Goal: Task Accomplishment & Management: Manage account settings

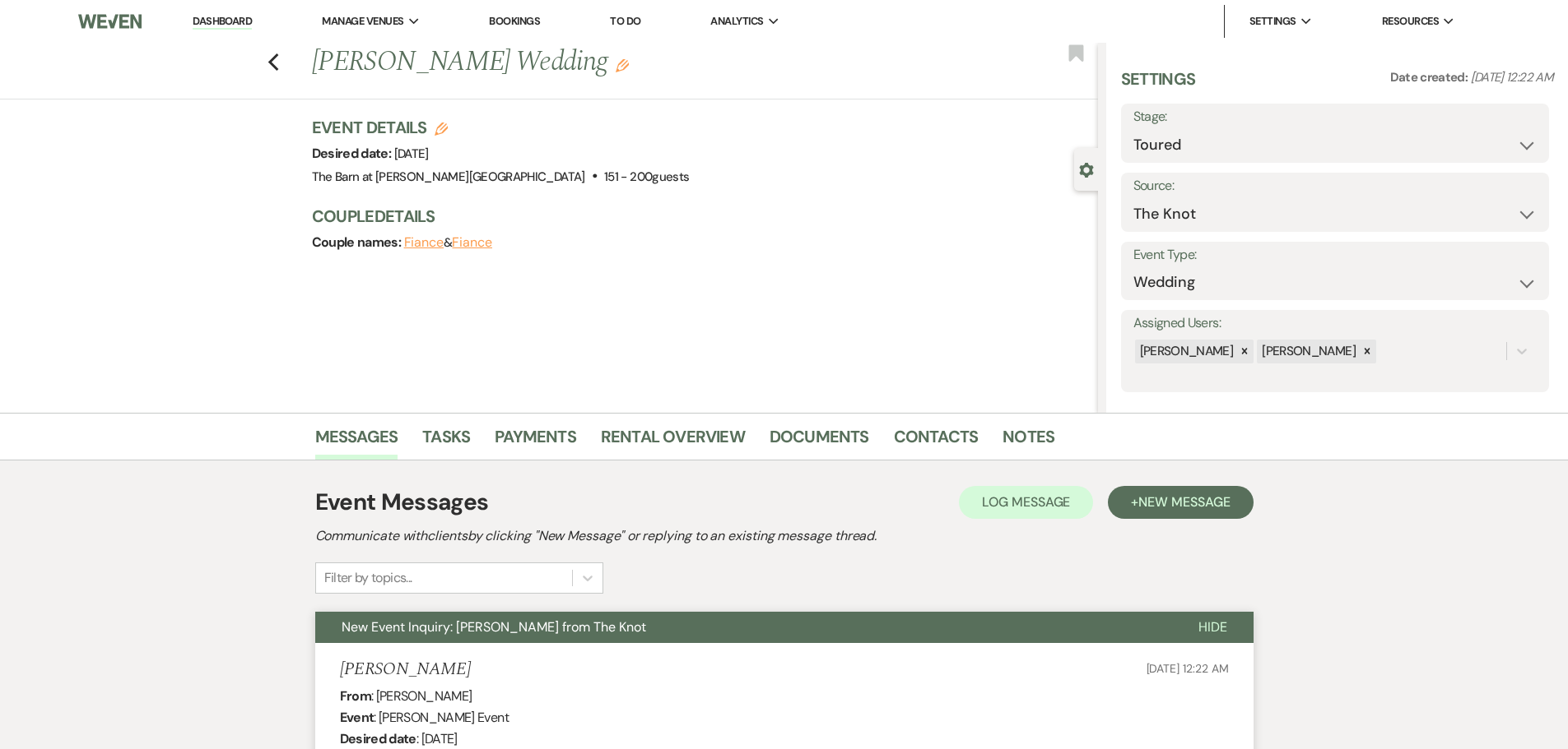
select select "5"
select select "2"
click at [278, 69] on use "button" at bounding box center [272, 62] width 11 height 18
select select "5"
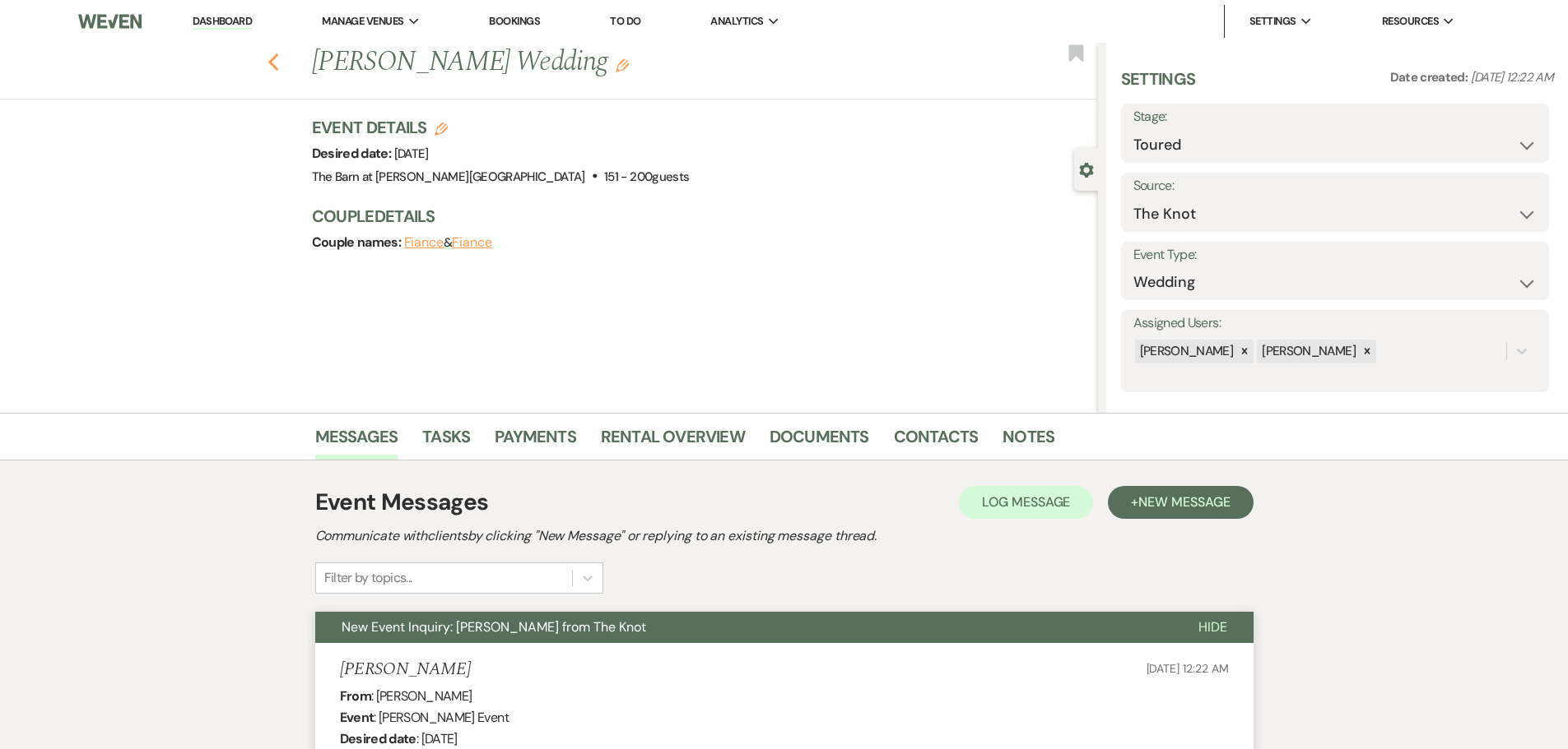
select select "5"
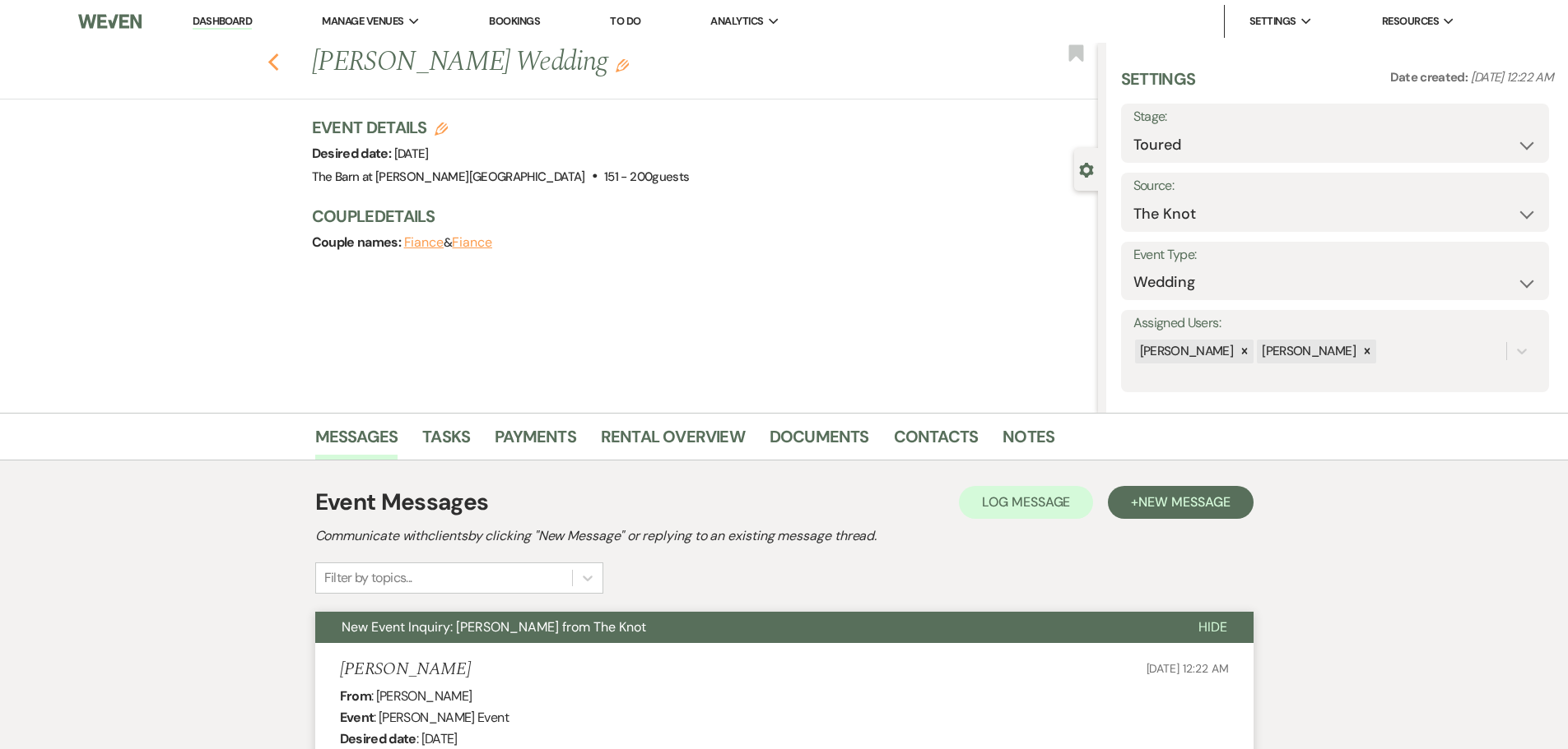
select select "5"
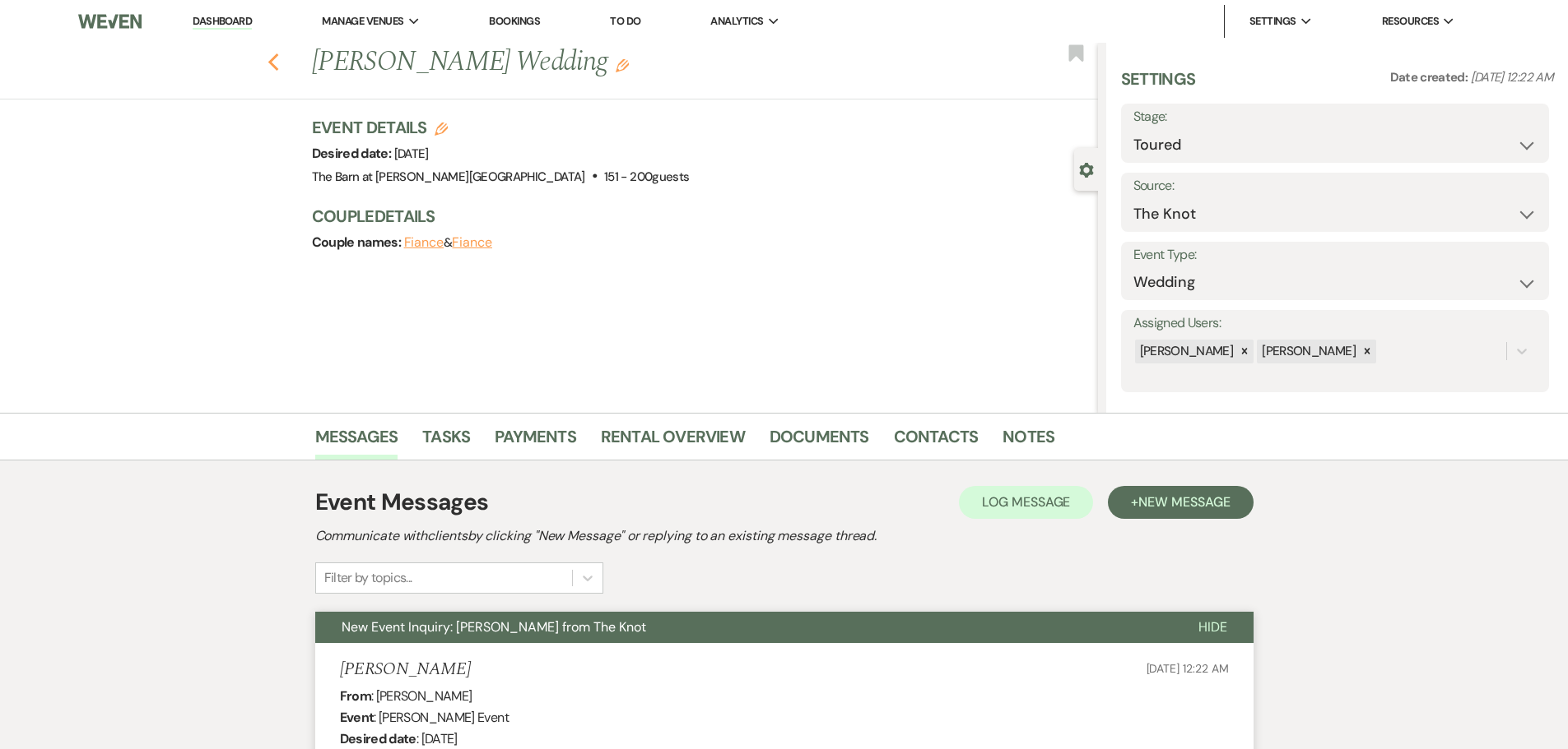
select select "5"
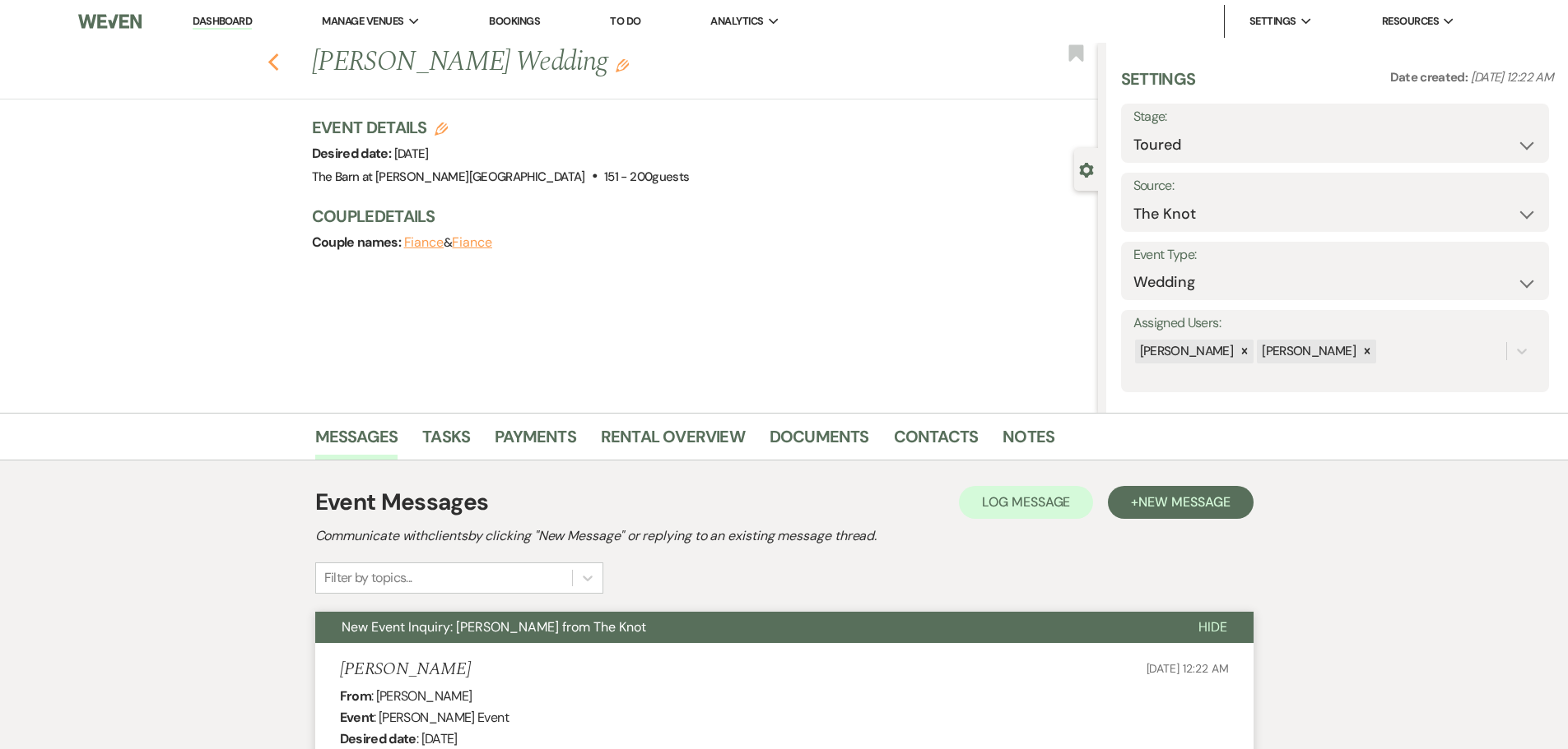
select select "5"
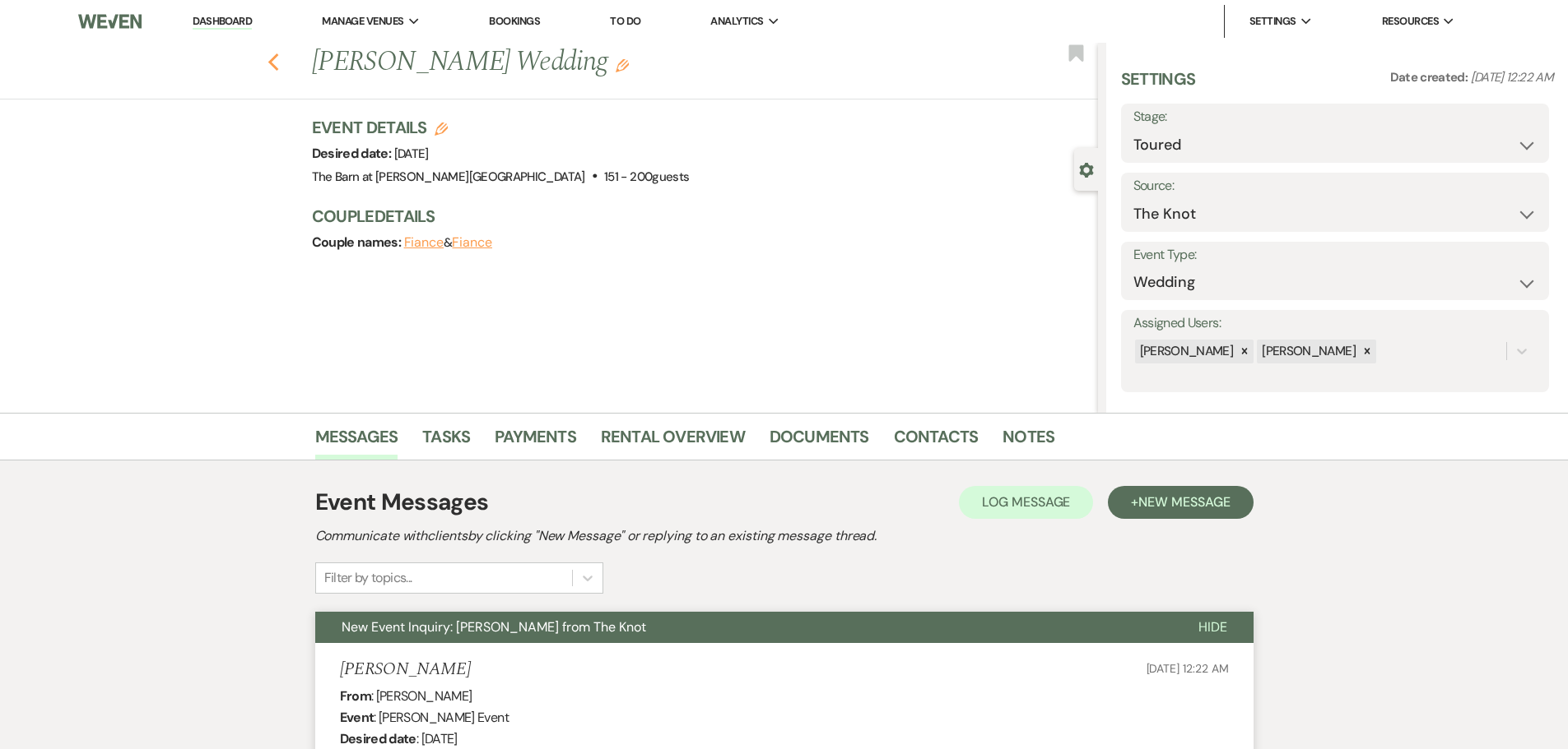
select select "5"
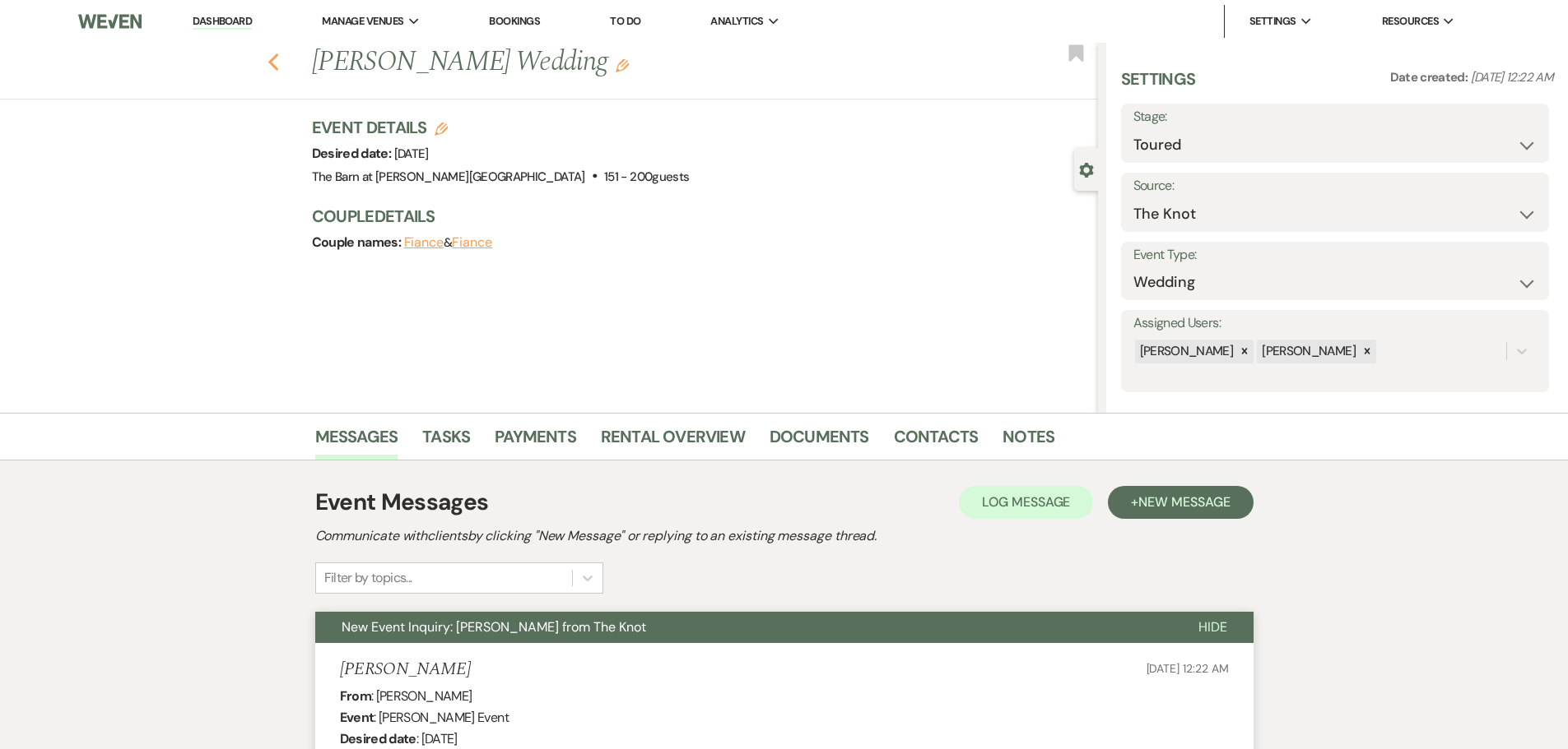
select select "5"
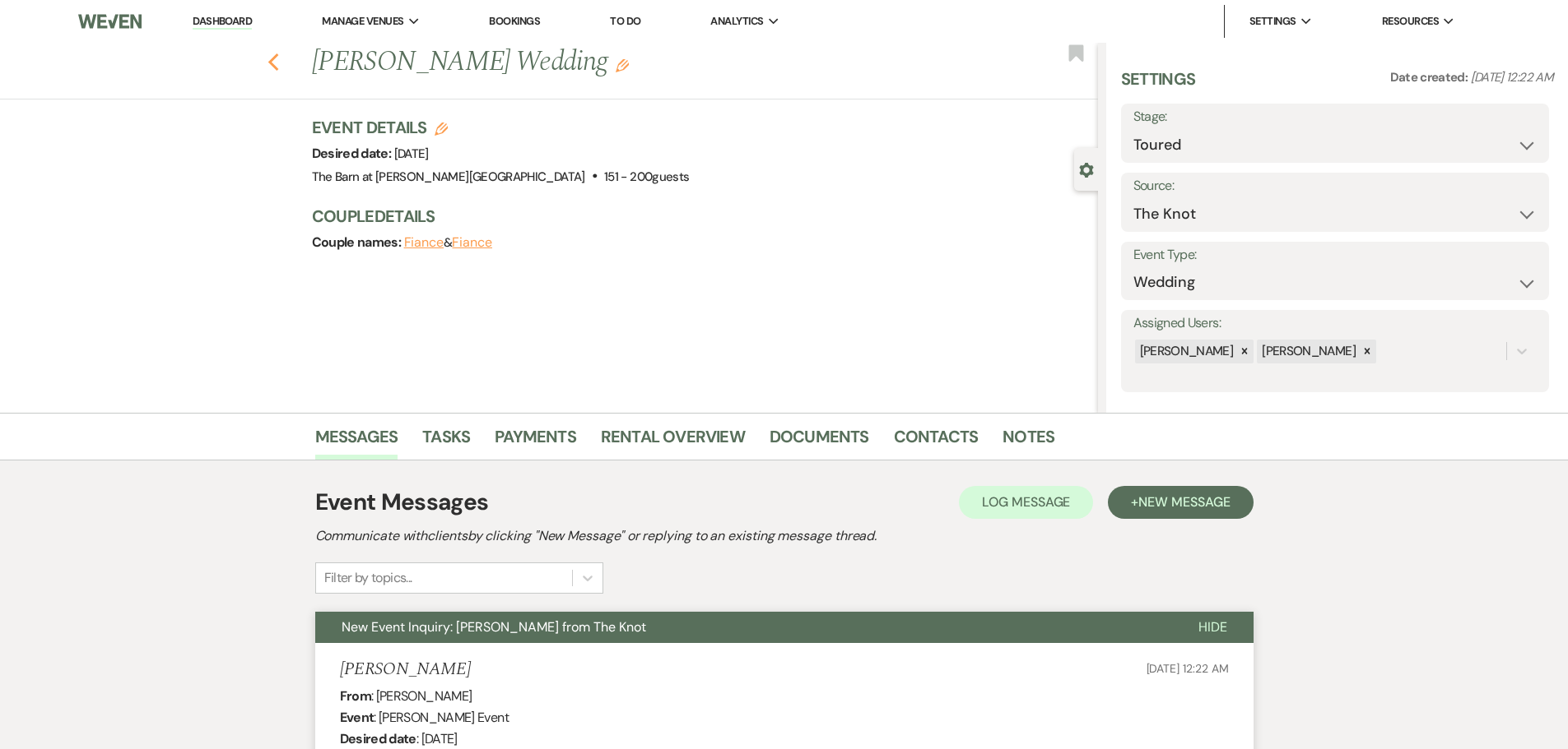
select select "5"
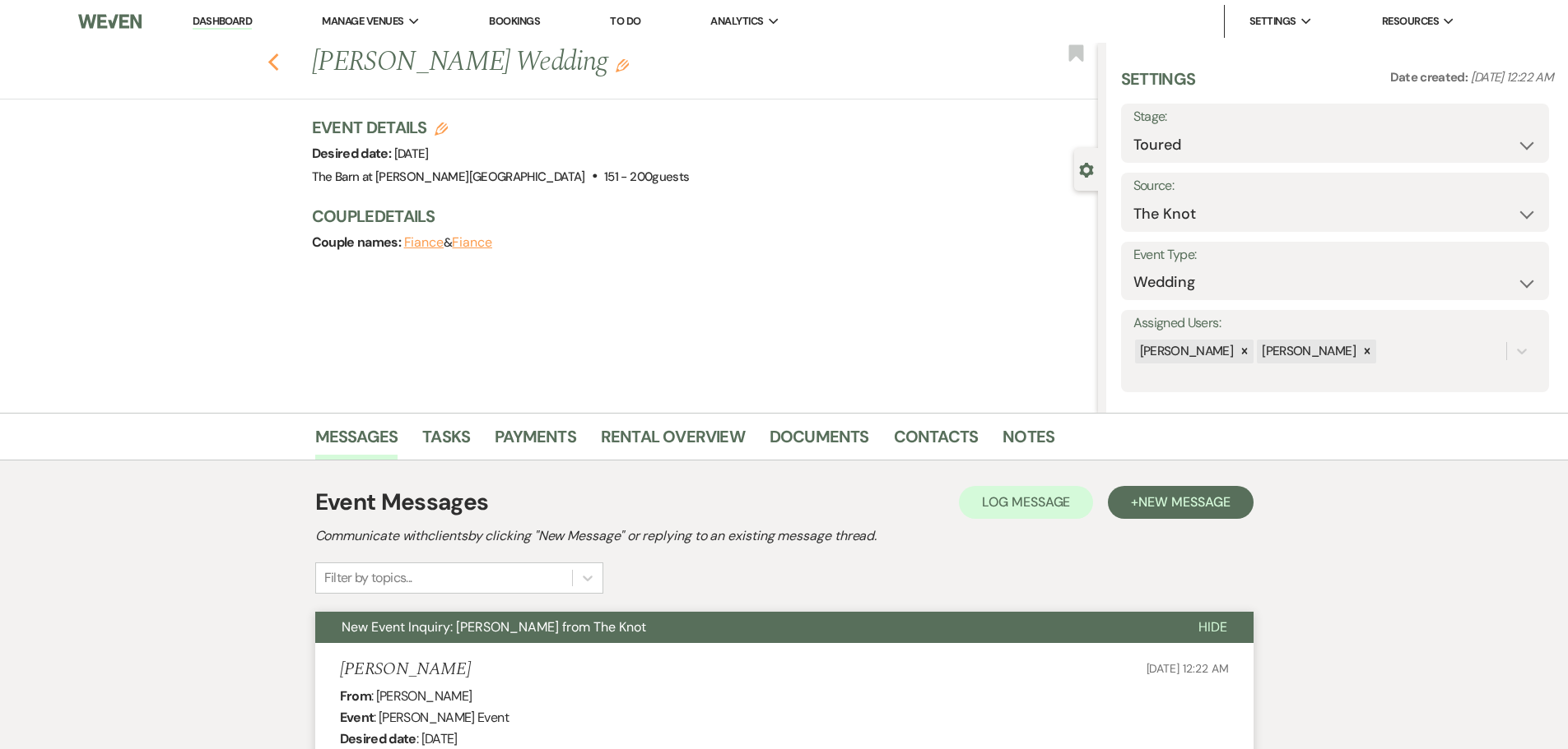
select select "5"
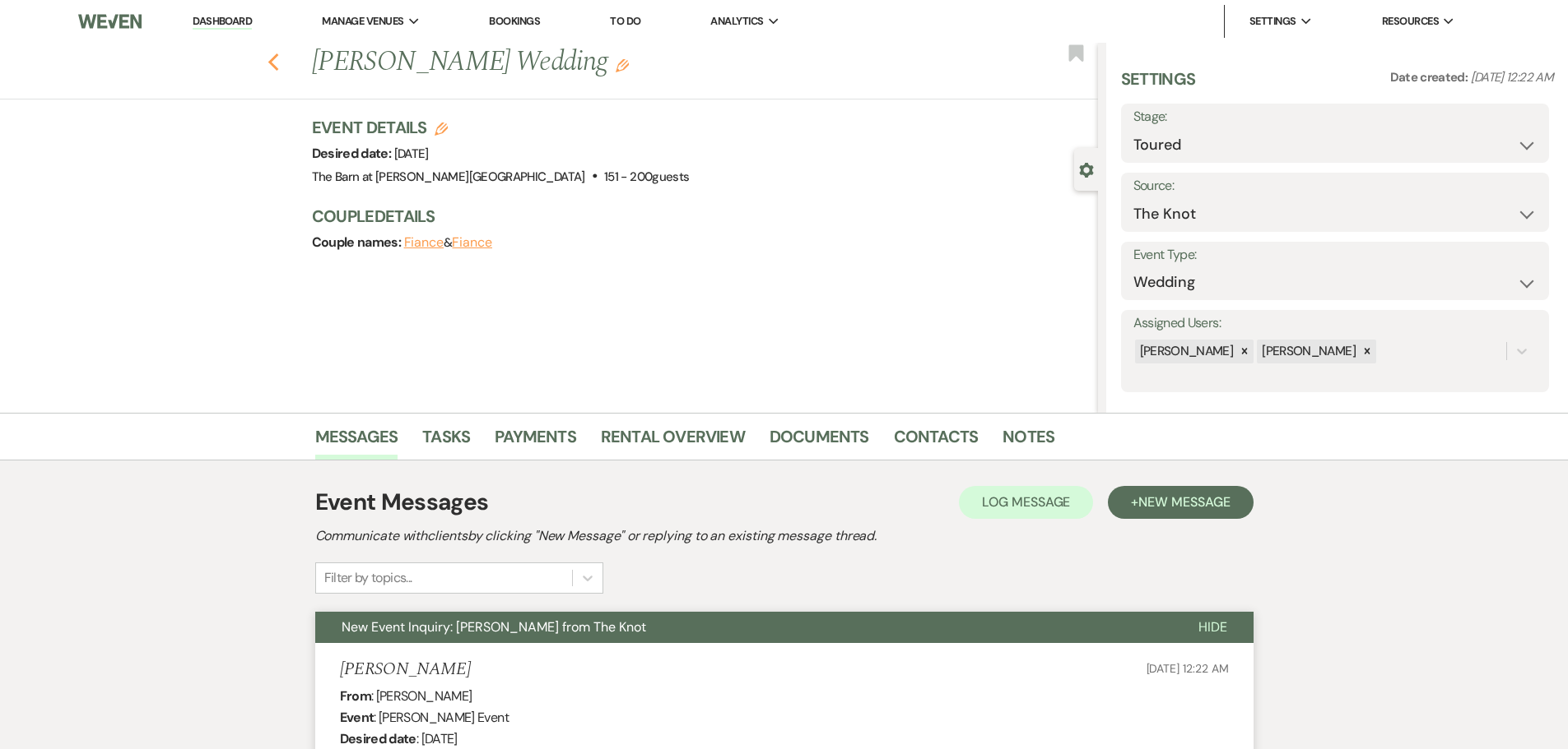
select select "5"
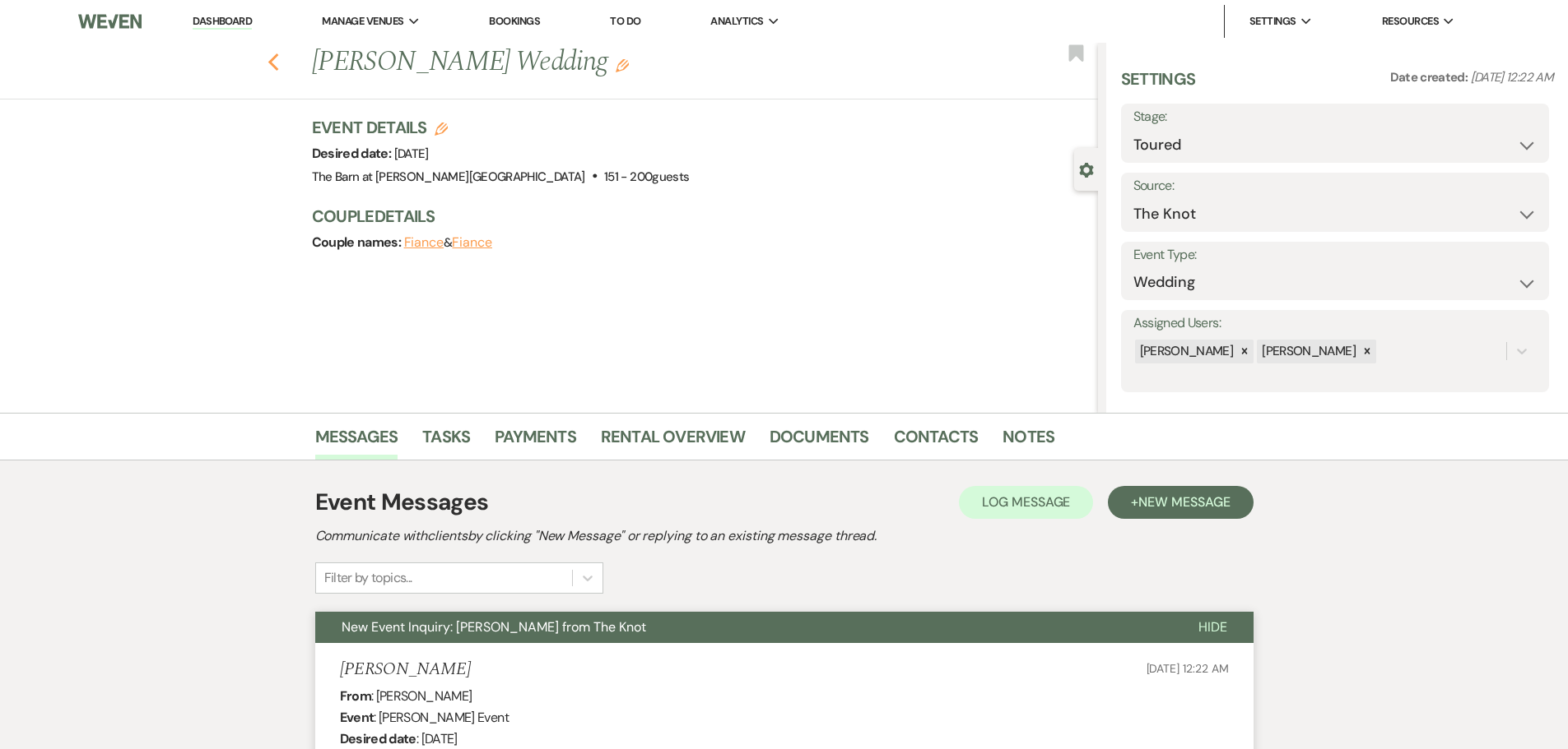
select select "5"
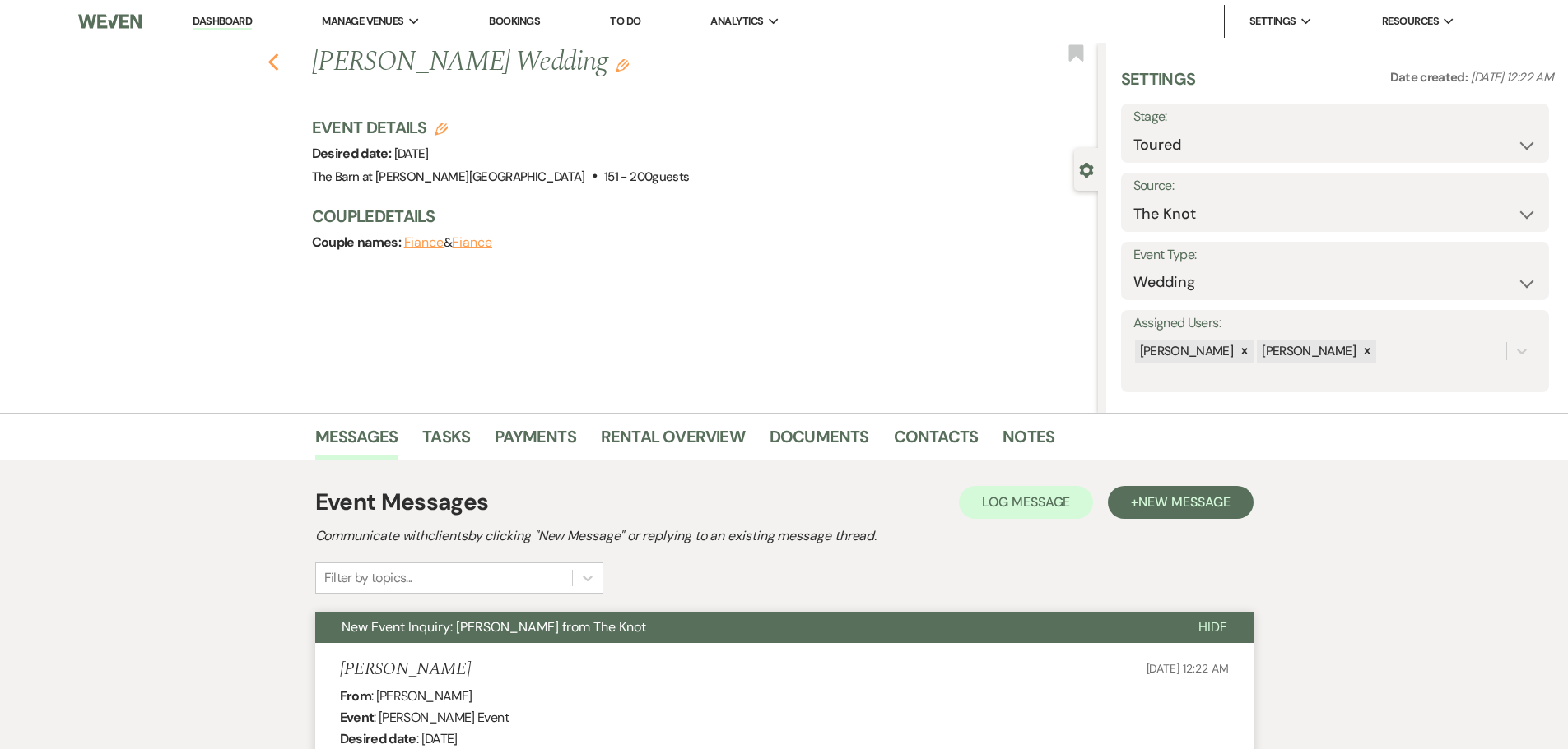
select select "5"
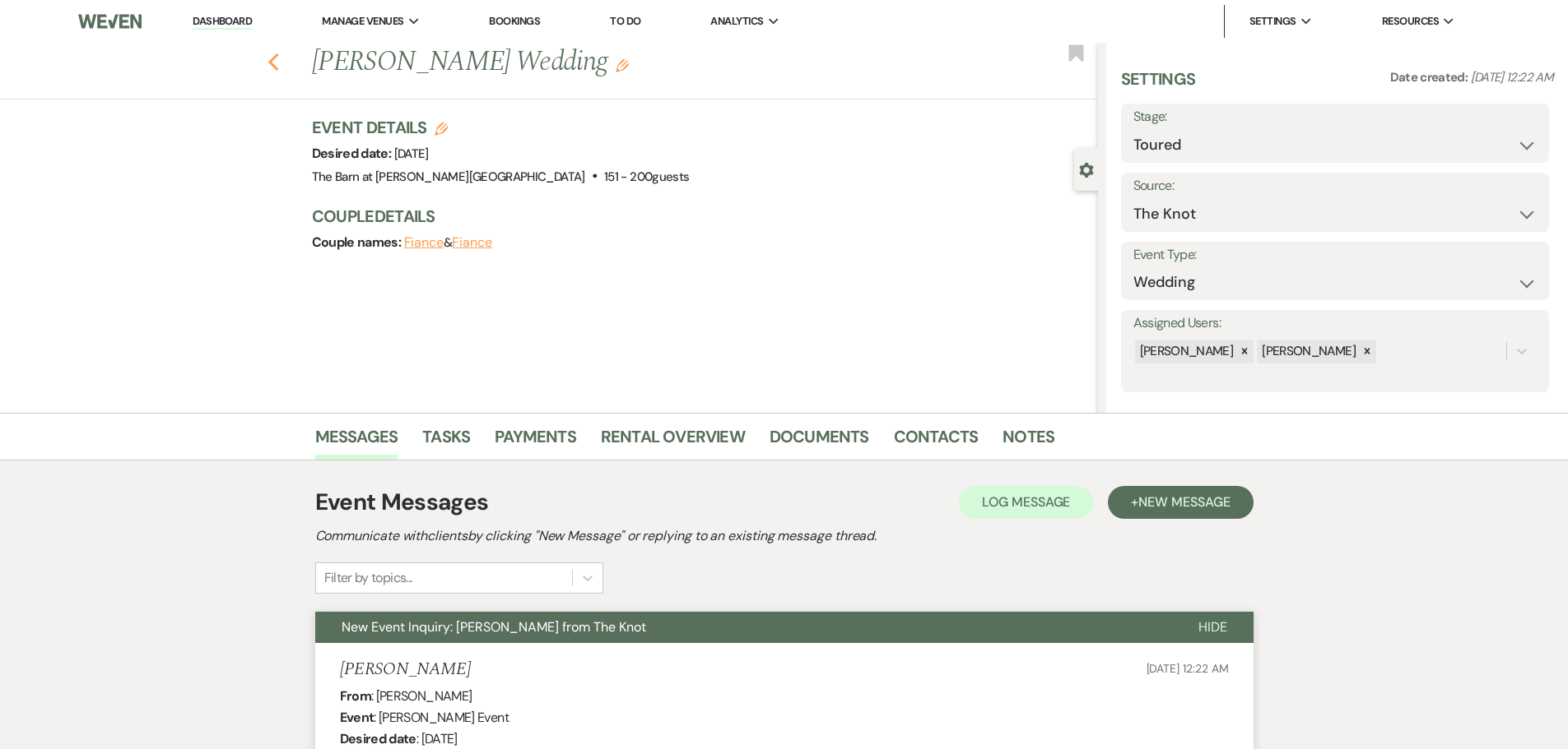
select select "5"
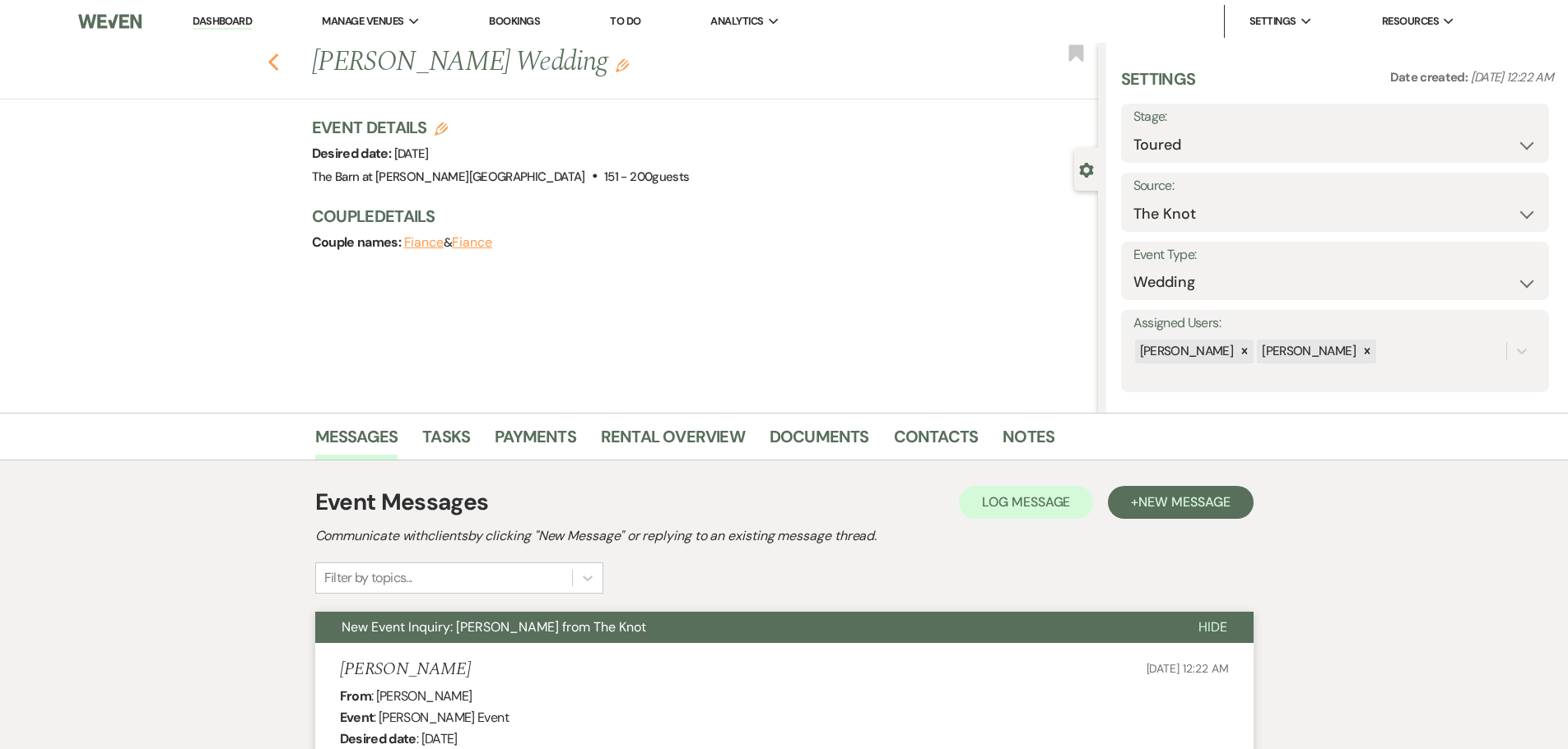
select select "5"
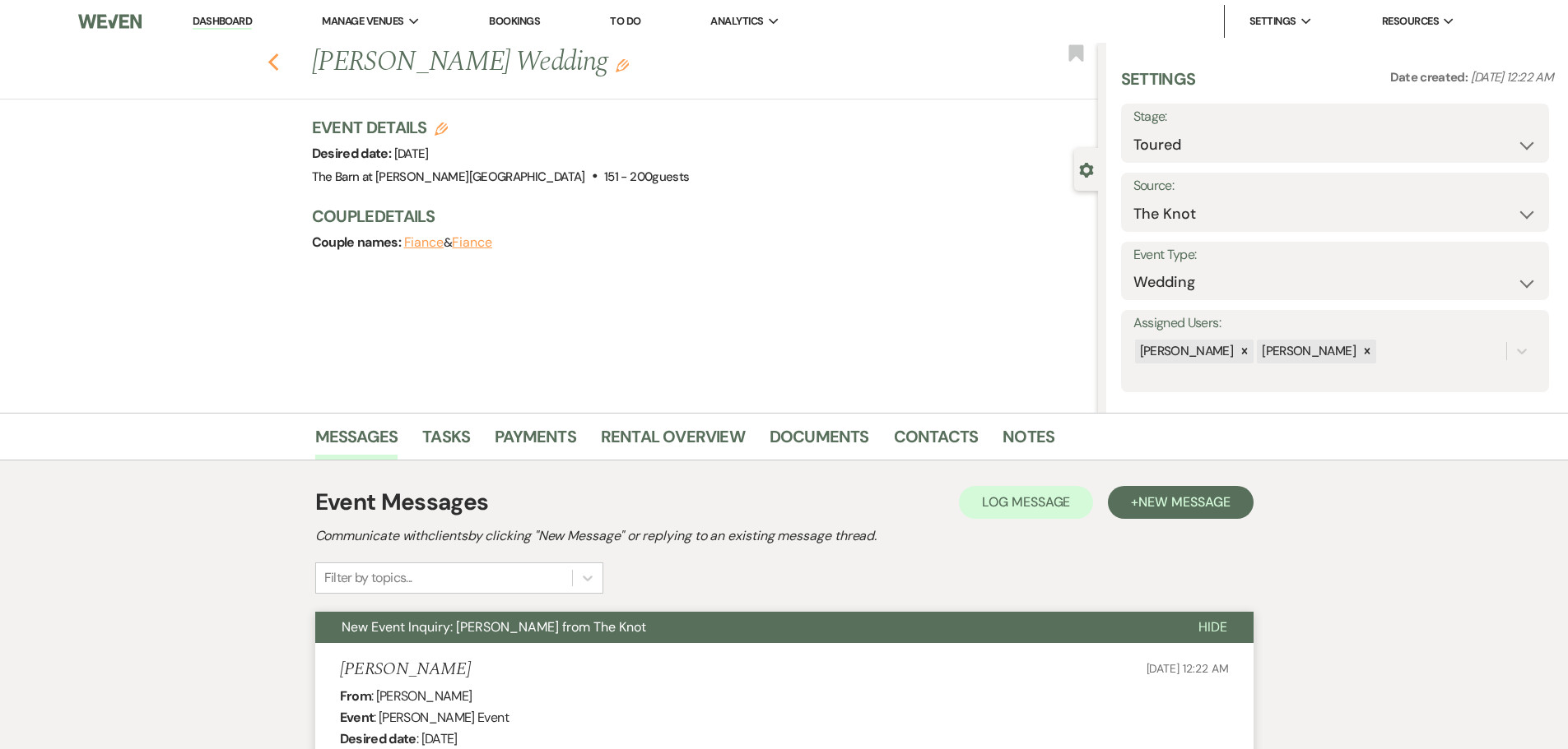
select select "5"
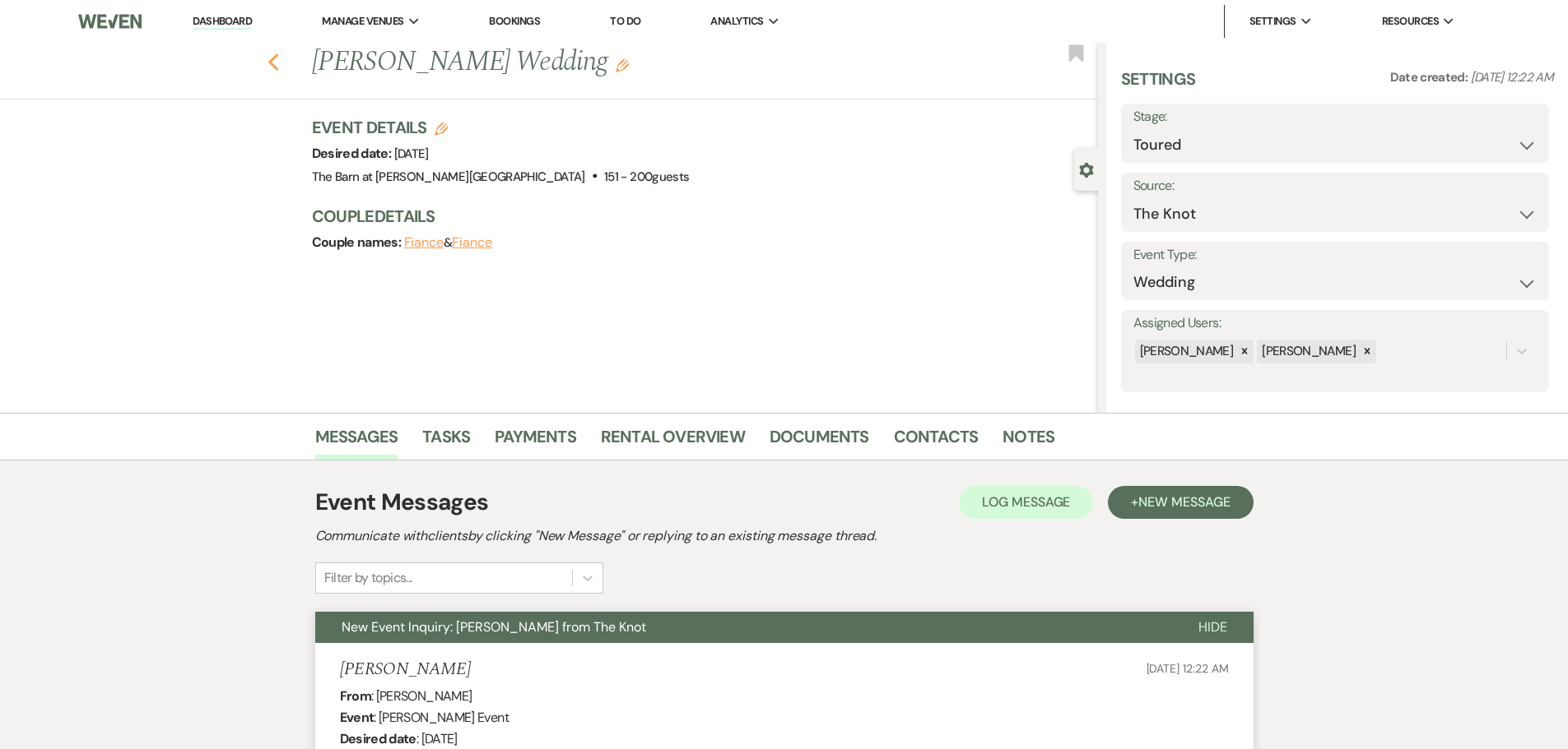
select select "5"
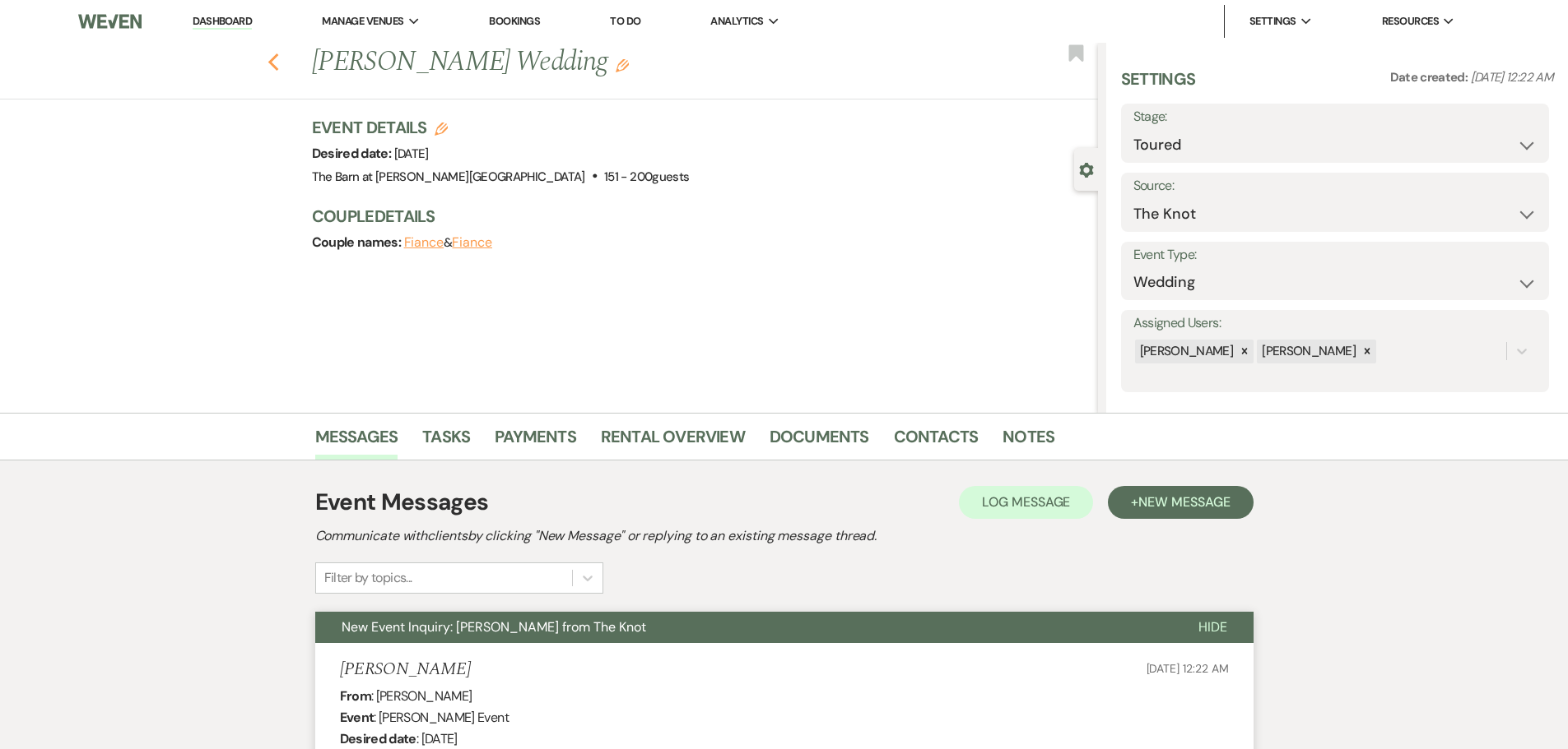
select select "5"
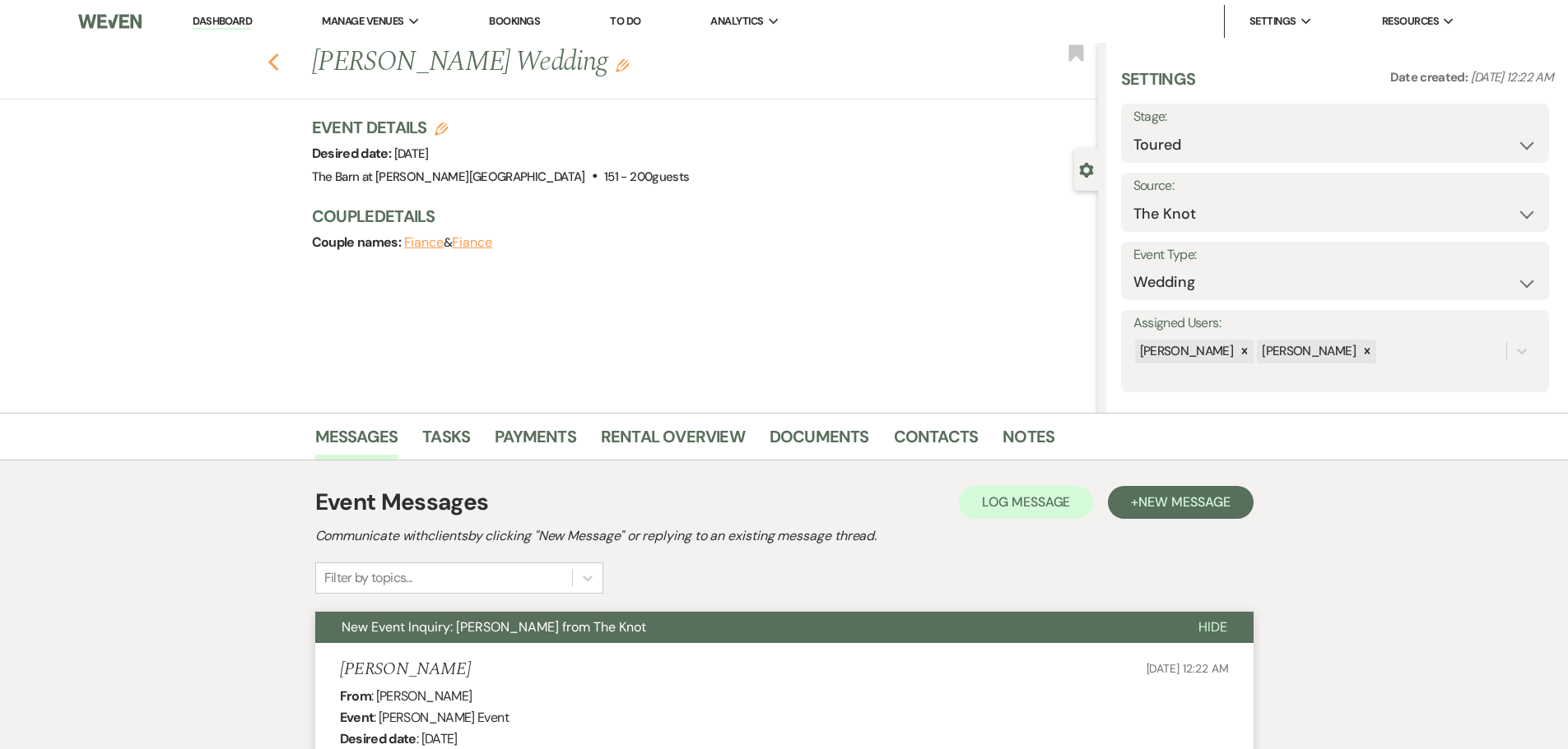
select select "5"
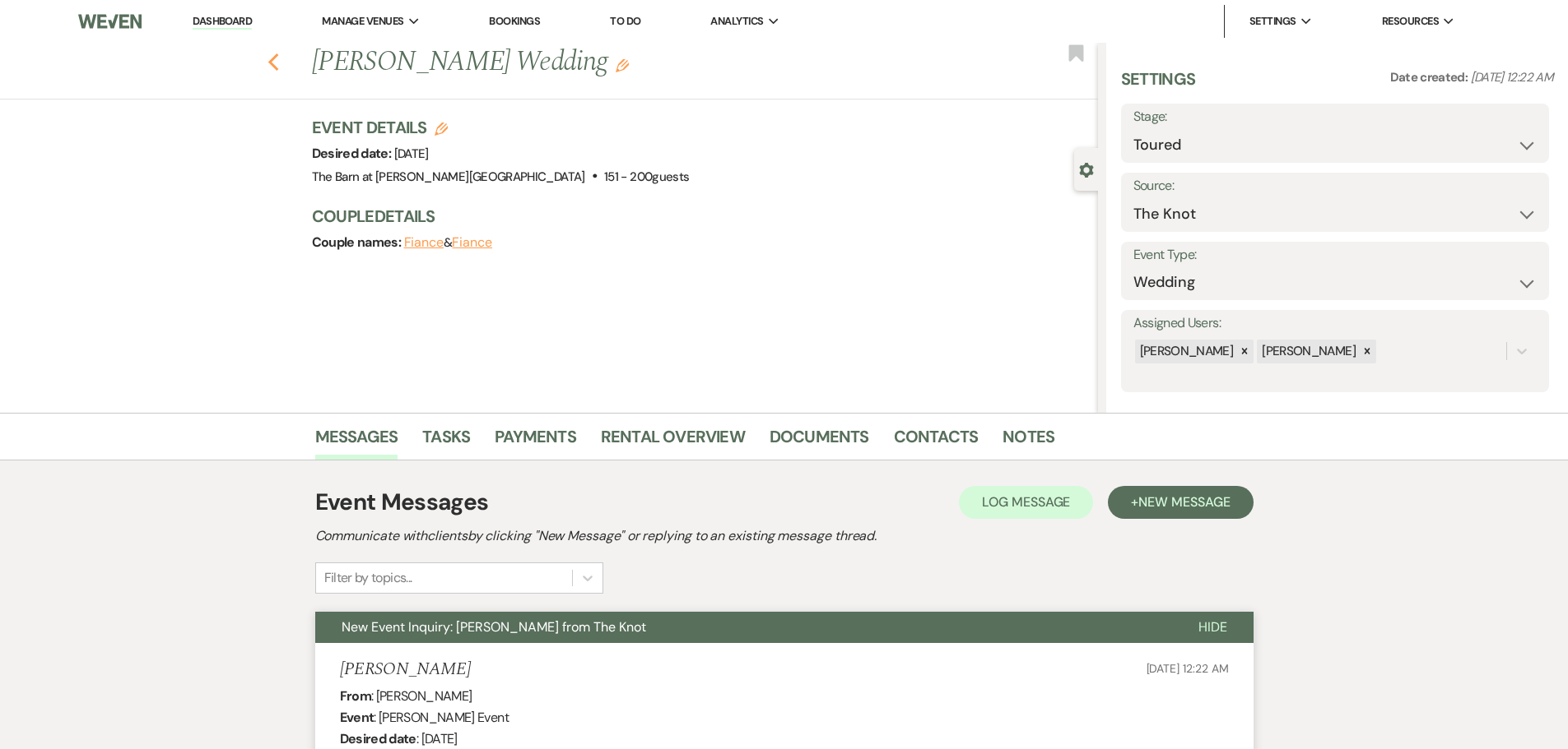
select select "5"
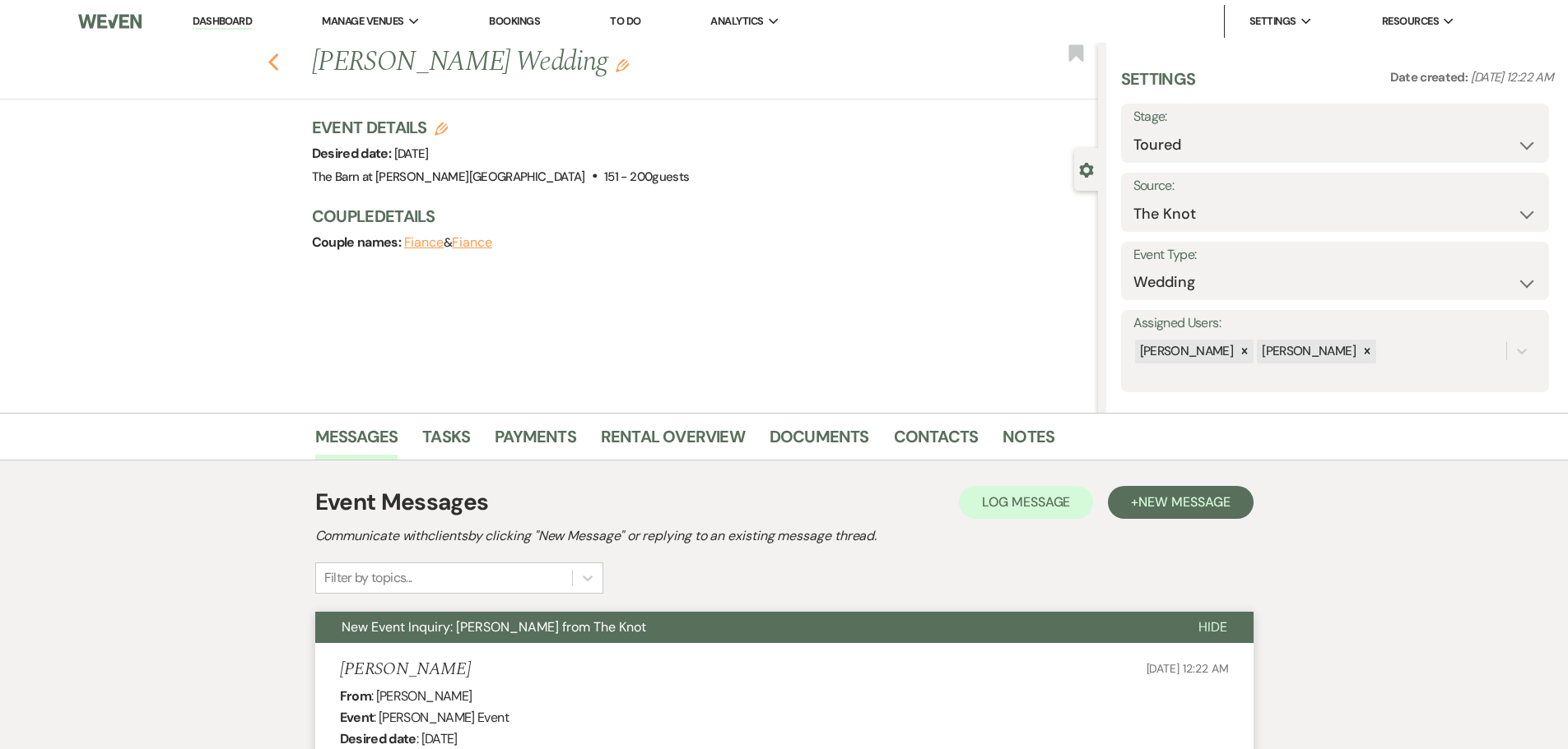
select select "5"
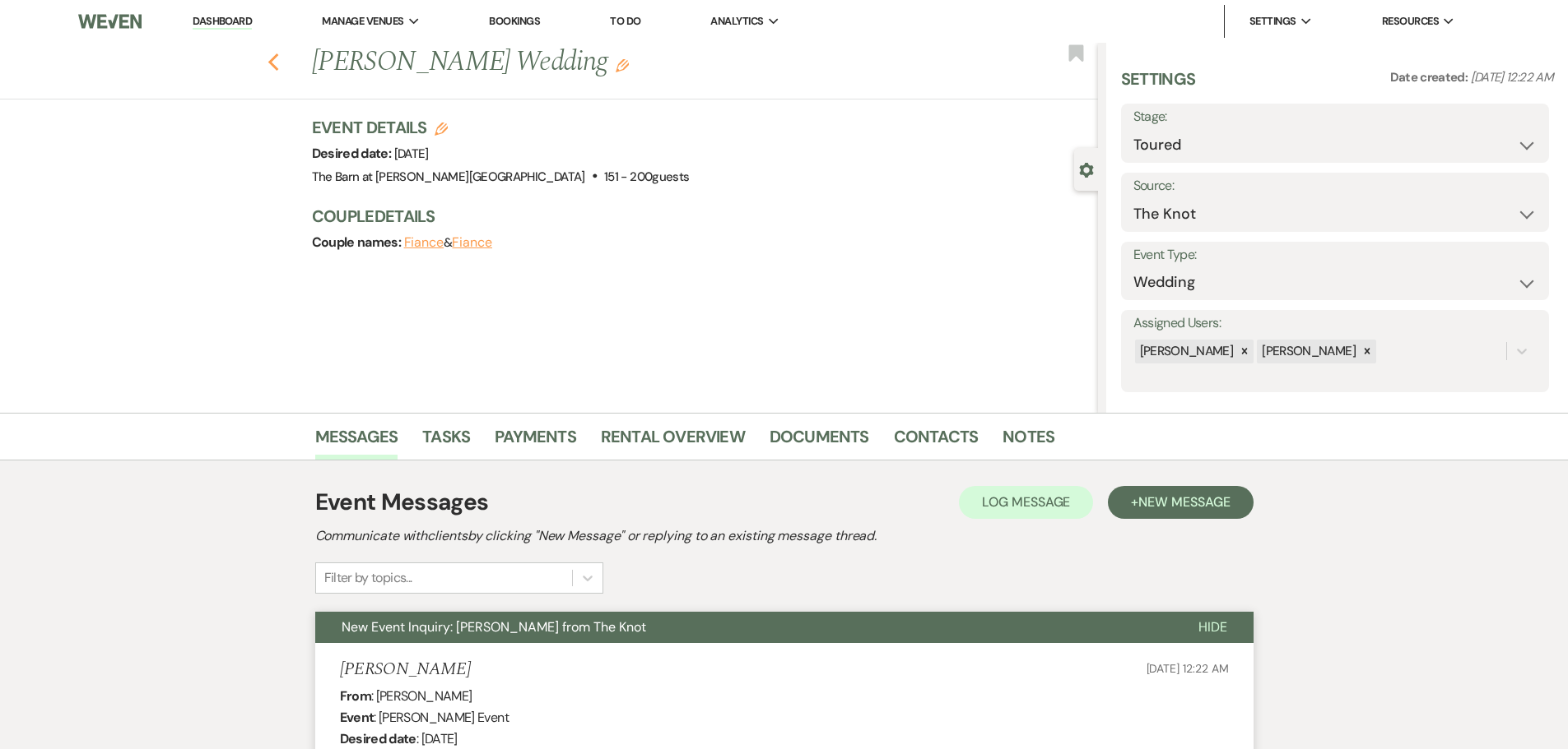
select select "5"
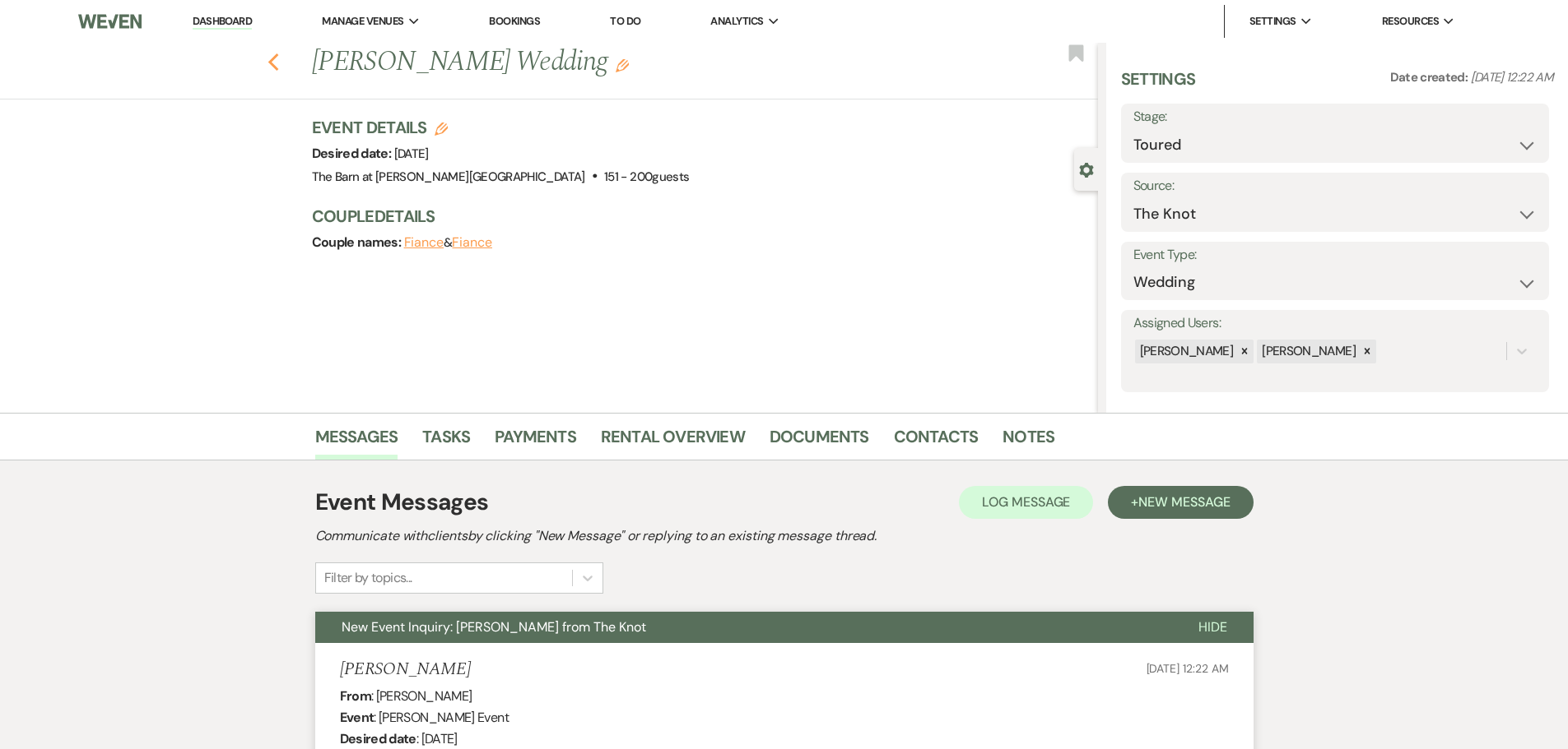
select select "5"
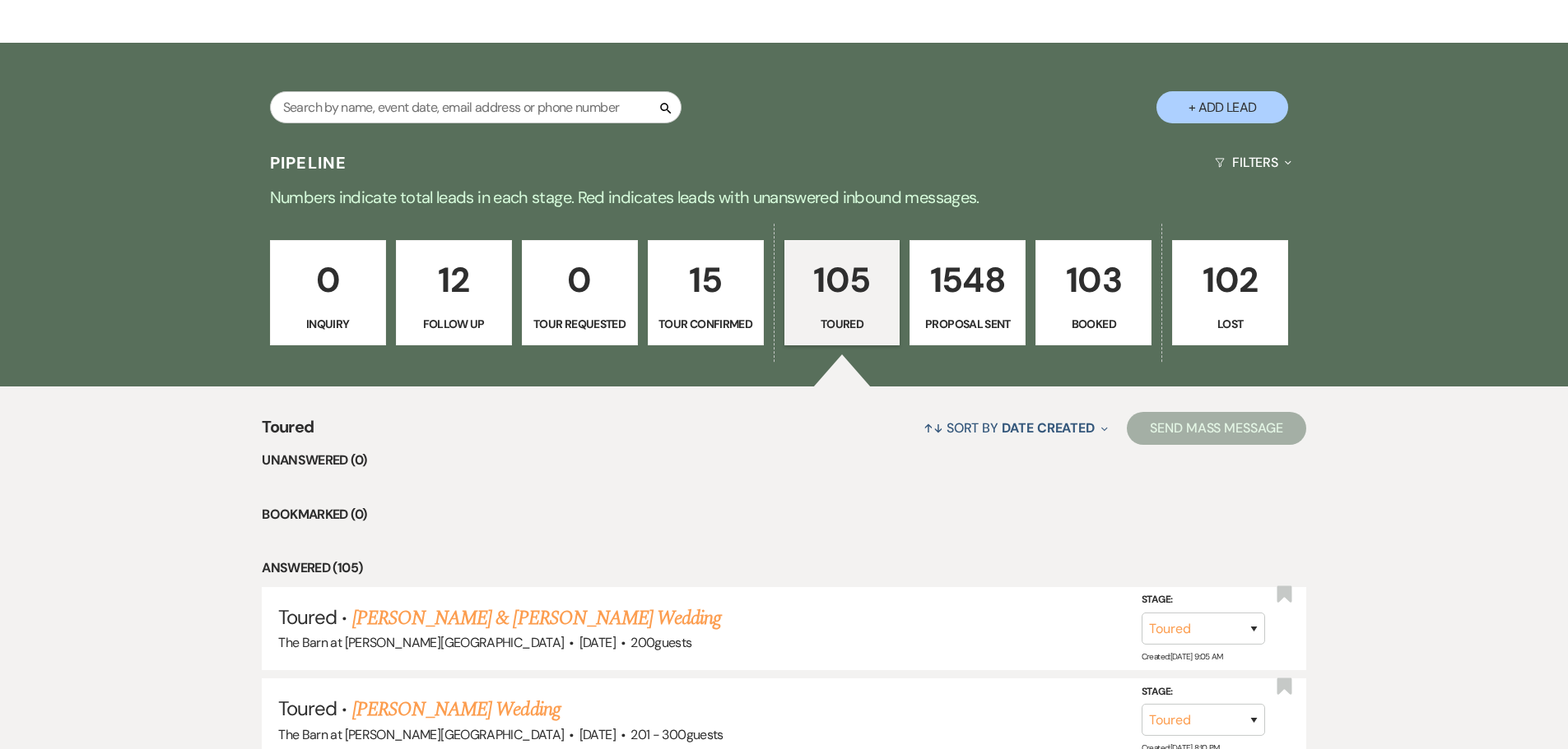
scroll to position [221, 0]
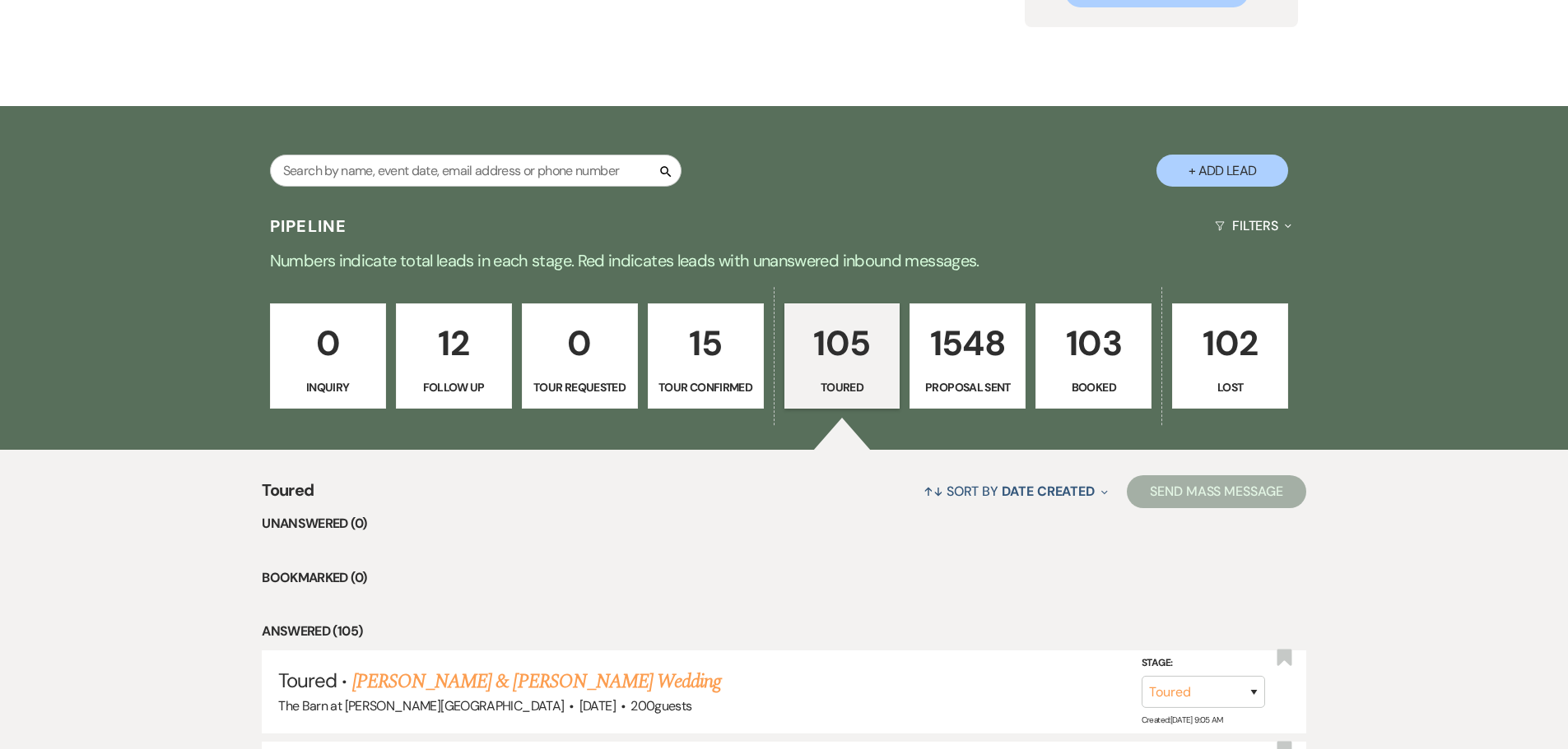
click at [697, 336] on p "15" at bounding box center [706, 343] width 95 height 55
select select "4"
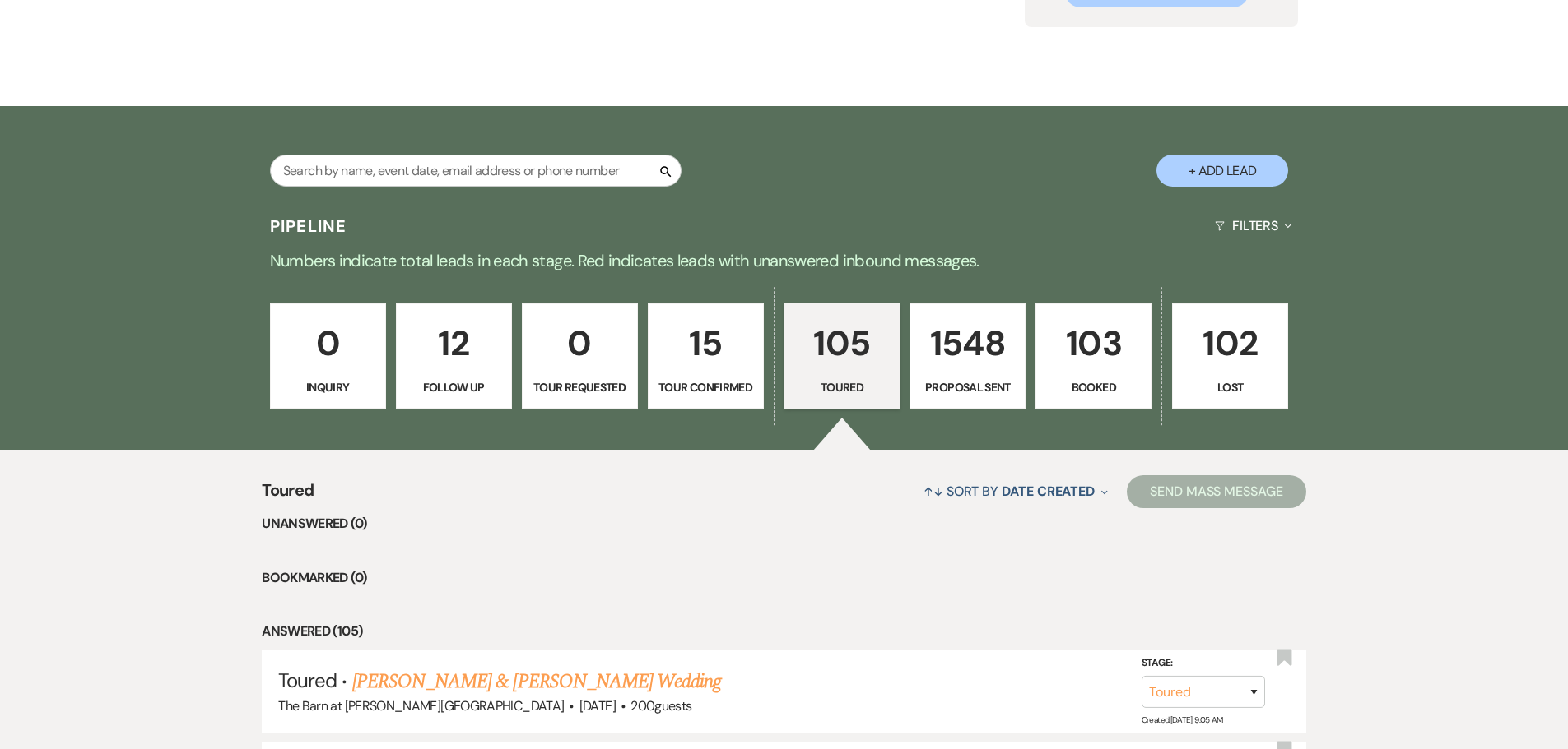
select select "4"
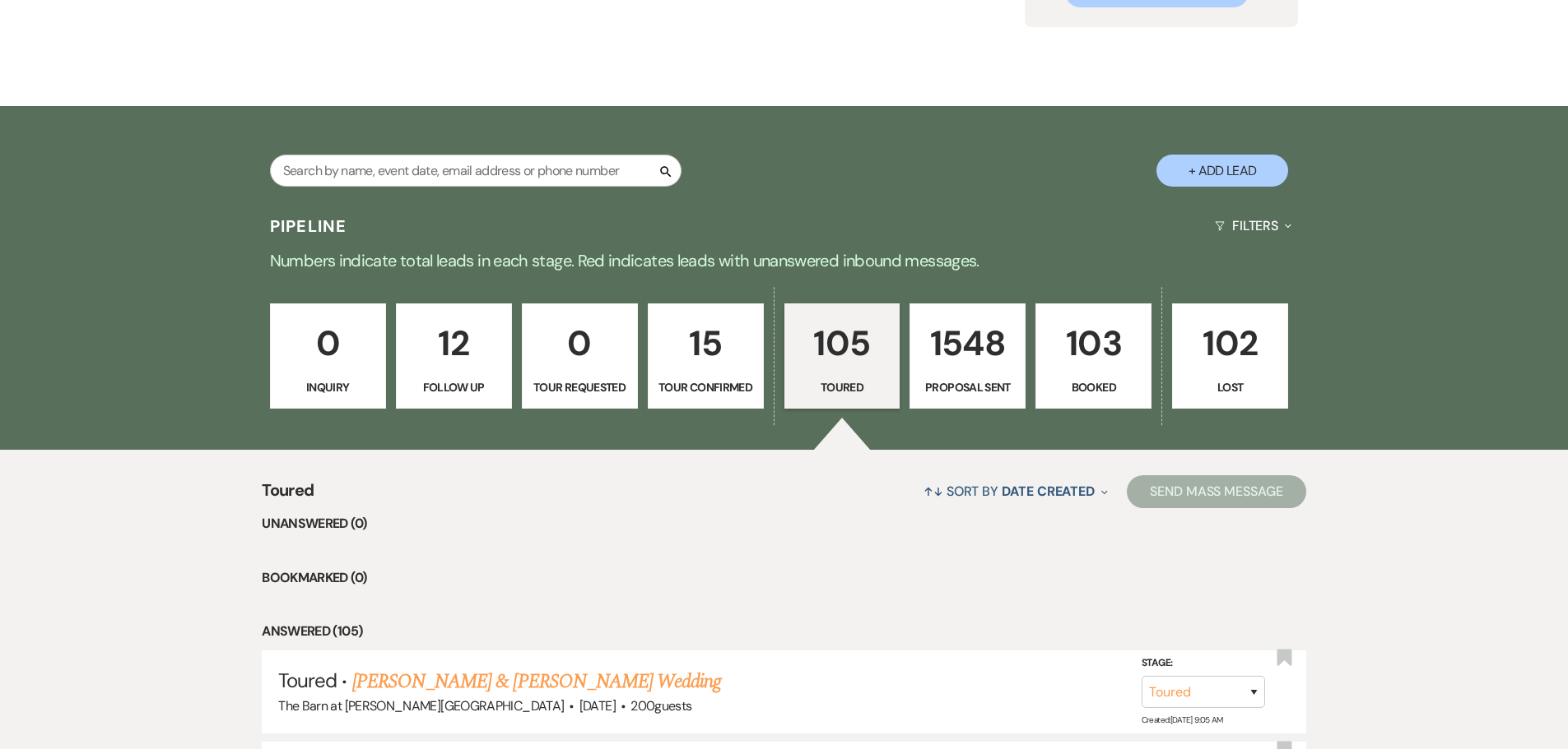
select select "4"
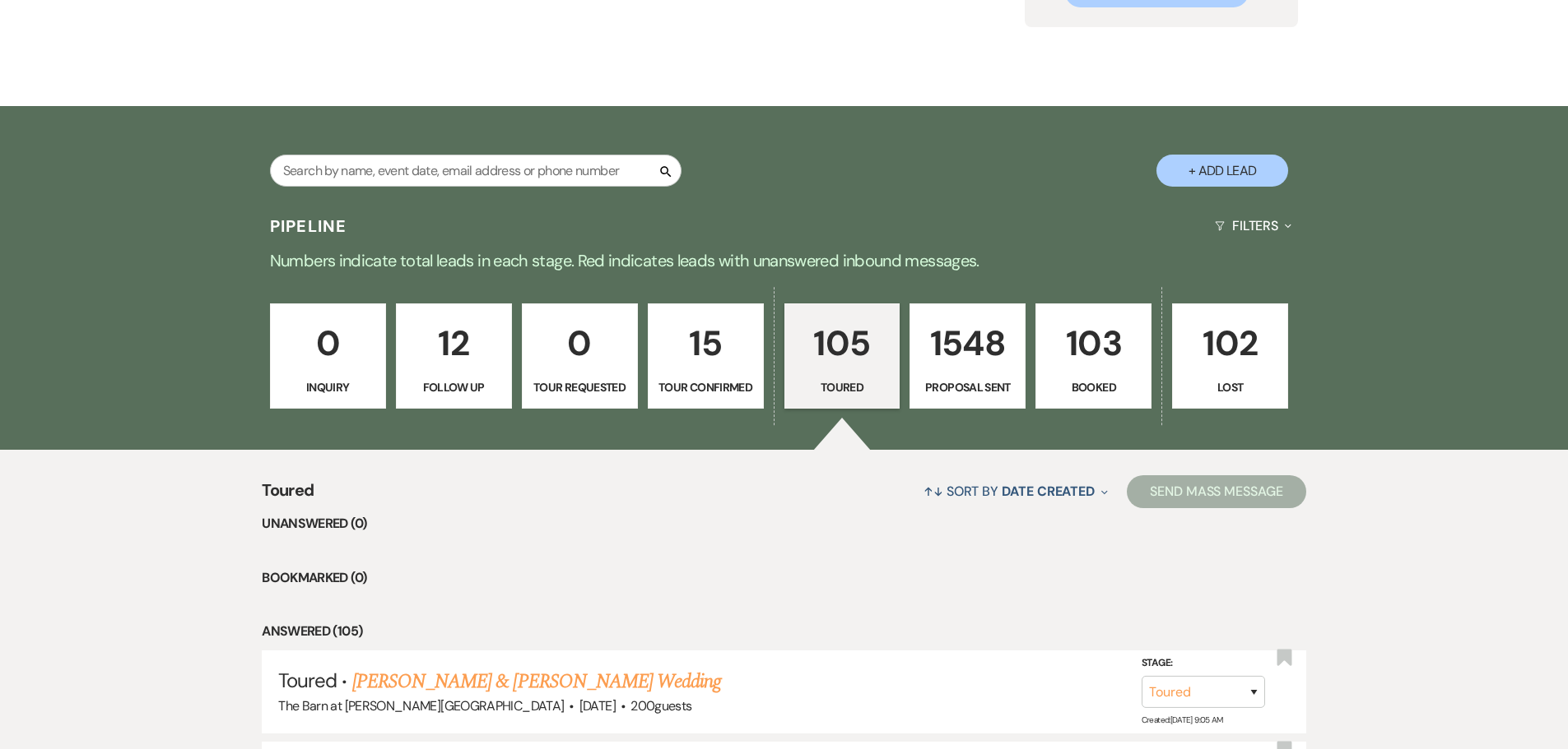
select select "4"
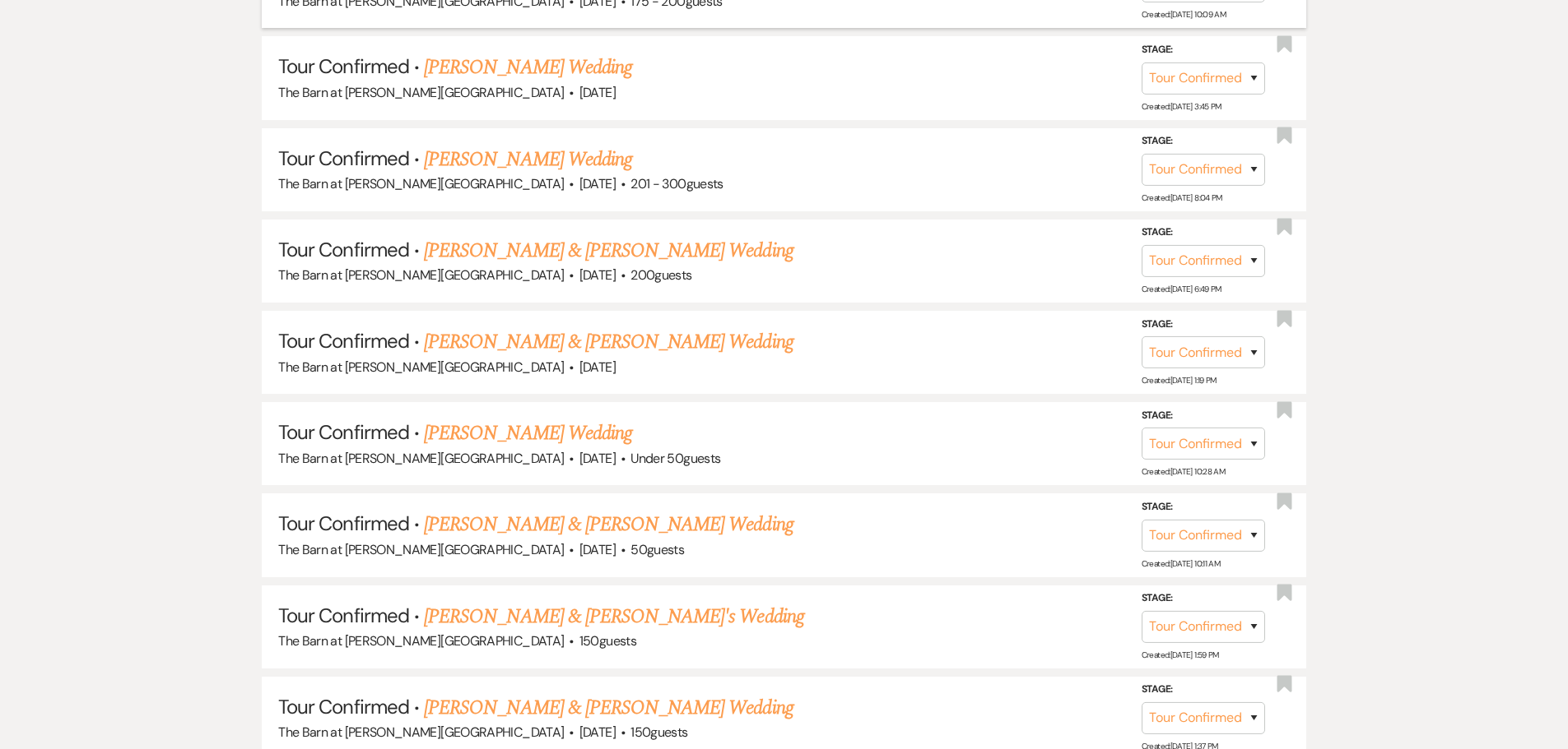
scroll to position [1125, 0]
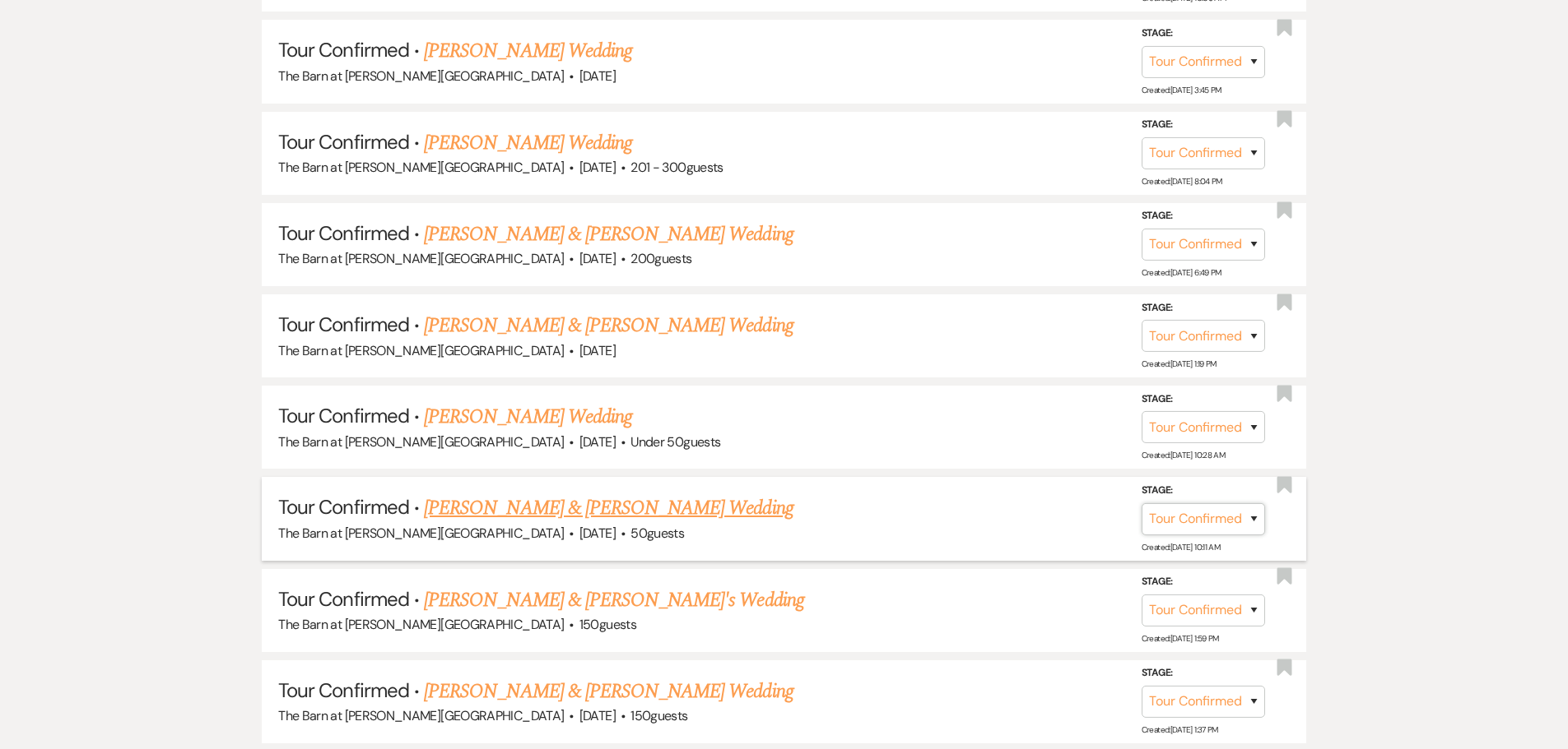
click at [1185, 526] on select "Inquiry Follow Up Tour Requested Tour Confirmed Toured Proposal Sent Booked Lost" at bounding box center [1203, 518] width 124 height 32
select select "5"
click at [1141, 503] on select "Inquiry Follow Up Tour Requested Tour Confirmed Toured Proposal Sent Booked Lost" at bounding box center [1203, 518] width 124 height 32
click at [1212, 524] on button "Save" at bounding box center [1231, 517] width 82 height 33
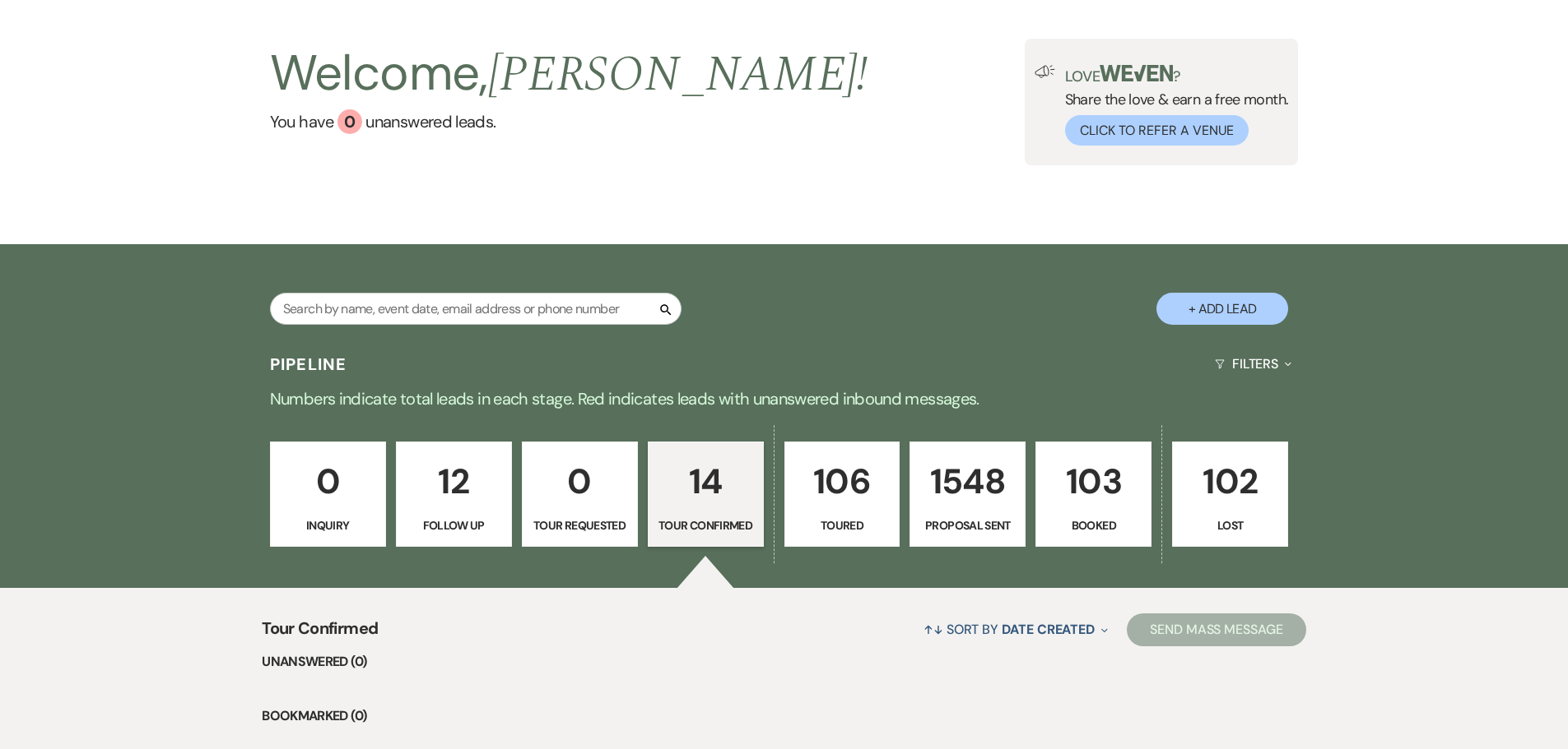
scroll to position [164, 0]
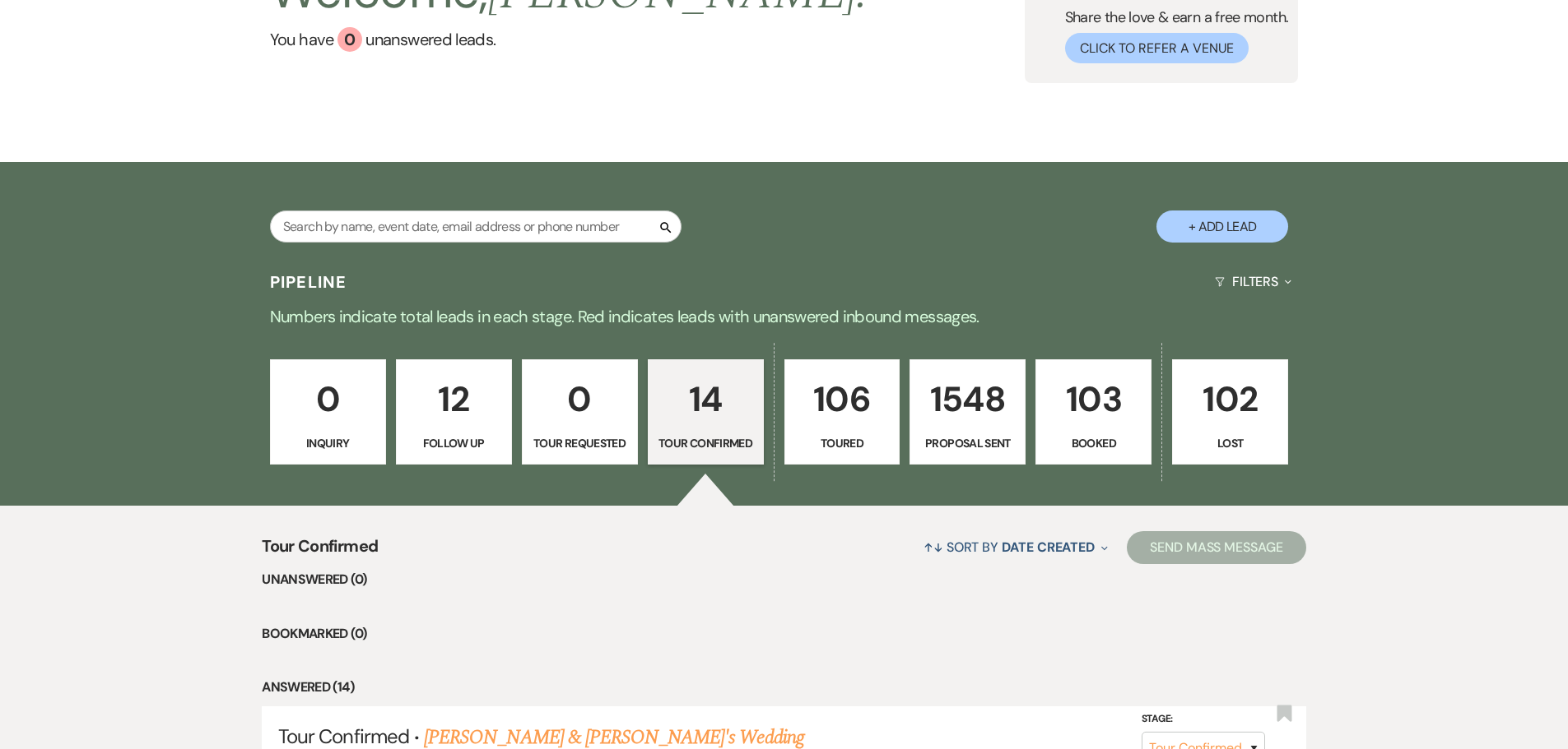
click at [1075, 415] on p "103" at bounding box center [1094, 400] width 95 height 55
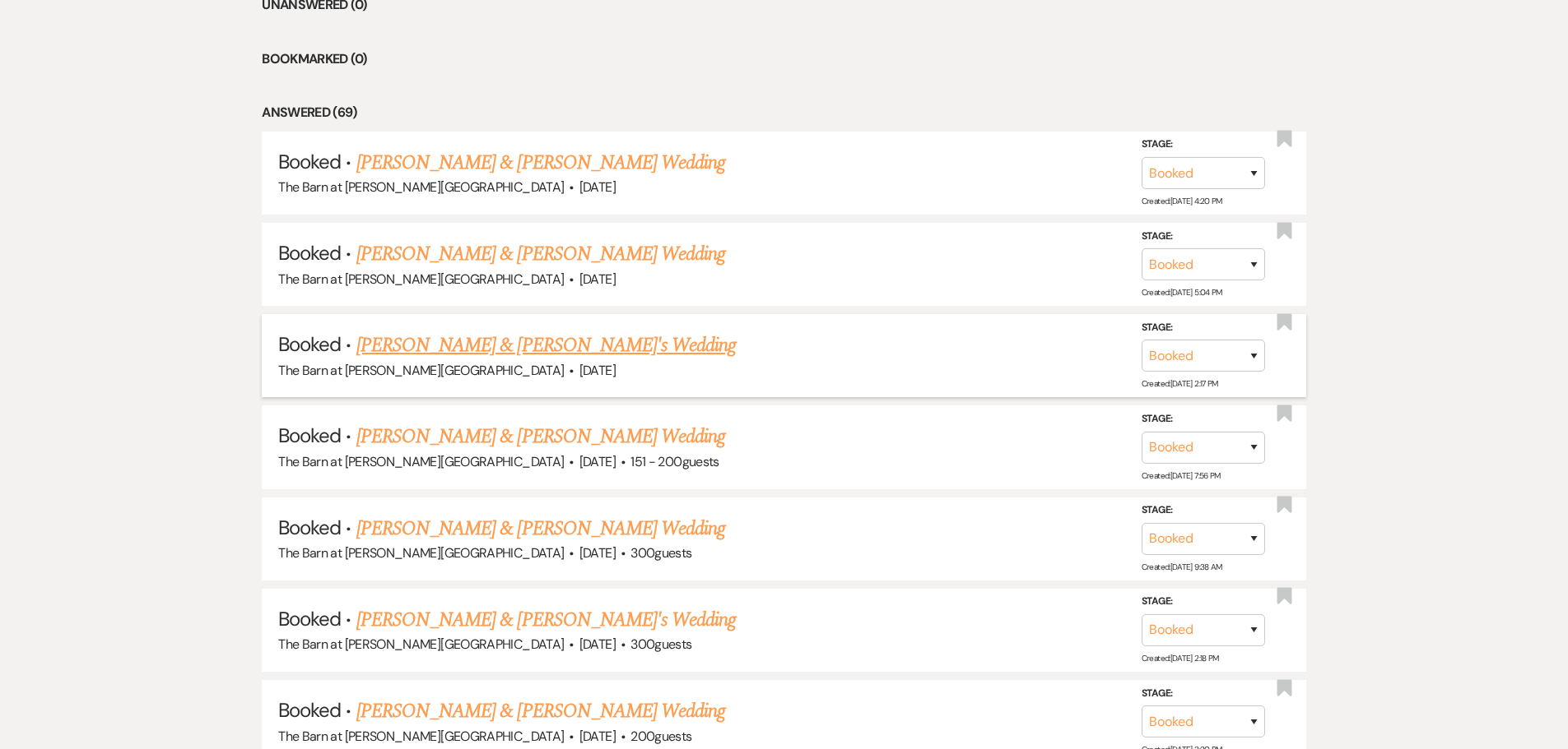
scroll to position [740, 0]
click at [486, 159] on link "[PERSON_NAME] & [PERSON_NAME] Wedding" at bounding box center [540, 162] width 369 height 30
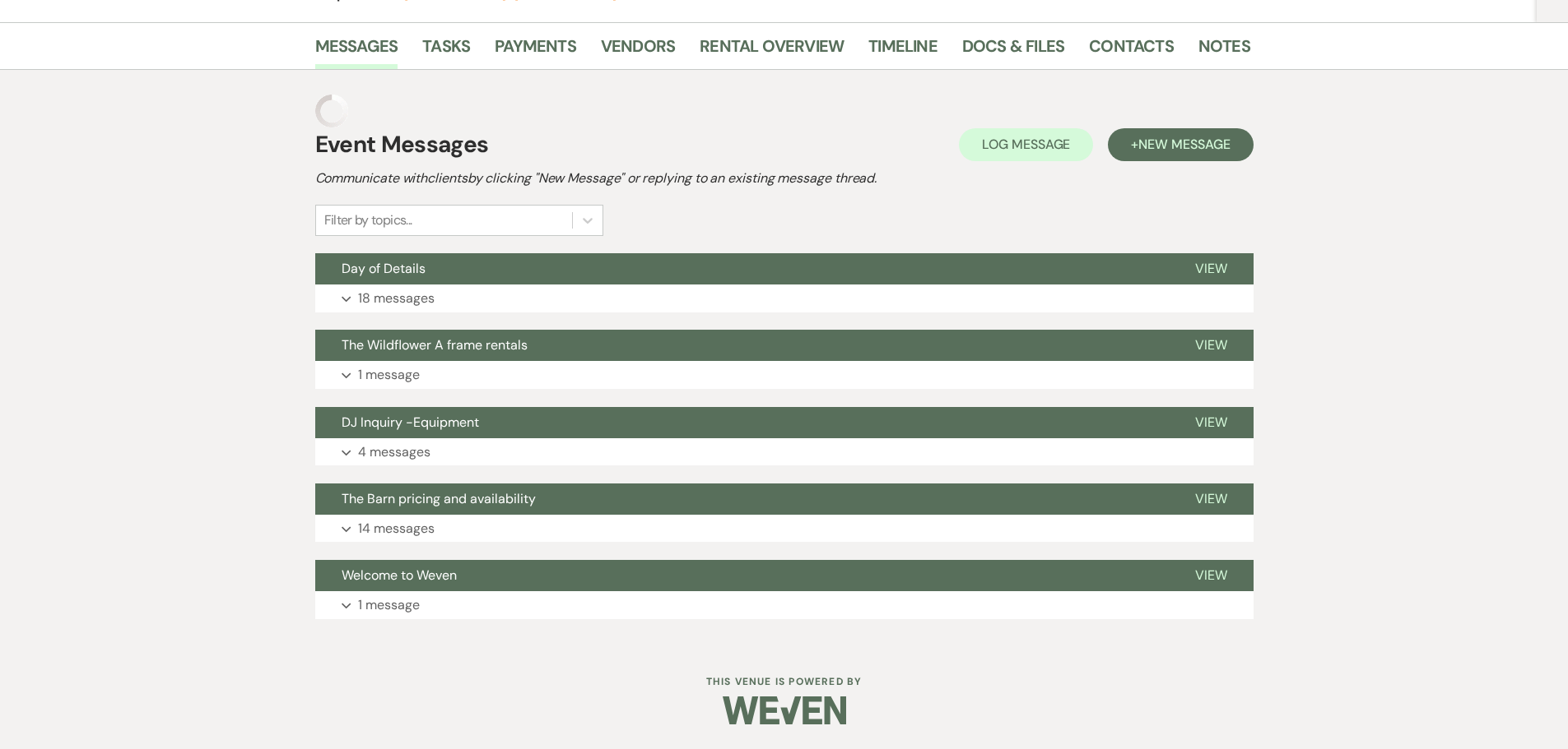
scroll to position [216, 0]
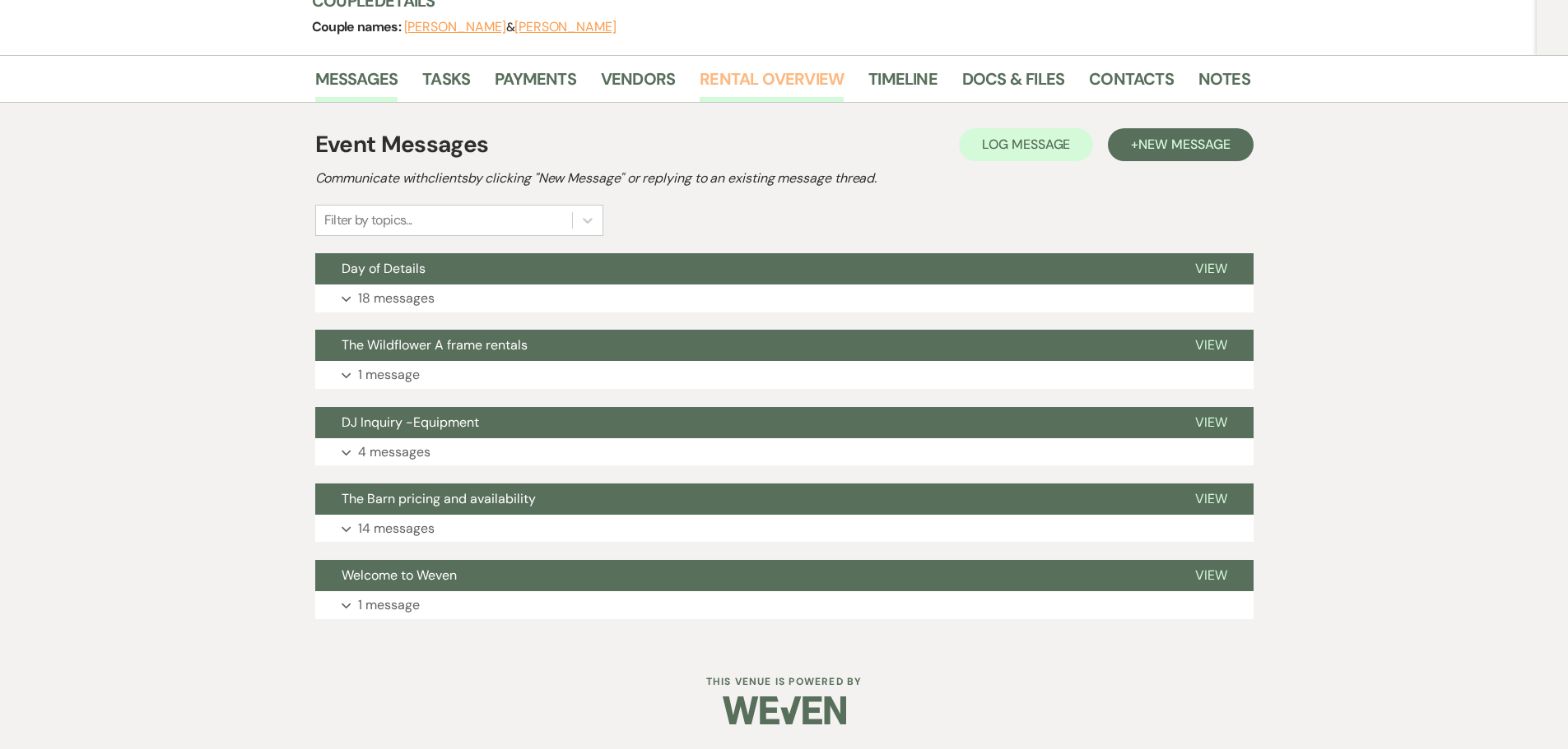
click at [735, 79] on link "Rental Overview" at bounding box center [772, 84] width 145 height 37
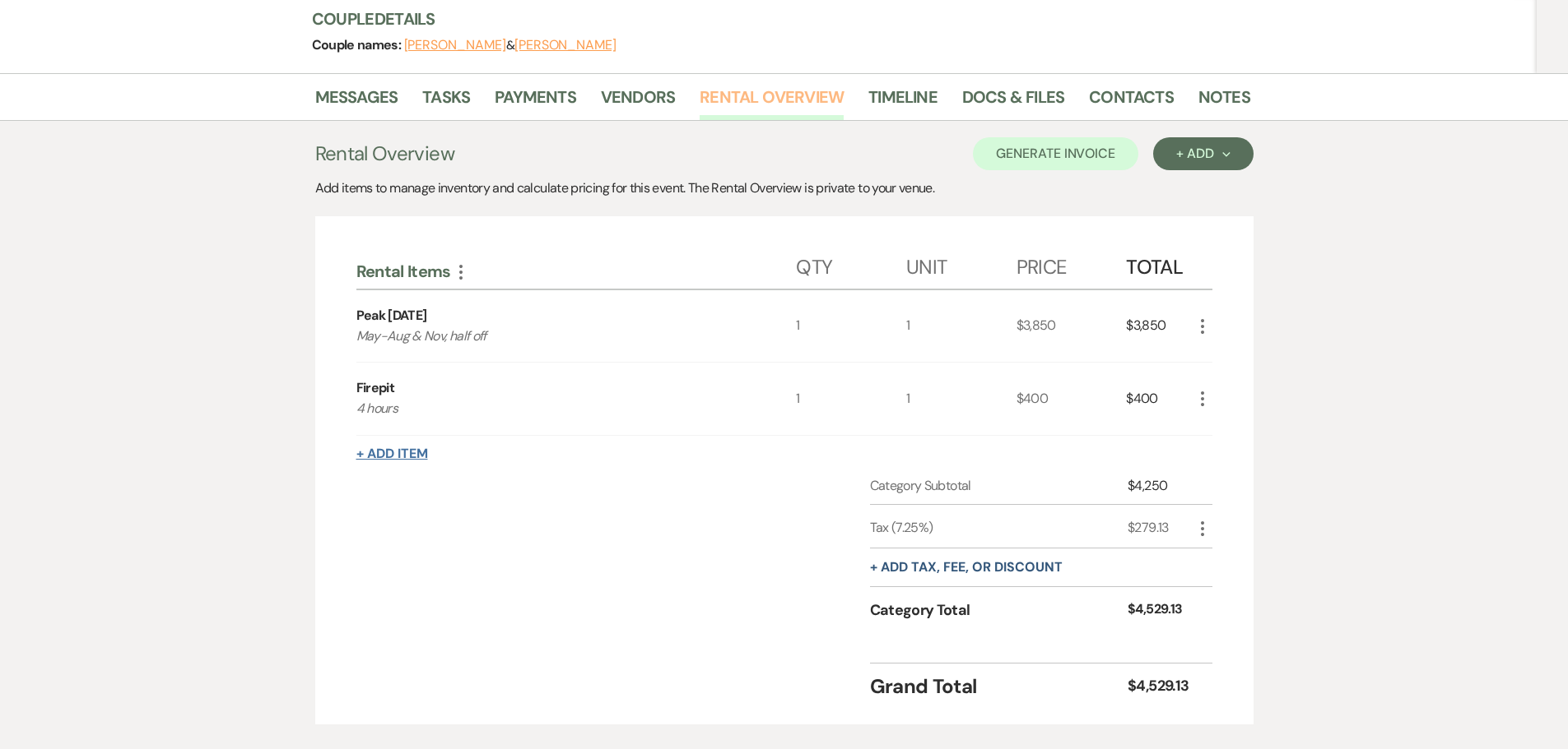
scroll to position [246, 0]
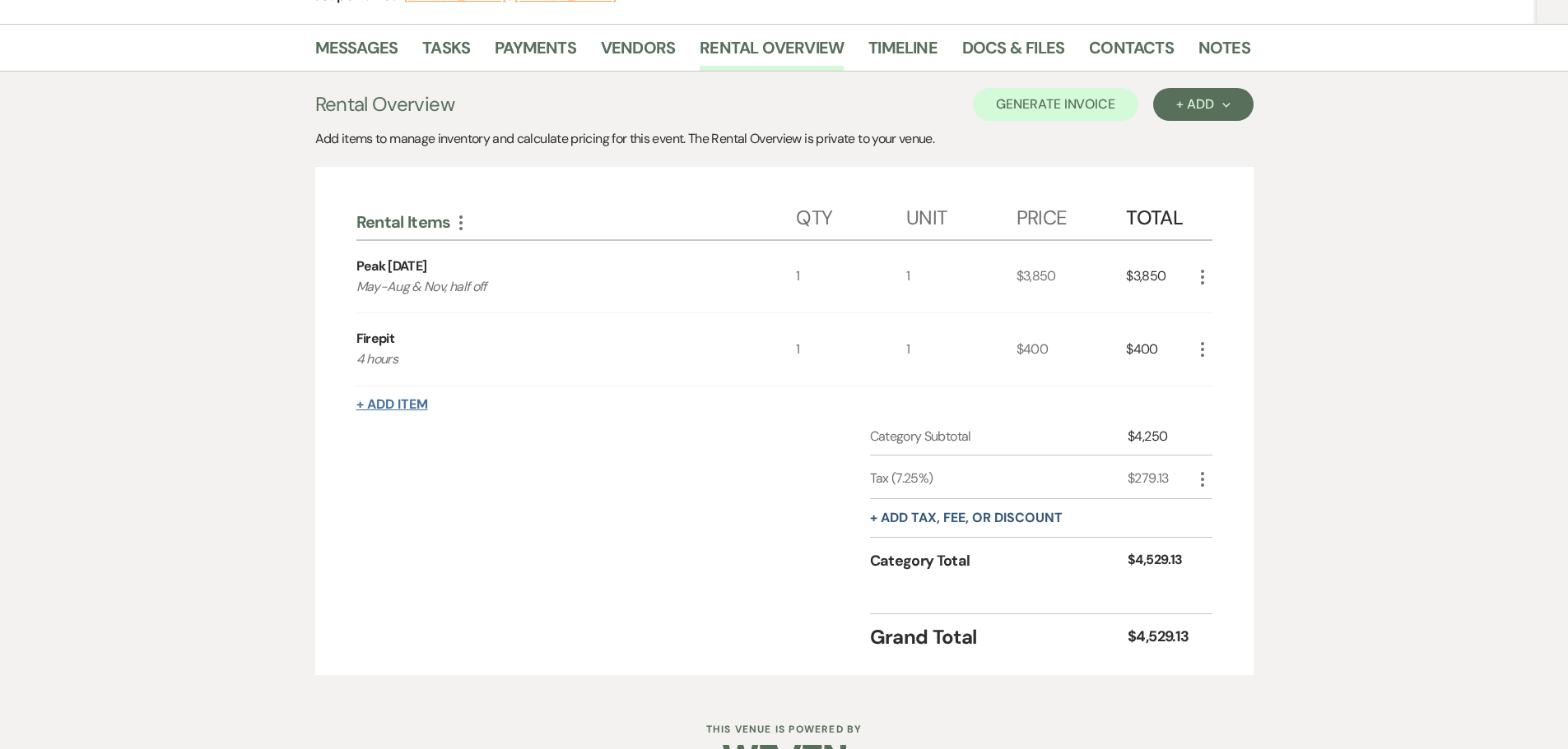
click at [384, 407] on button "+ Add Item" at bounding box center [392, 404] width 71 height 13
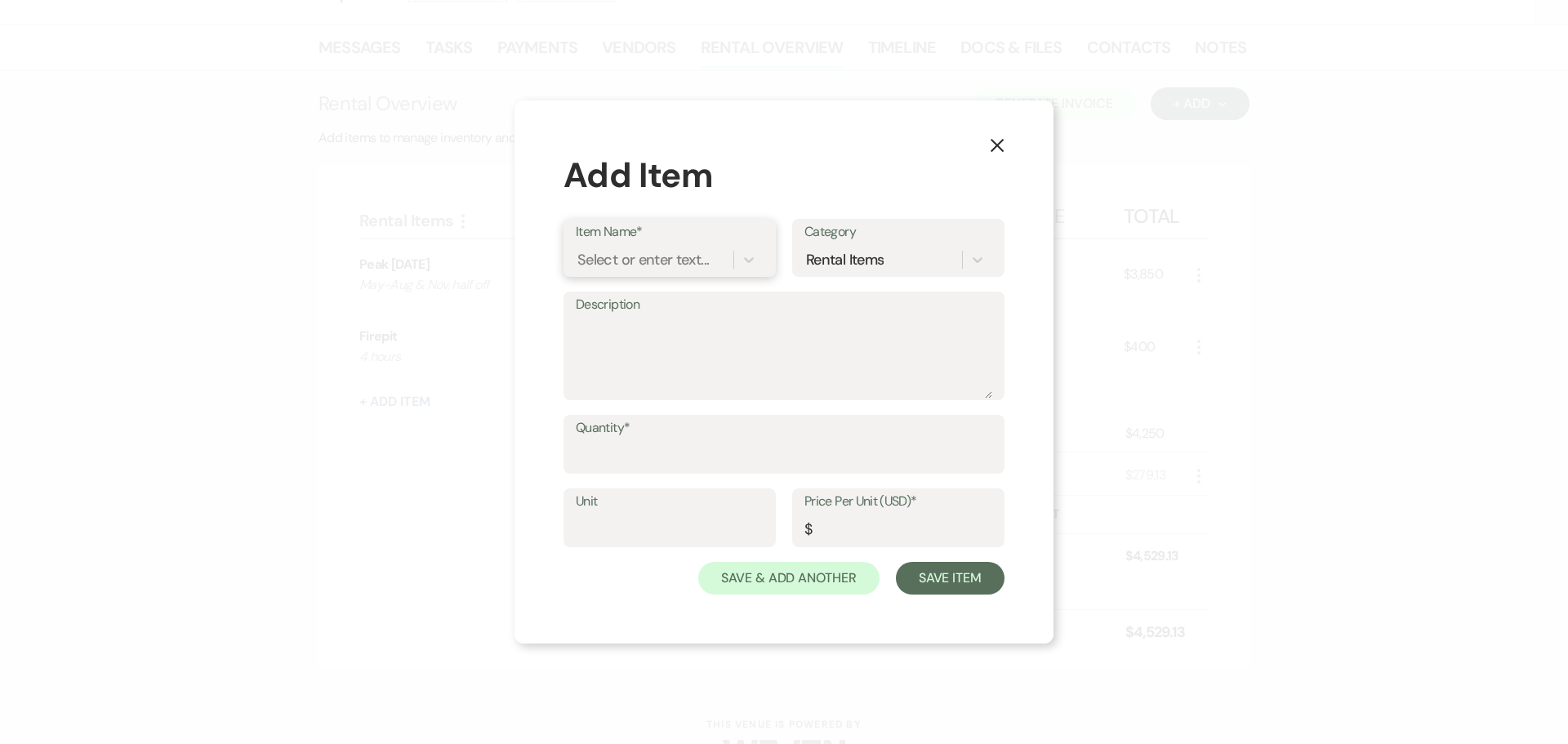
click at [643, 266] on div "Select or enter text..." at bounding box center [644, 260] width 132 height 22
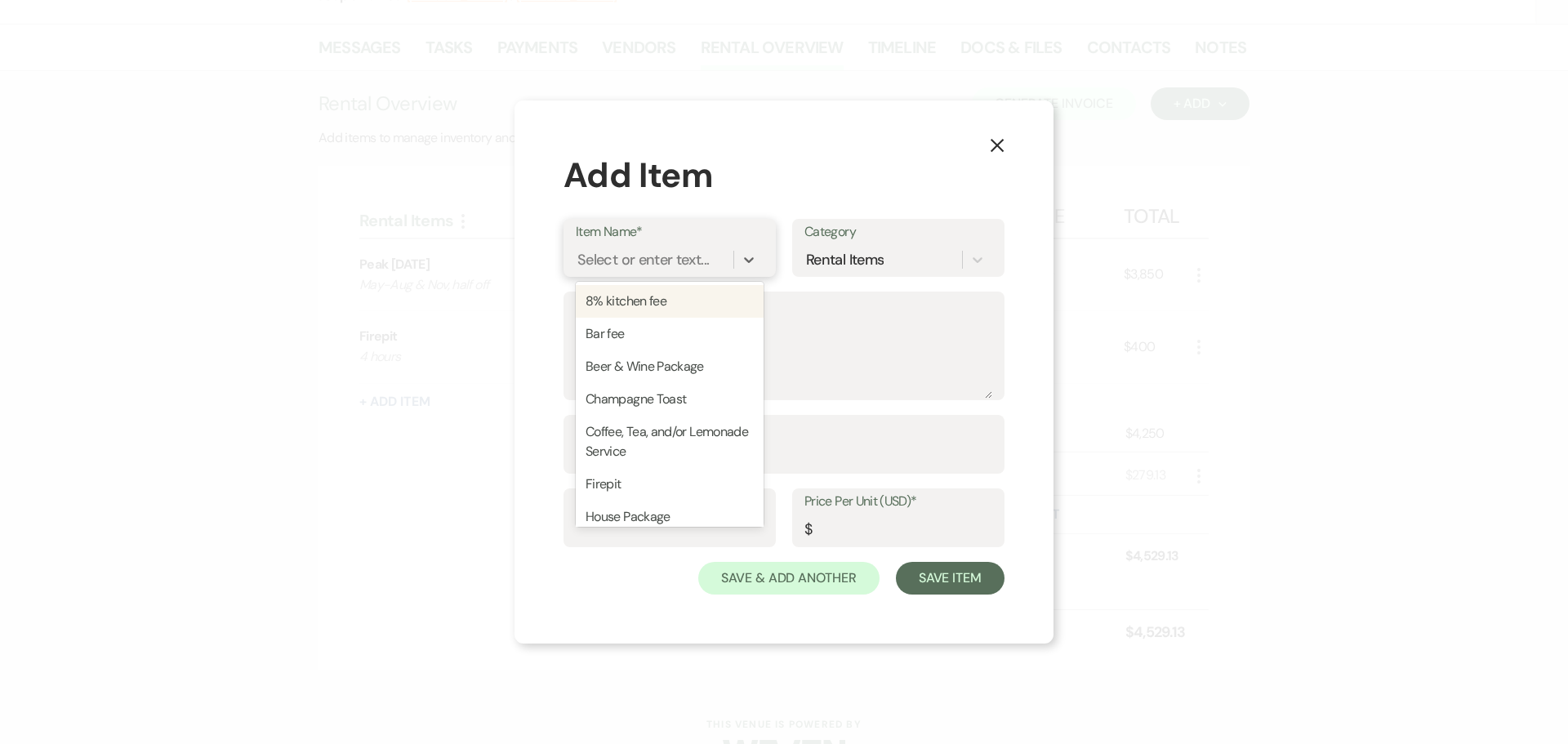
click at [619, 312] on div "8% kitchen fee" at bounding box center [669, 301] width 188 height 32
type textarea "8% of your food total before taxes and gratuities they may charge"
type input "1"
type input "0"
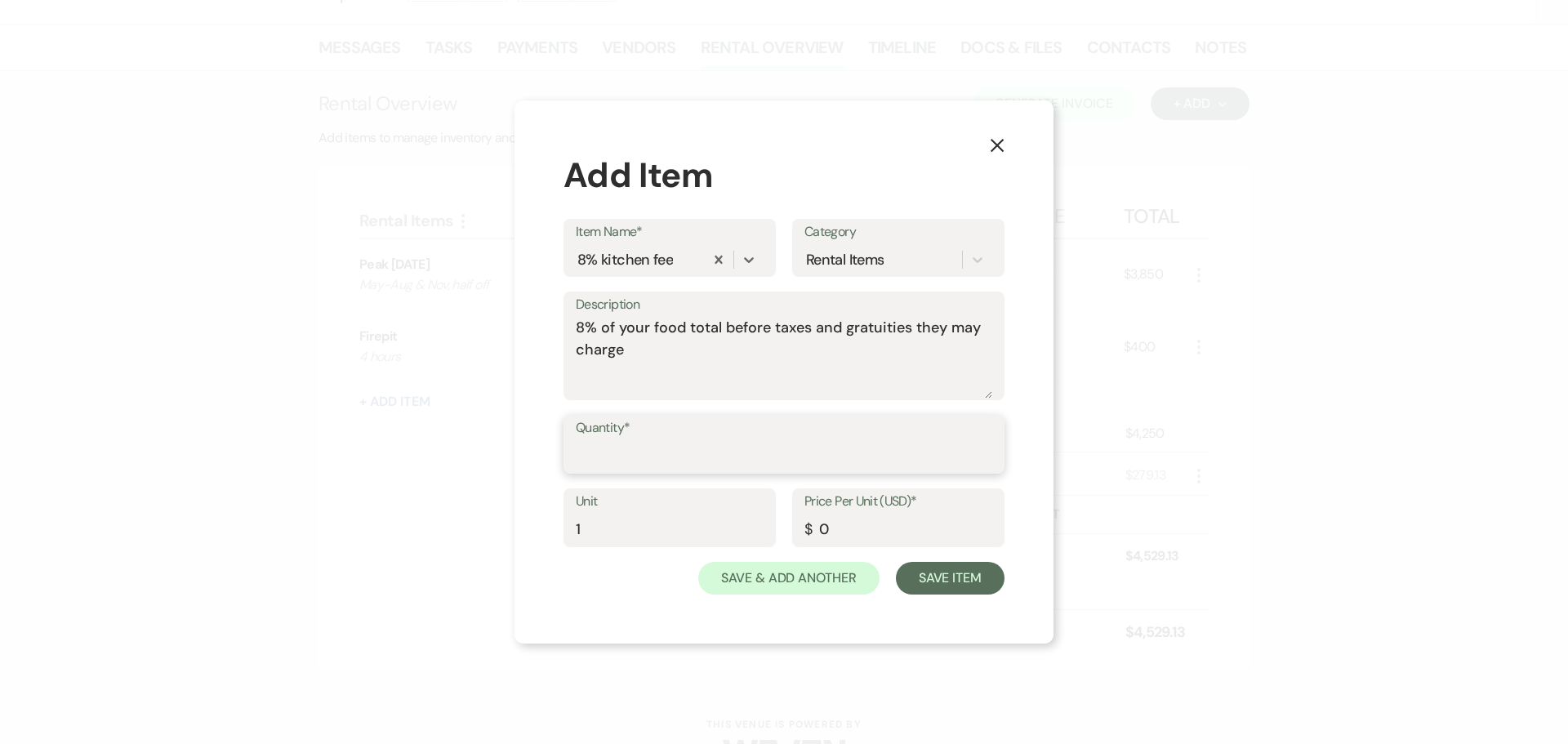
click at [604, 455] on input "Quantity*" at bounding box center [784, 456] width 417 height 31
type input "1"
click at [835, 519] on input "0" at bounding box center [898, 530] width 188 height 31
type input "464.00"
click at [923, 580] on button "Save Item" at bounding box center [950, 578] width 109 height 32
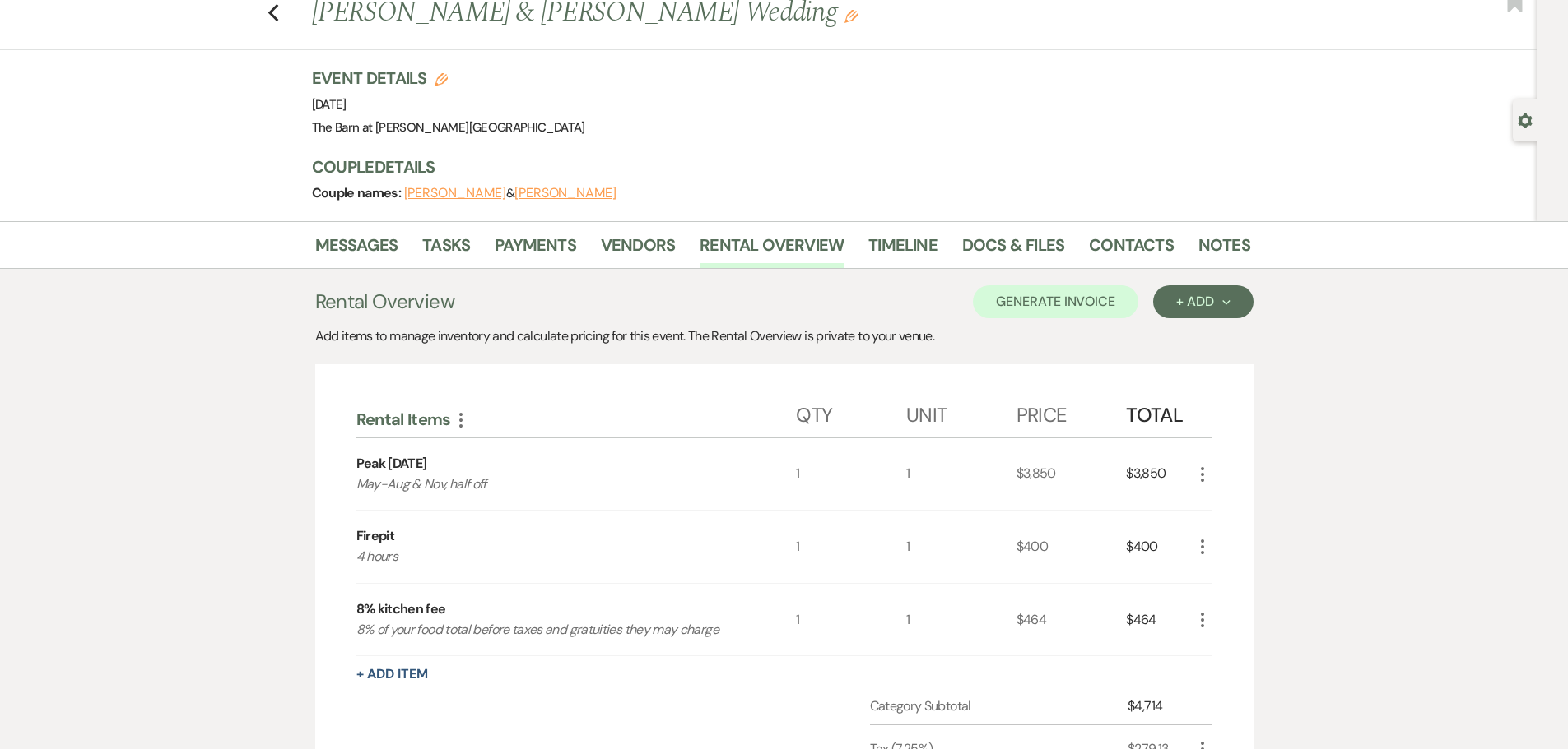
scroll to position [39, 0]
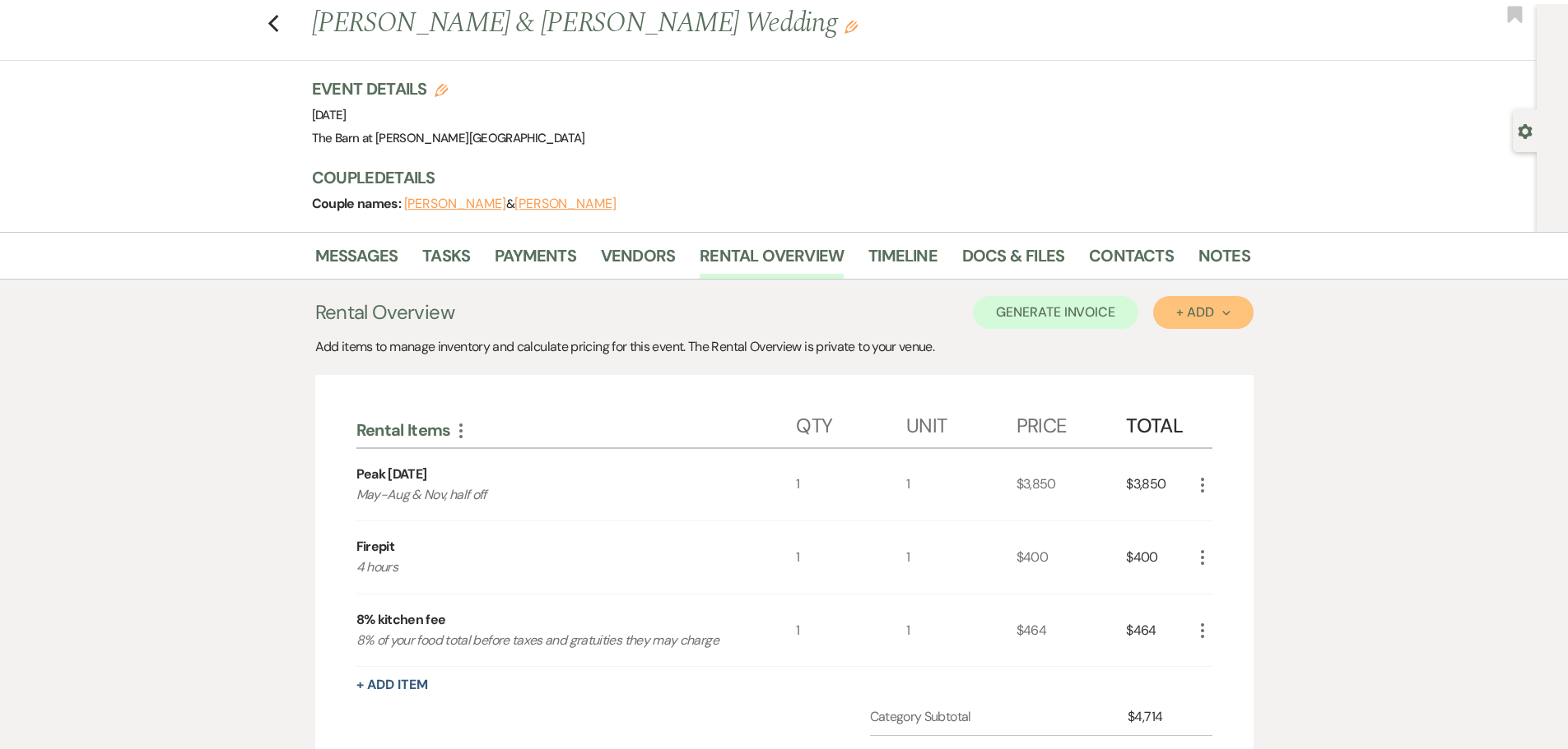
click at [1206, 325] on button "+ Add Next" at bounding box center [1203, 312] width 100 height 33
click at [1082, 350] on div "Add items to manage inventory and calculate pricing for this event. The Rental …" at bounding box center [784, 347] width 938 height 20
click at [1072, 318] on button "Generate Invoice" at bounding box center [1055, 312] width 165 height 33
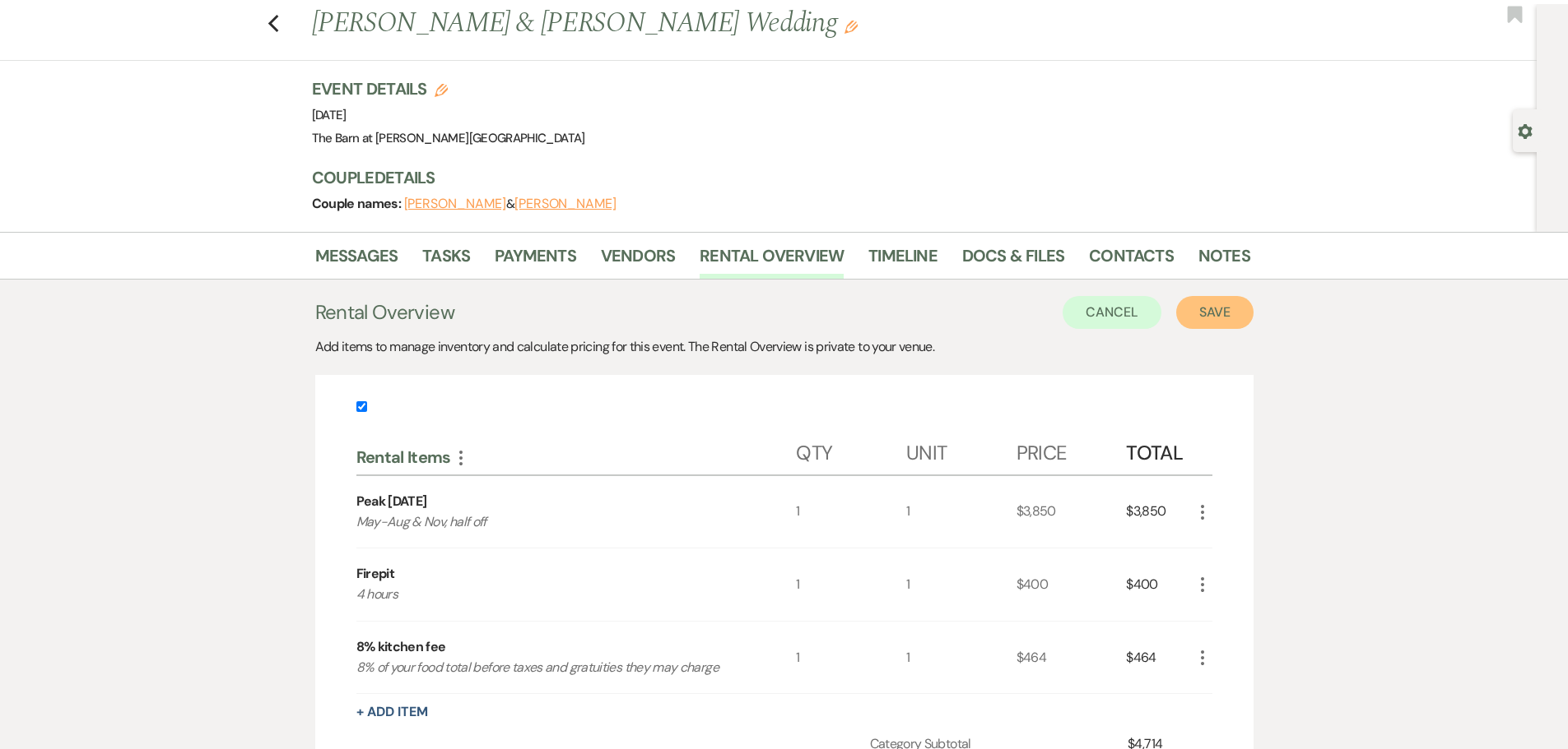
click at [1198, 315] on button "Save" at bounding box center [1215, 312] width 77 height 33
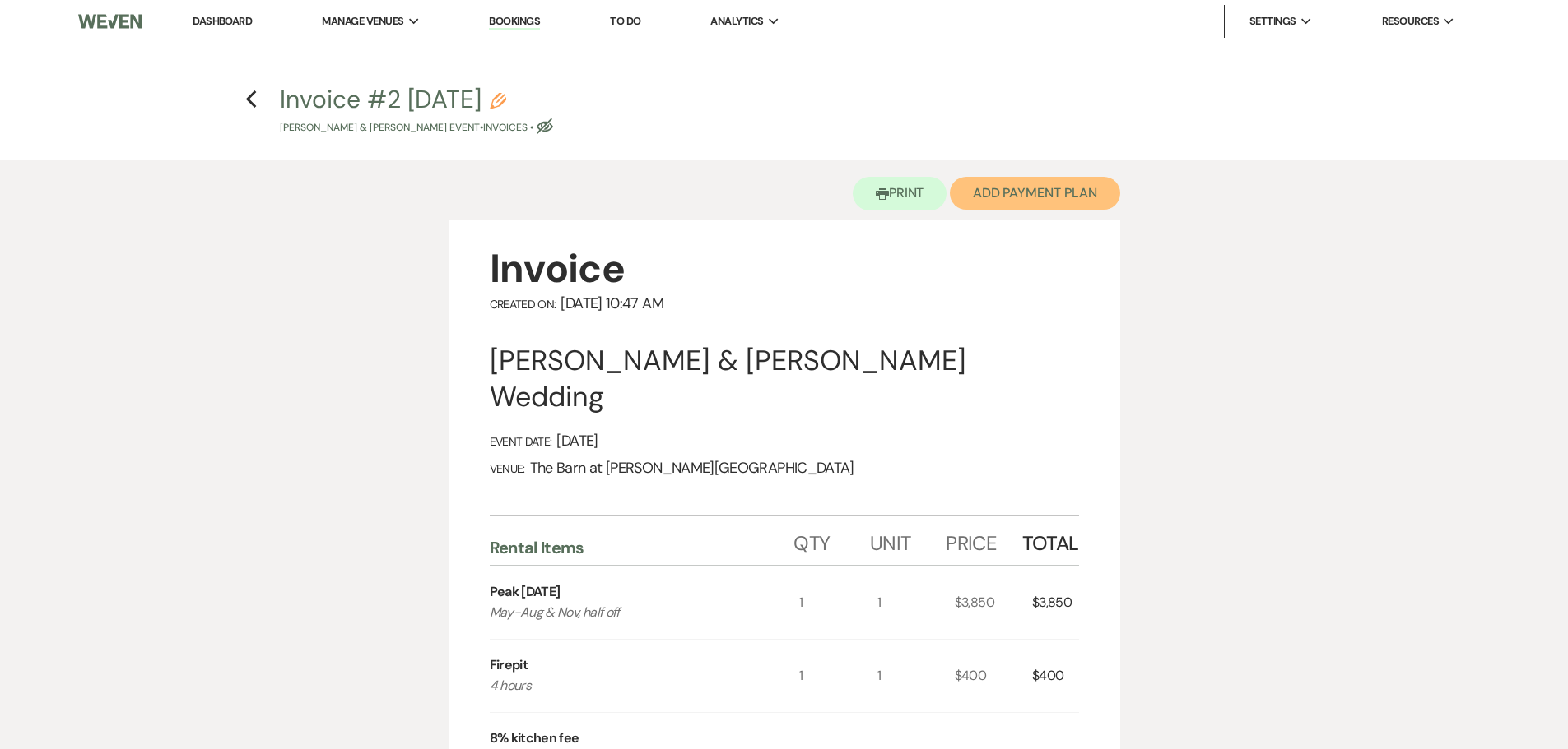
click at [1005, 187] on button "Add Payment Plan" at bounding box center [1035, 193] width 170 height 33
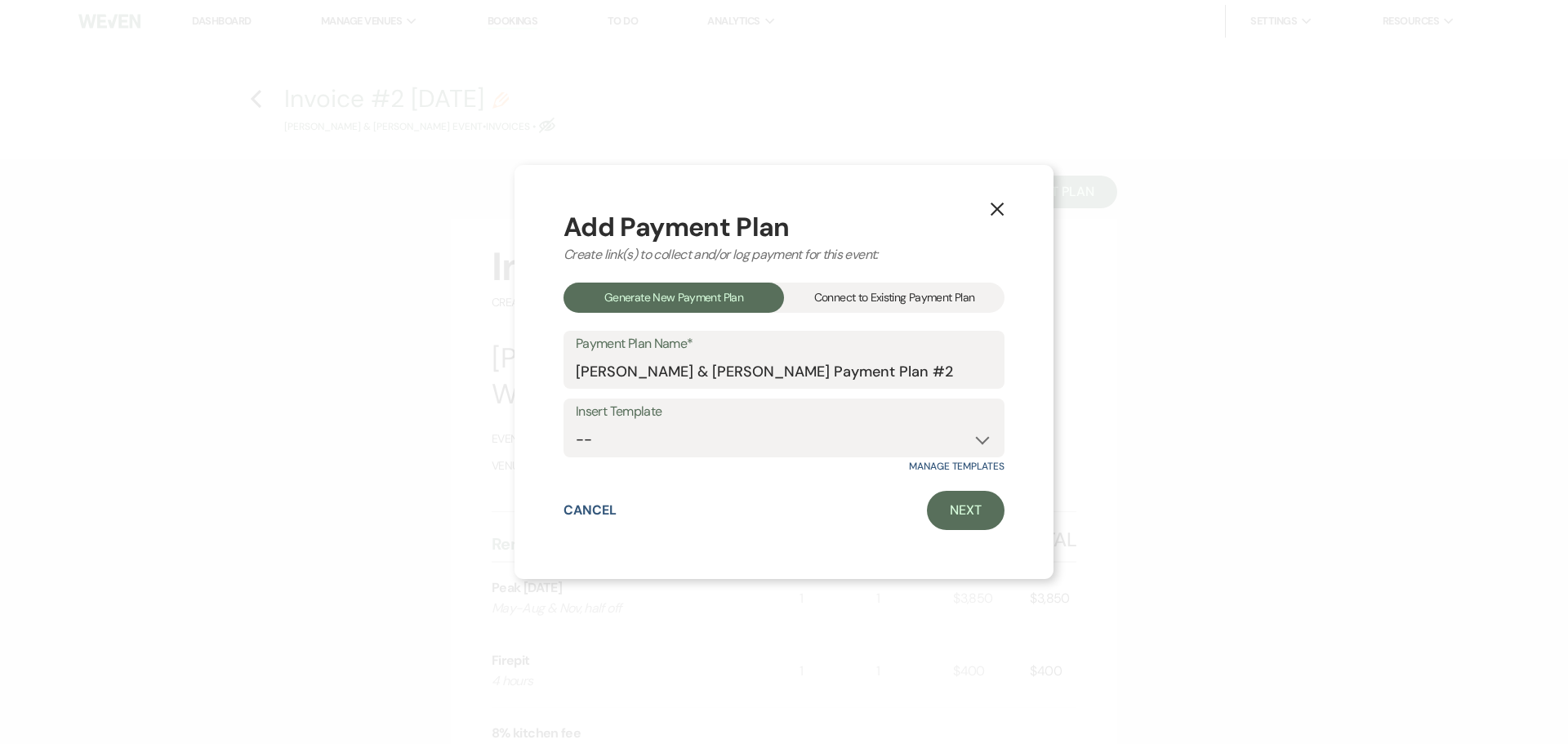
click at [933, 291] on div "Connect to Existing Payment Plan" at bounding box center [894, 298] width 220 height 30
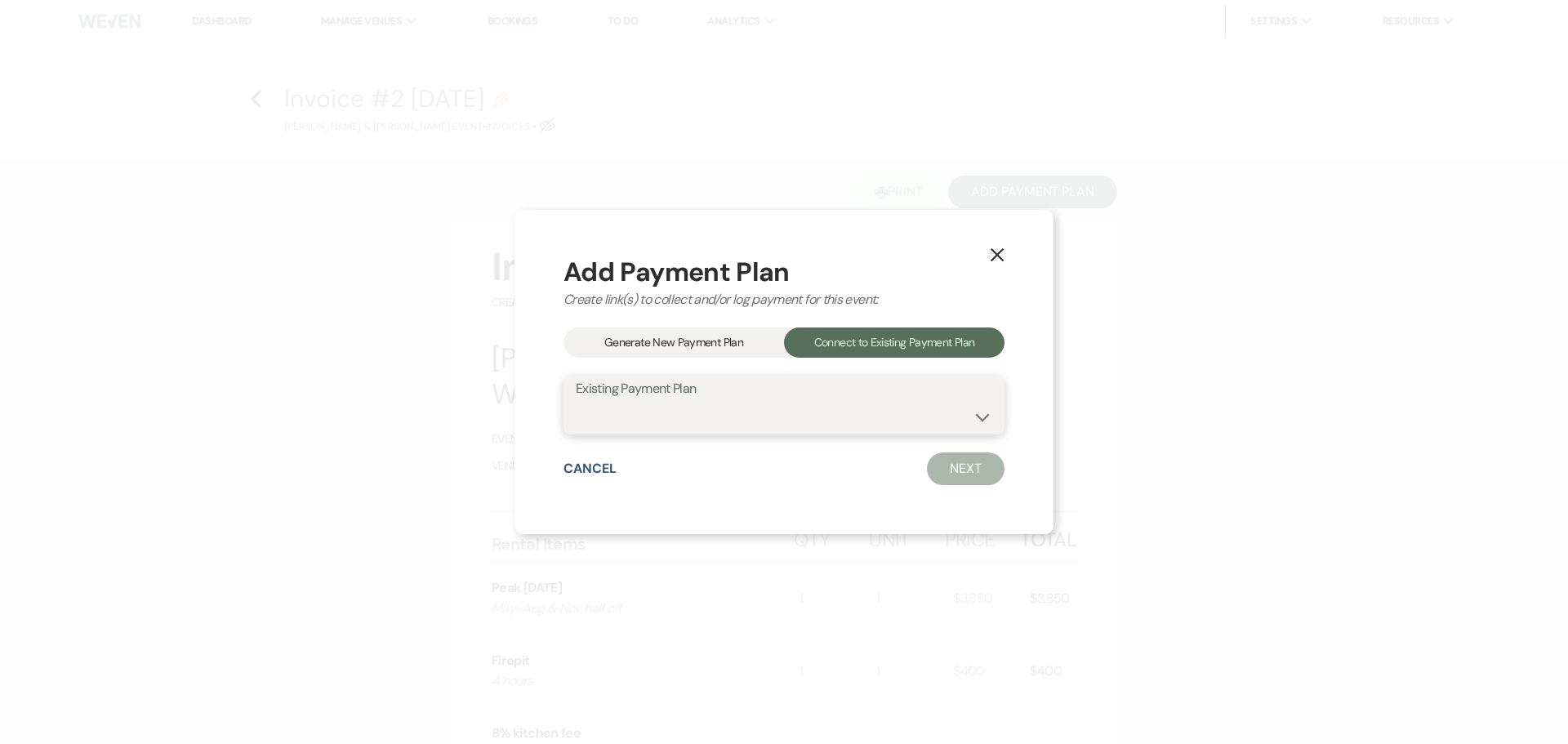
click at [874, 413] on select "[PERSON_NAME] & [PERSON_NAME] Payment Plan #1" at bounding box center [784, 417] width 417 height 31
select select "16983"
click at [576, 401] on select "[PERSON_NAME] & [PERSON_NAME] Payment Plan #1" at bounding box center [784, 417] width 417 height 31
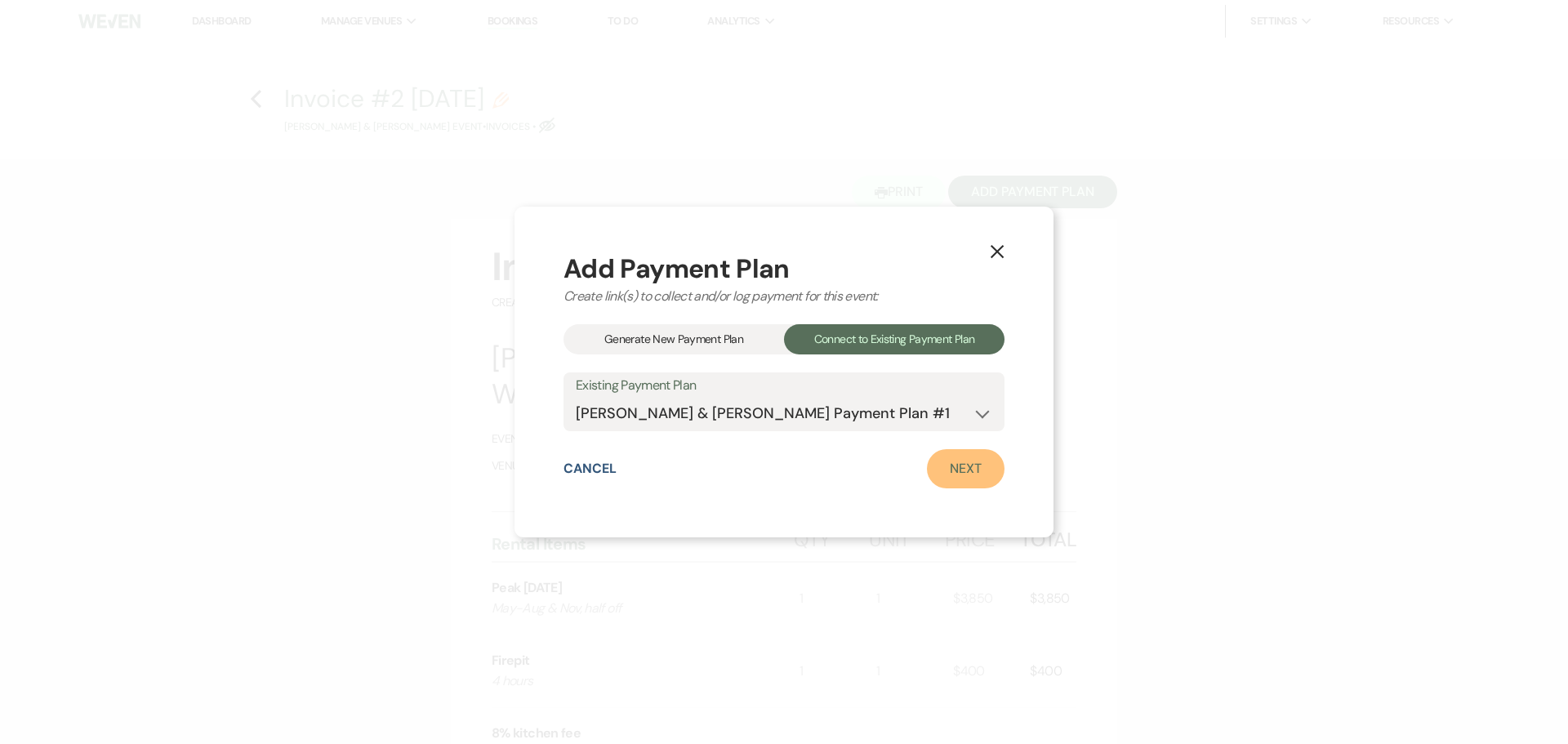
click at [942, 470] on link "Next" at bounding box center [966, 469] width 78 height 39
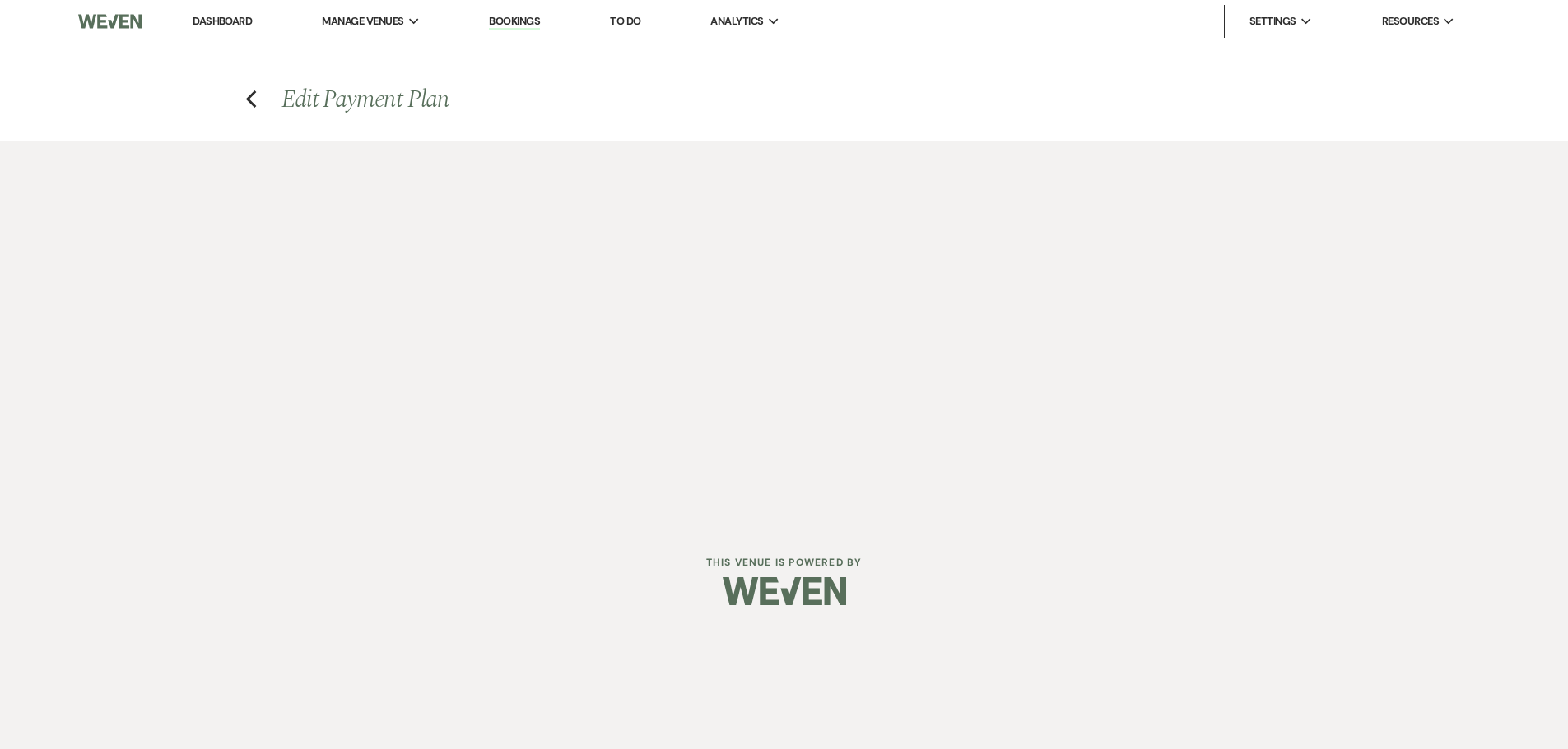
select select "27702"
select select "1"
select select "true"
select select "1"
select select "true"
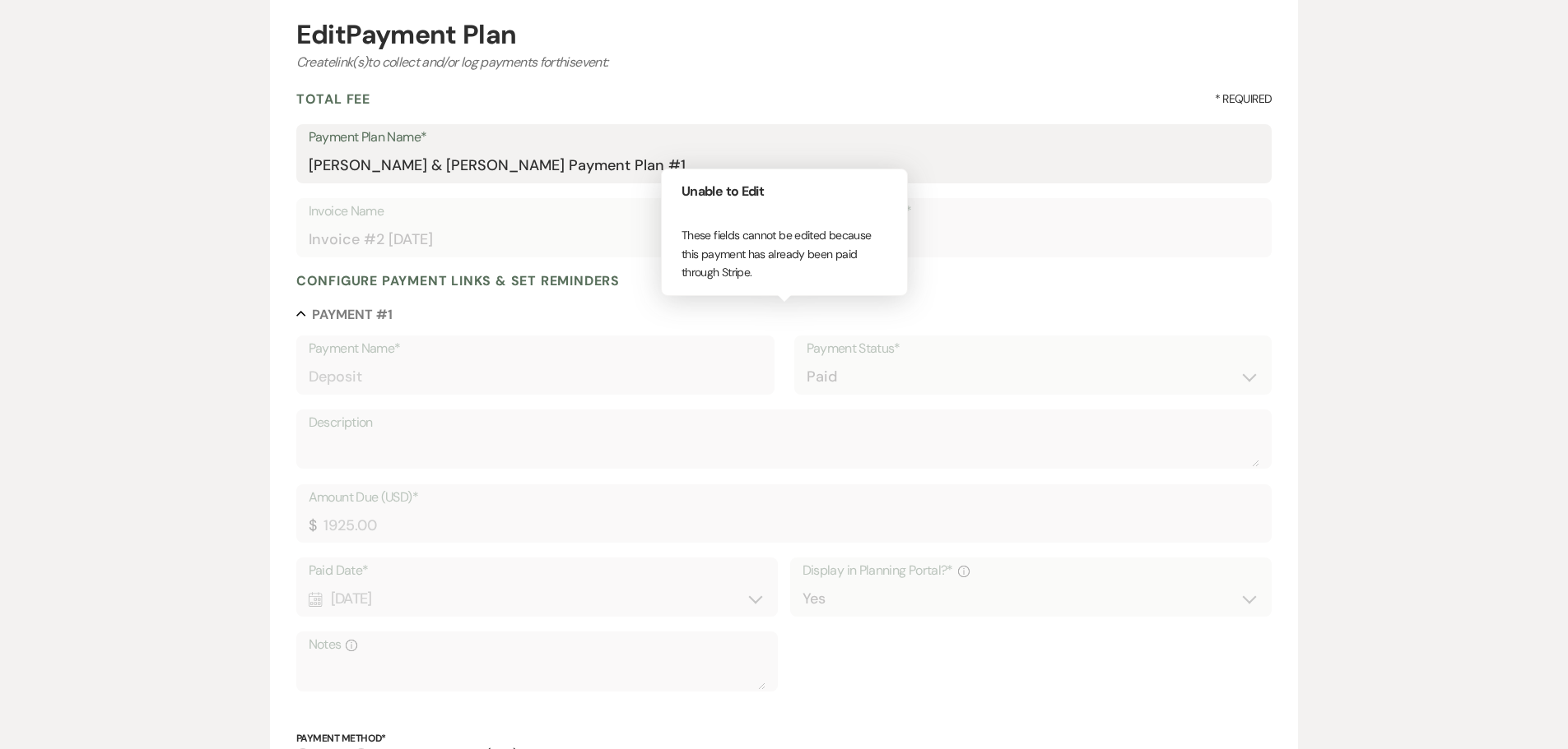
scroll to position [137, 0]
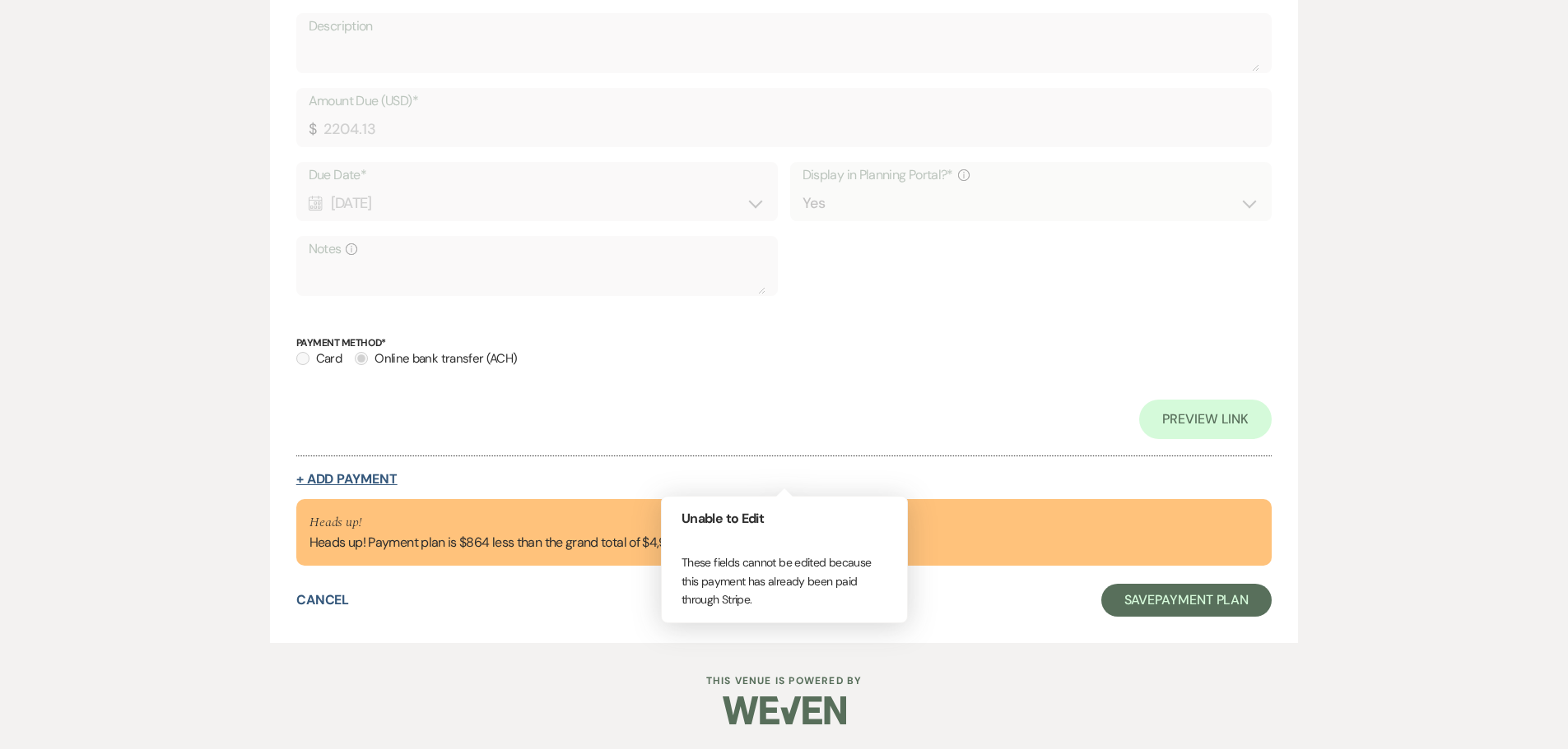
click at [355, 480] on button "+ Add Payment" at bounding box center [346, 479] width 101 height 13
select select "2"
select select "flat"
select select "true"
select select "client"
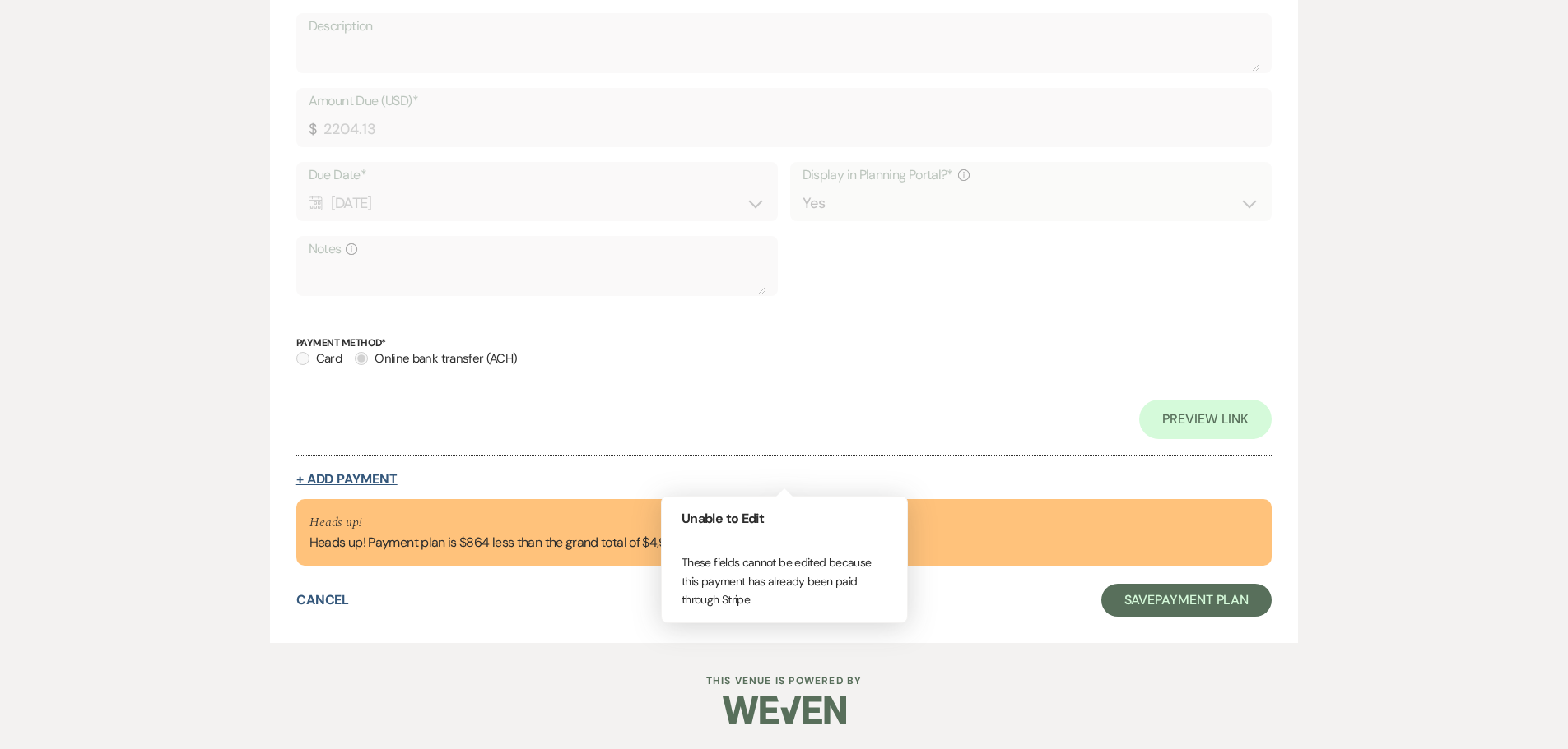
select select "weeks"
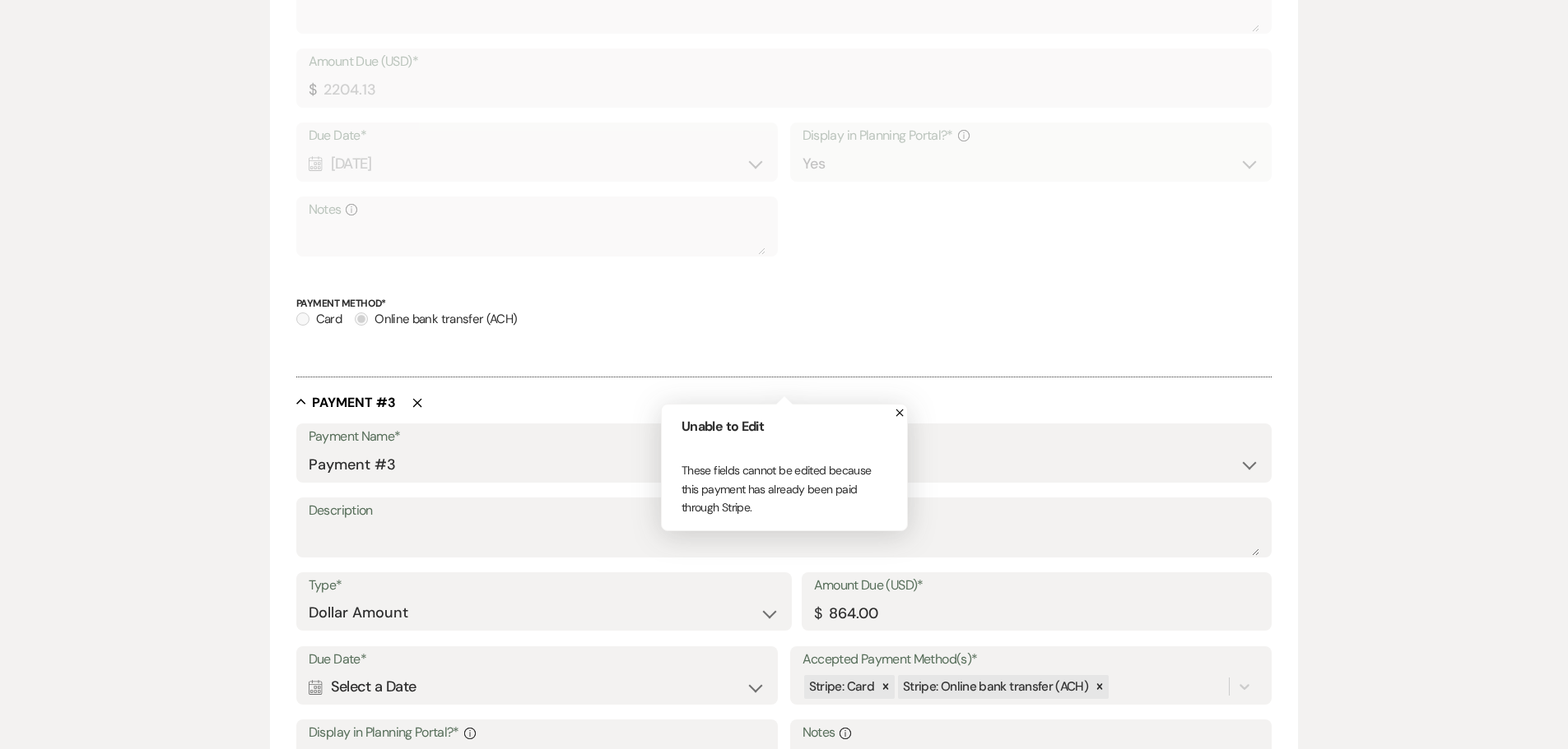
scroll to position [1084, 0]
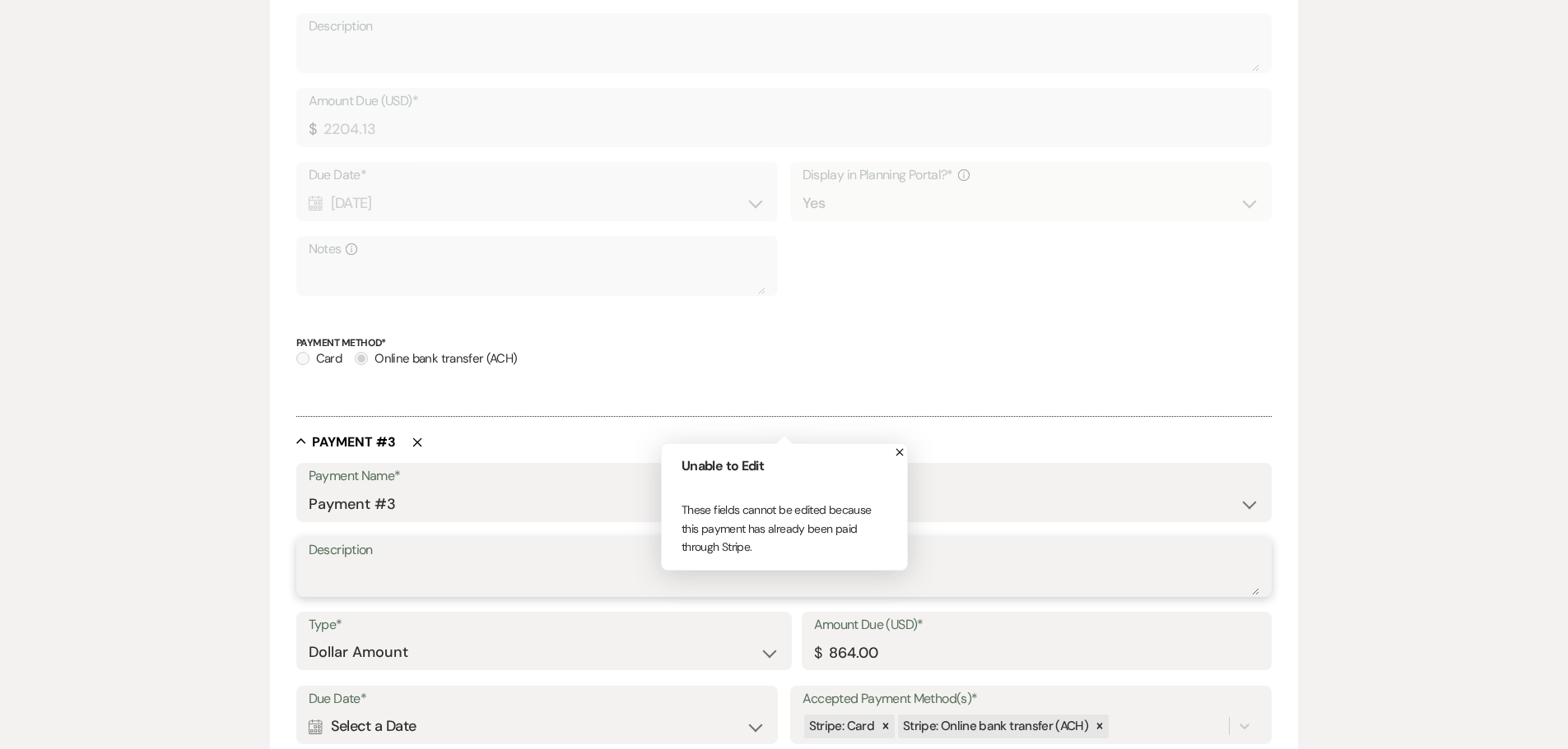
click at [356, 576] on textarea "Description" at bounding box center [784, 579] width 951 height 33
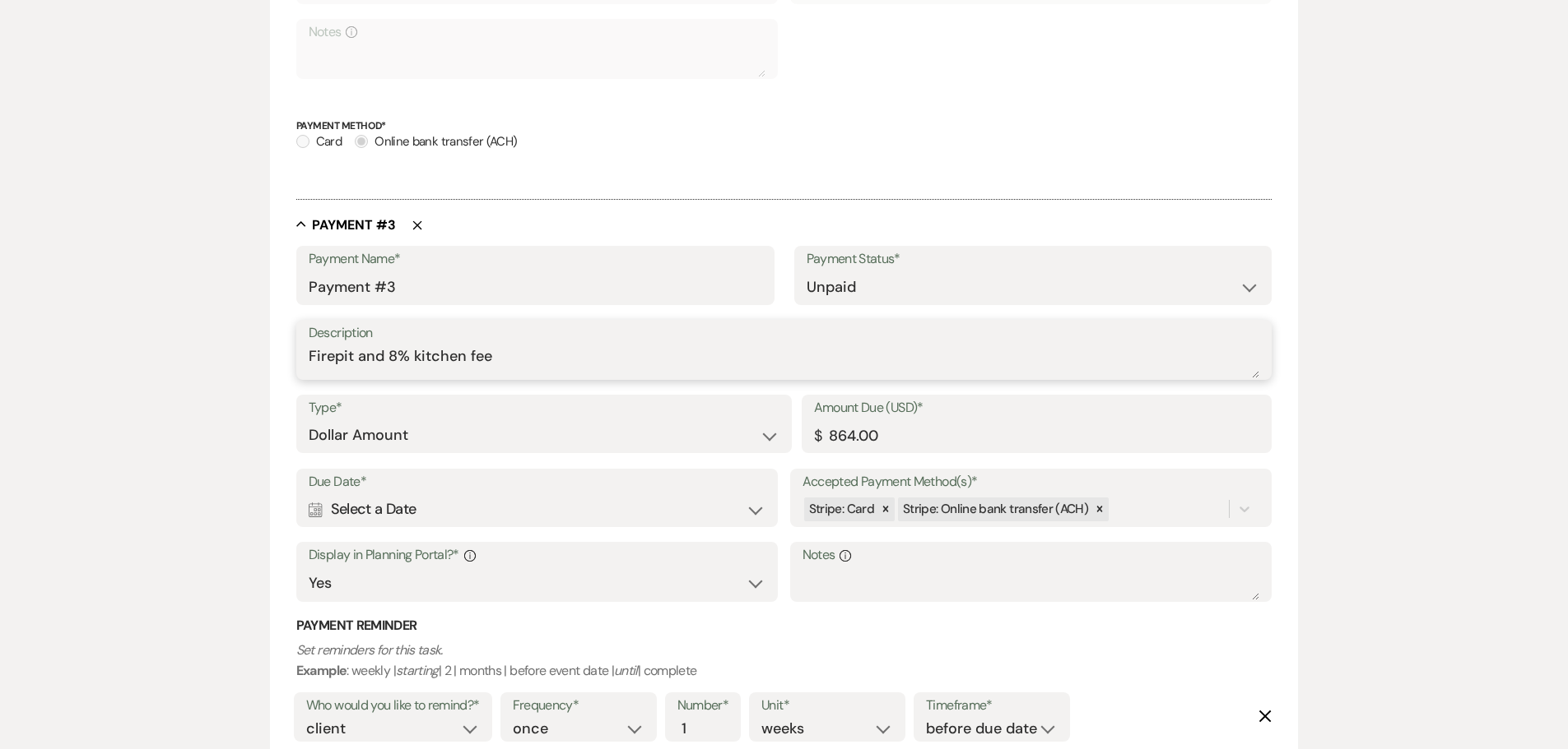
scroll to position [1331, 0]
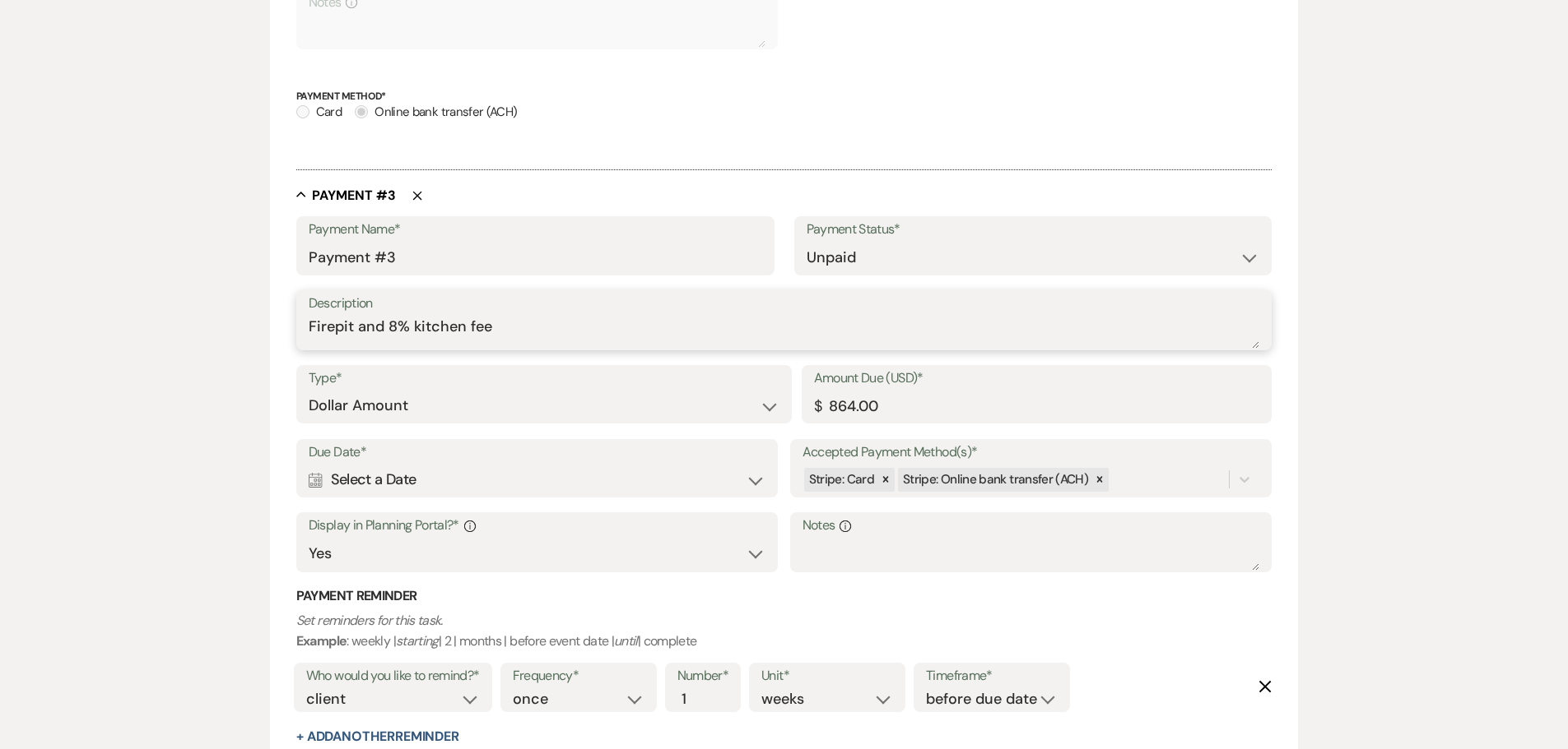
type textarea "Firepit and 8% kitchen fee"
click at [476, 486] on div "Calendar Select a Date Expand" at bounding box center [538, 480] width 457 height 32
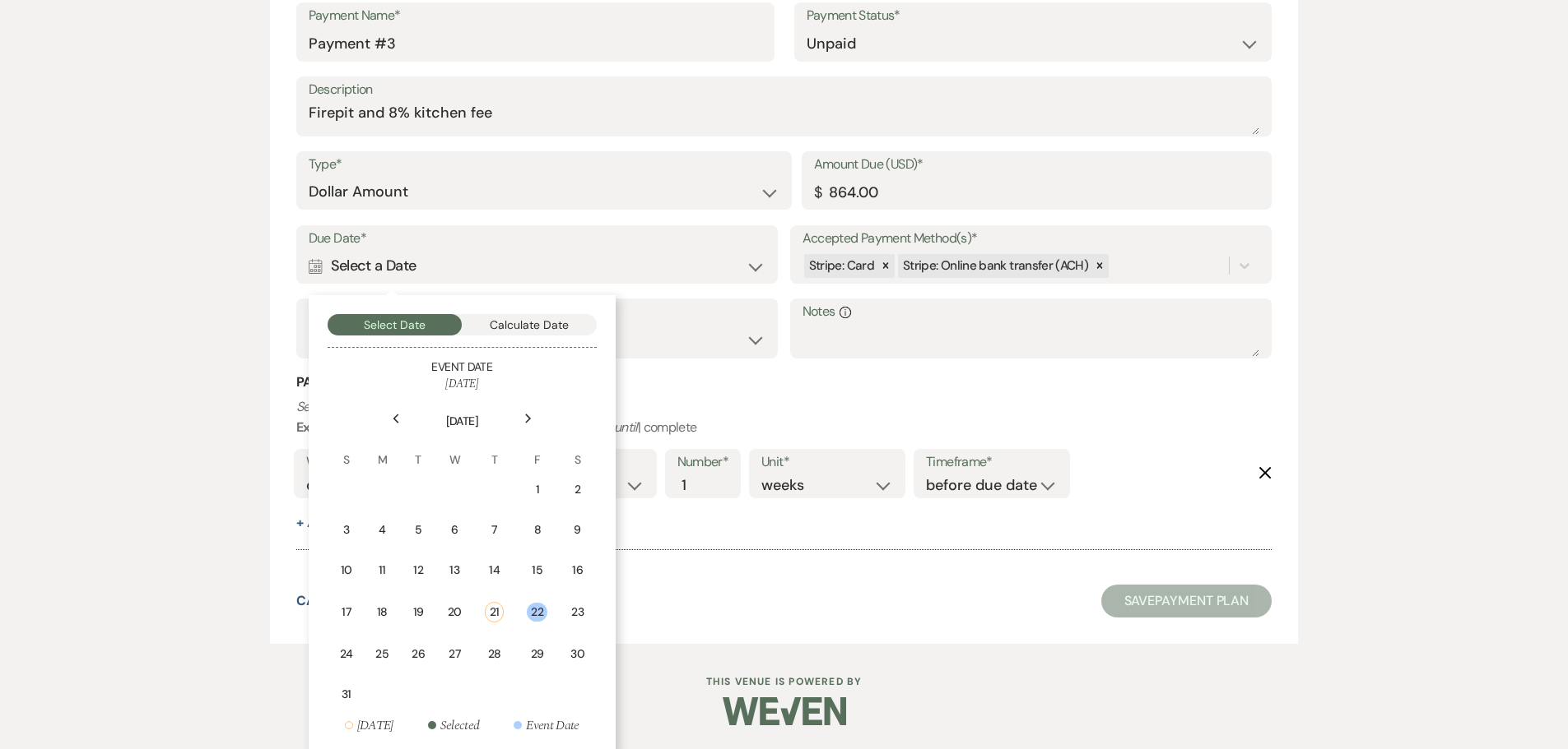
scroll to position [1549, 0]
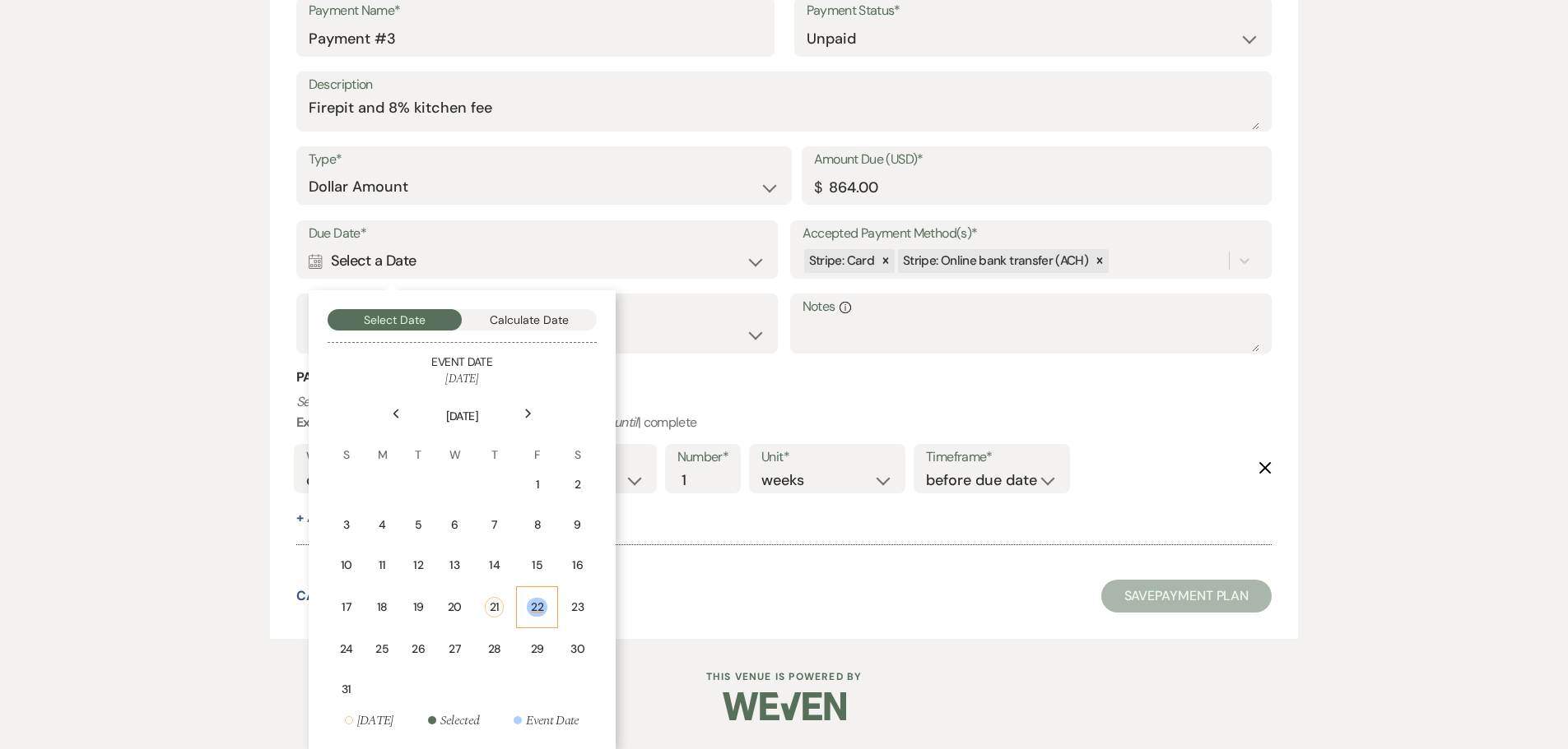
click at [533, 609] on div "22" at bounding box center [537, 607] width 21 height 19
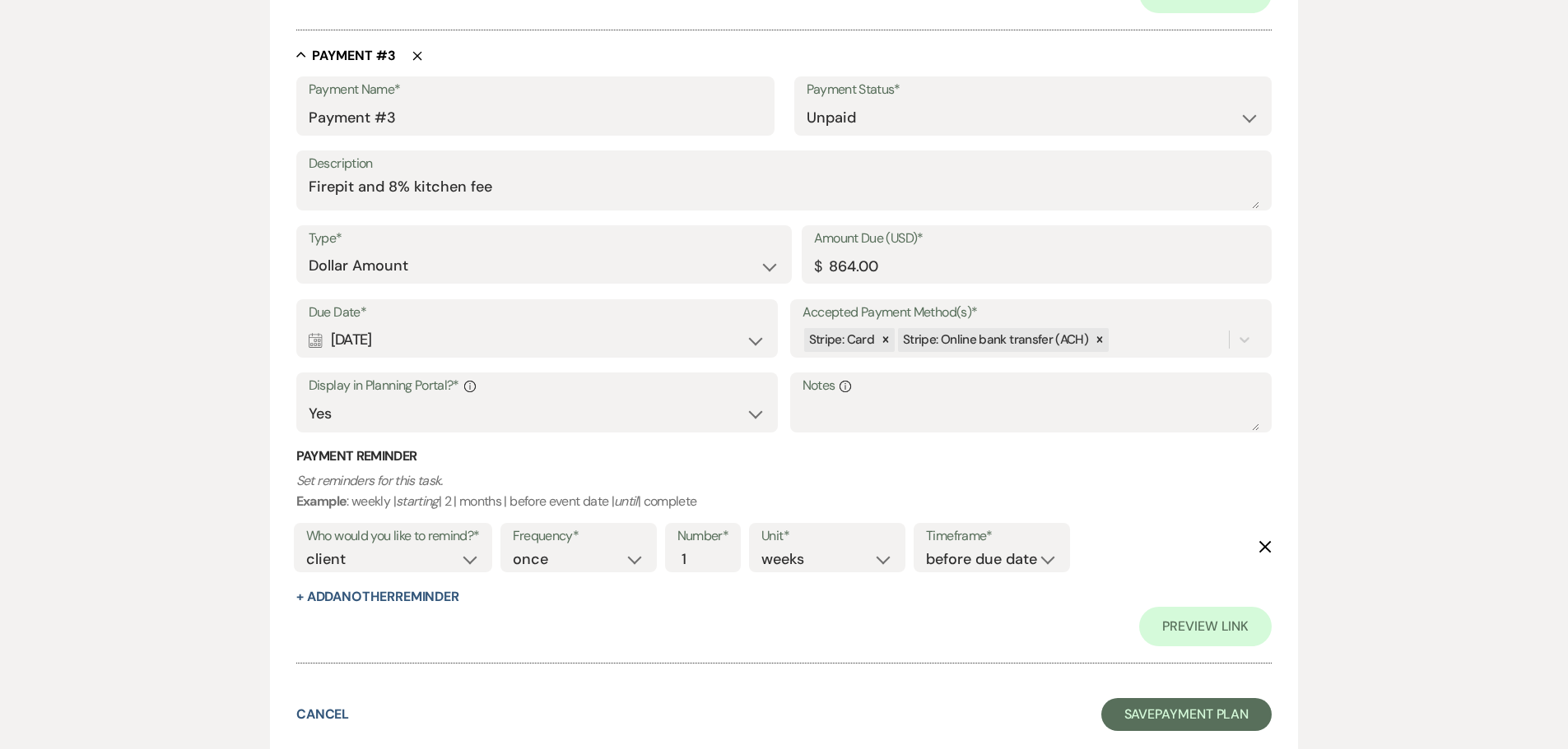
scroll to position [1629, 0]
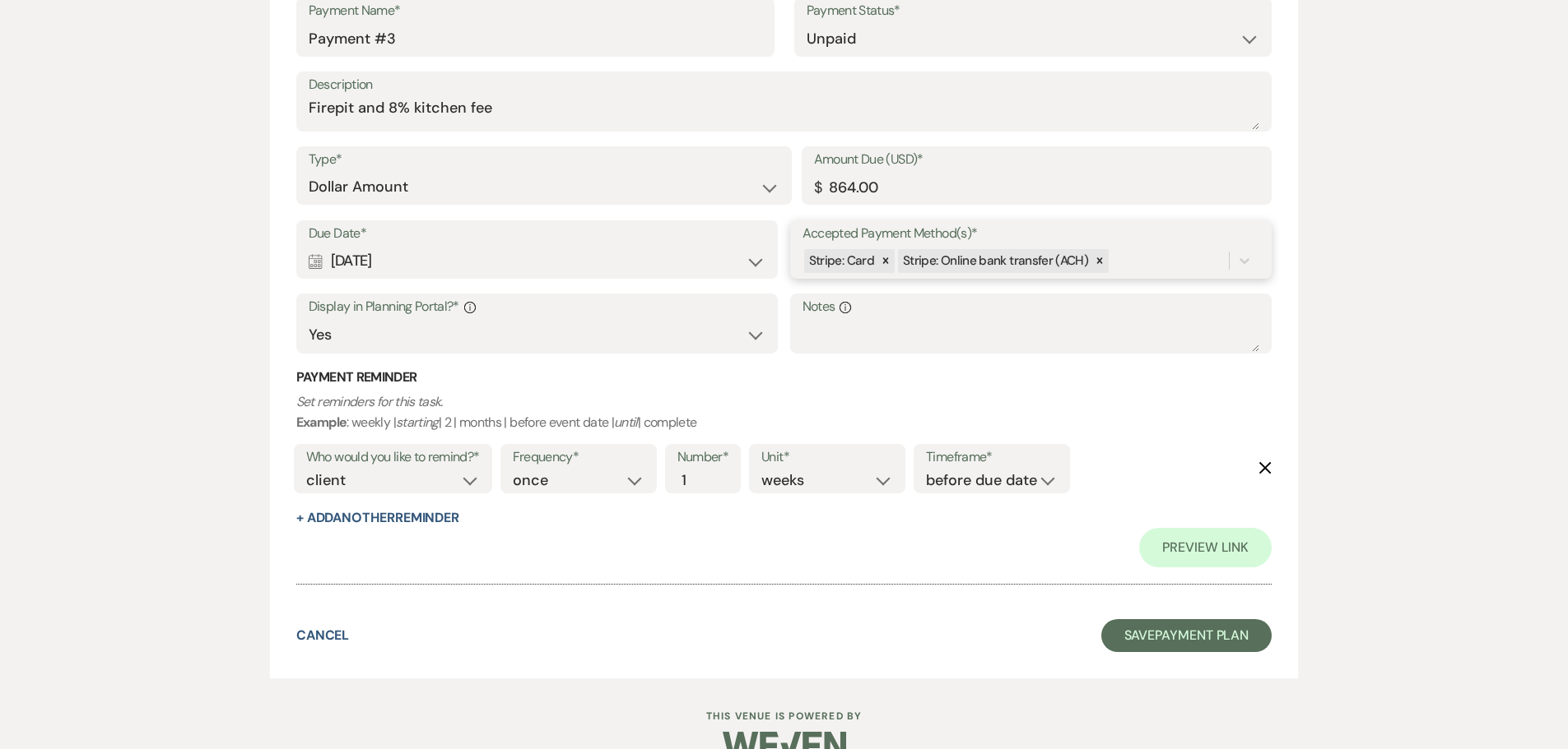
click at [1149, 264] on div "Stripe: Card Stripe: Online bank transfer (ACH)" at bounding box center [1017, 260] width 428 height 29
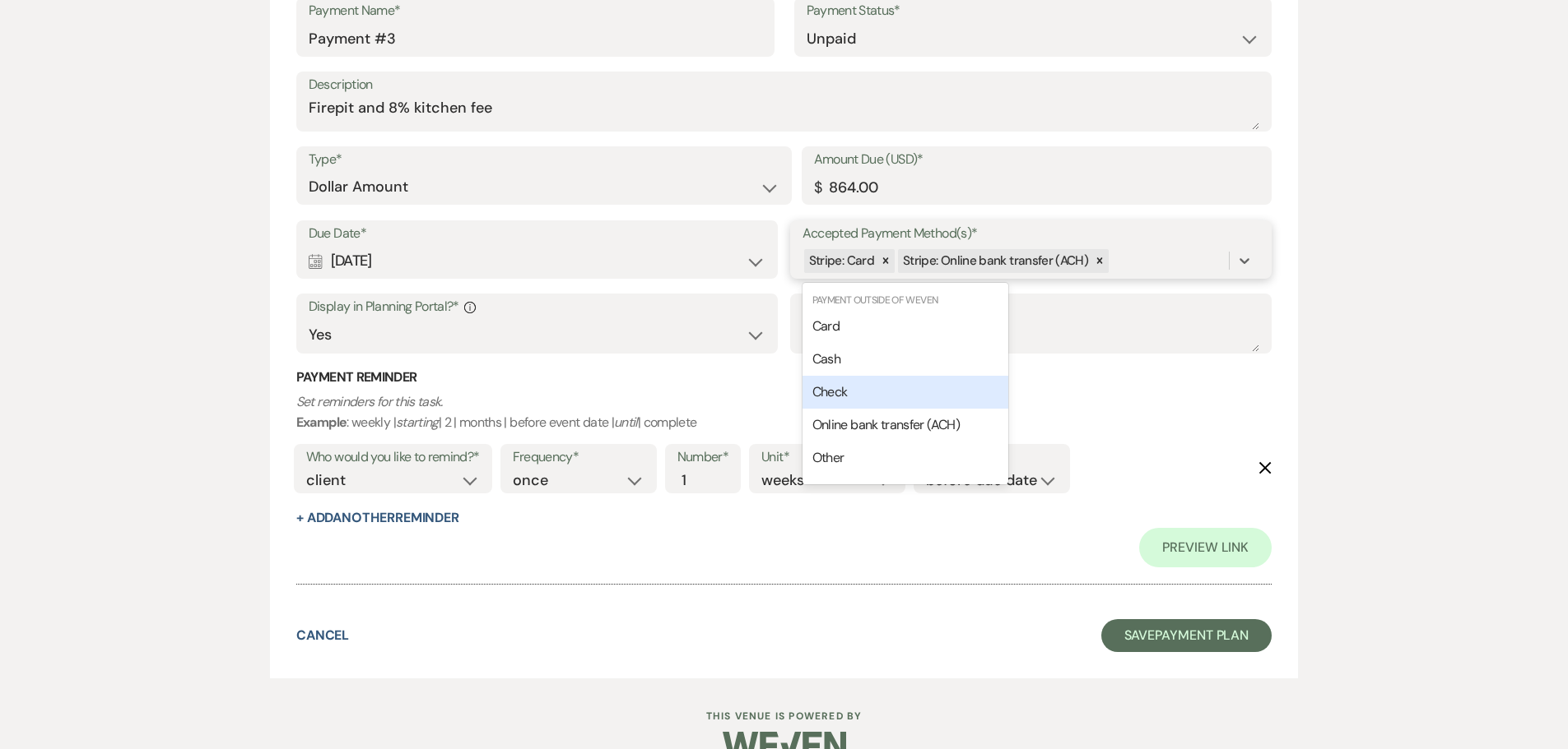
click at [819, 393] on span "Check" at bounding box center [831, 391] width 36 height 17
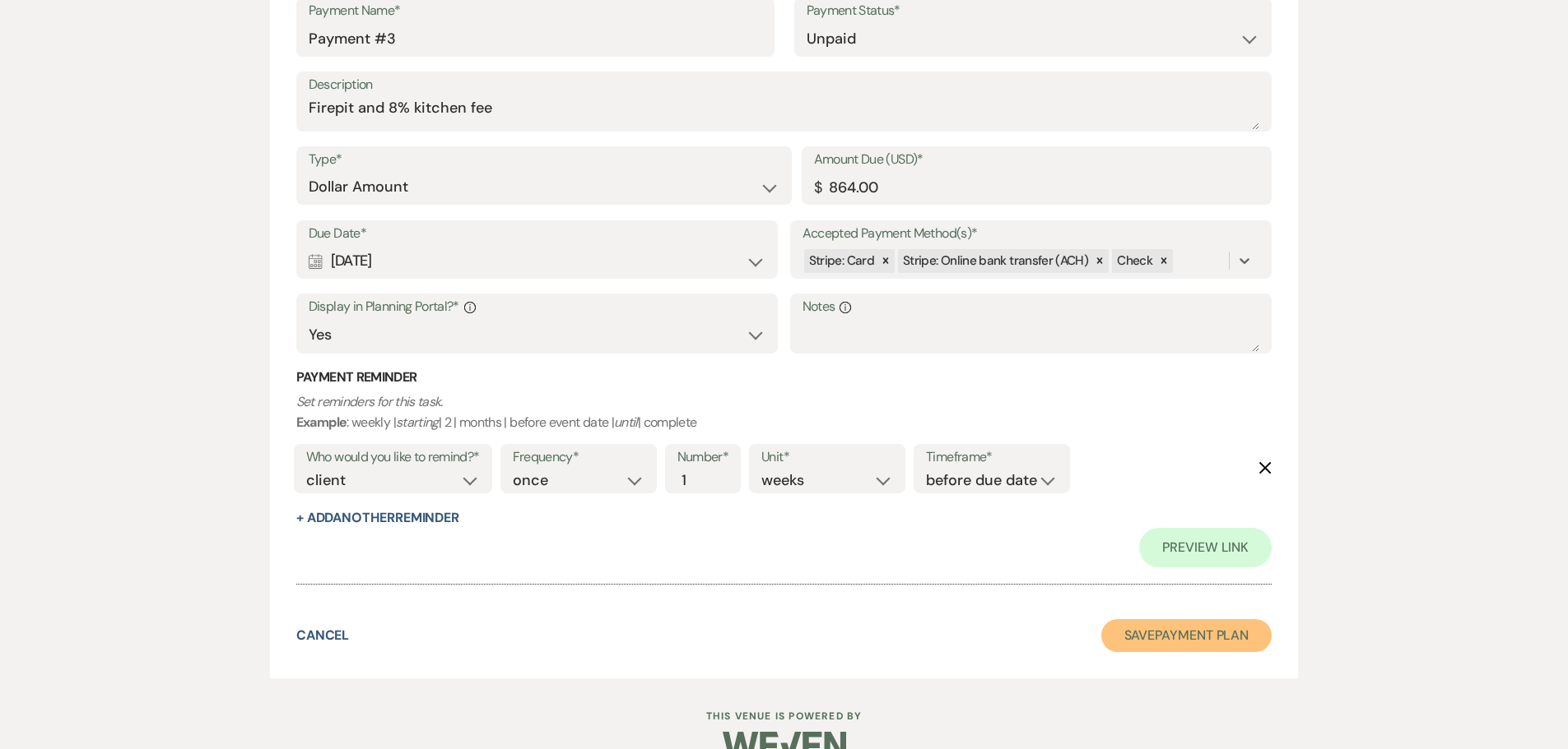
click at [1178, 633] on button "Save Payment Plan" at bounding box center [1187, 635] width 171 height 33
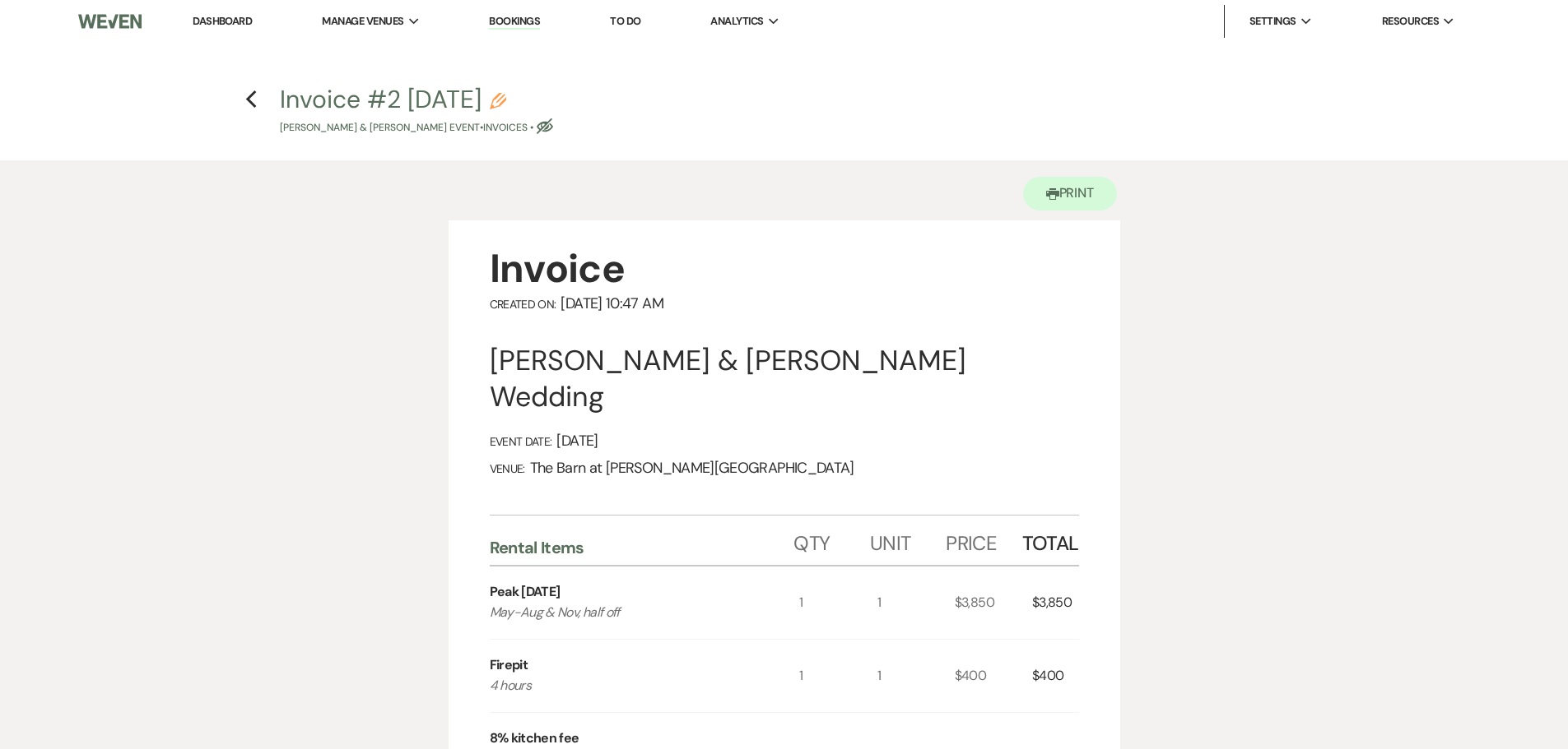
click at [544, 127] on use "button" at bounding box center [544, 127] width 17 height 16
select select "22"
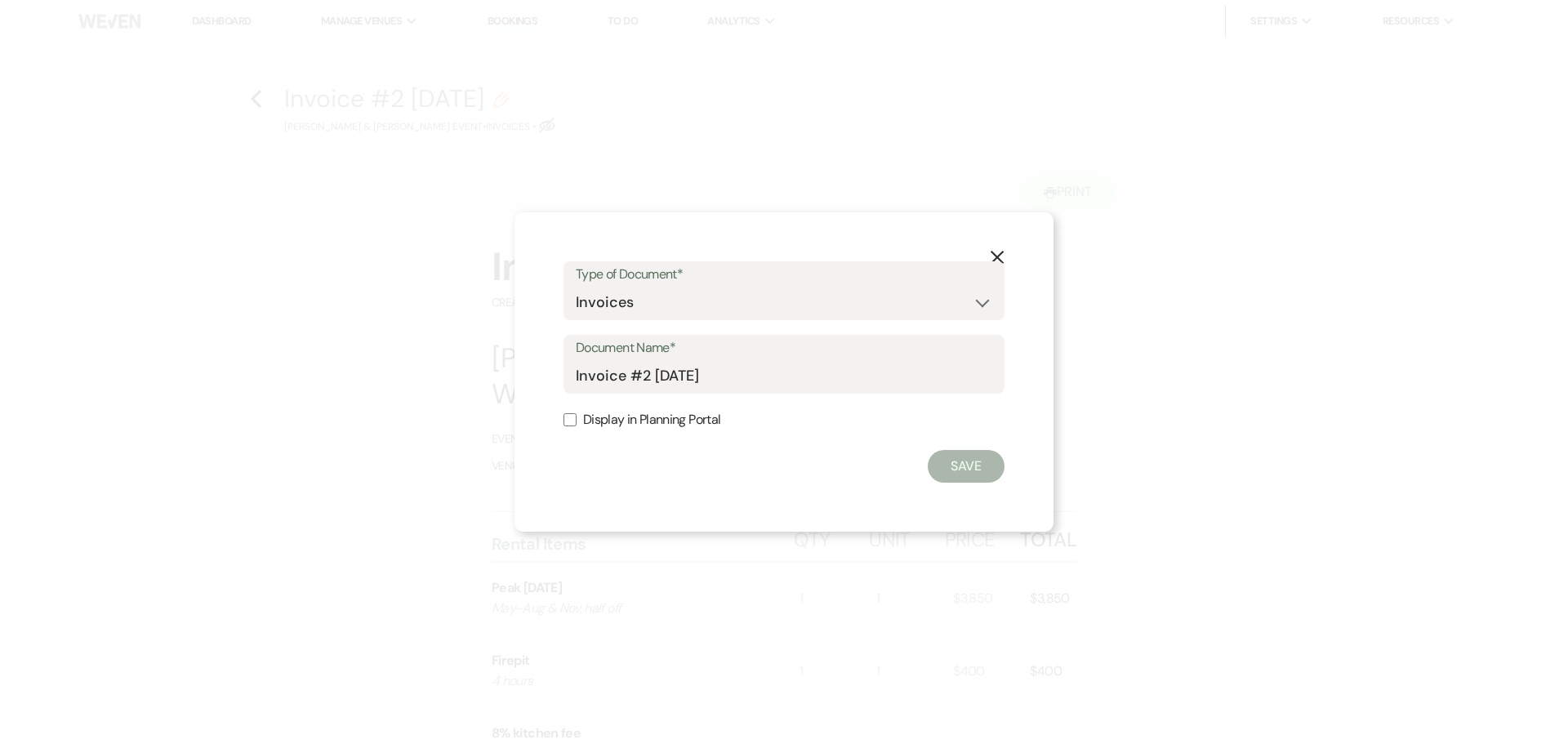
click at [575, 420] on input "Display in Planning Portal" at bounding box center [570, 420] width 13 height 13
checkbox input "true"
click at [960, 476] on button "Save" at bounding box center [967, 466] width 77 height 32
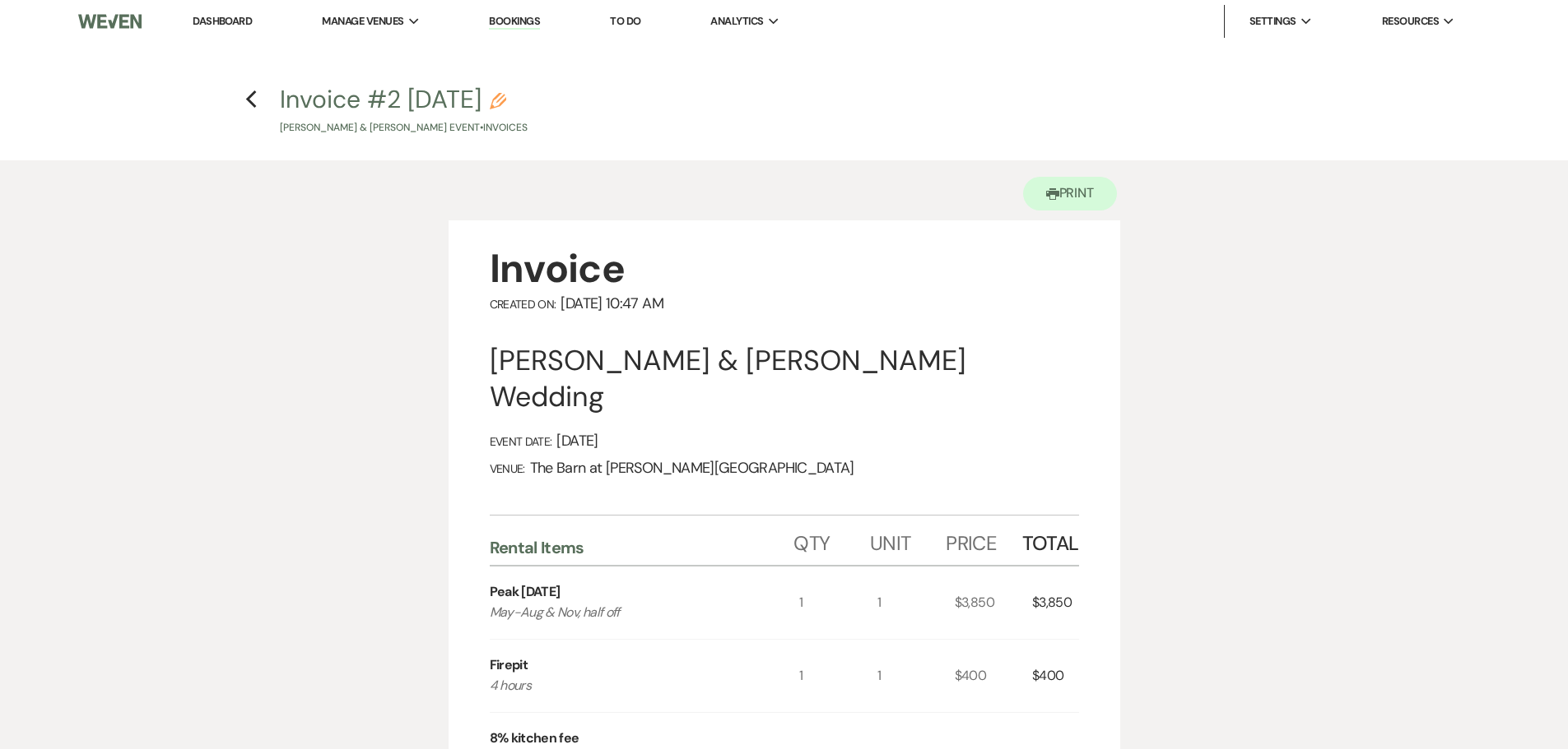
click at [246, 17] on link "Dashboard" at bounding box center [223, 21] width 59 height 14
